Goal: Information Seeking & Learning: Learn about a topic

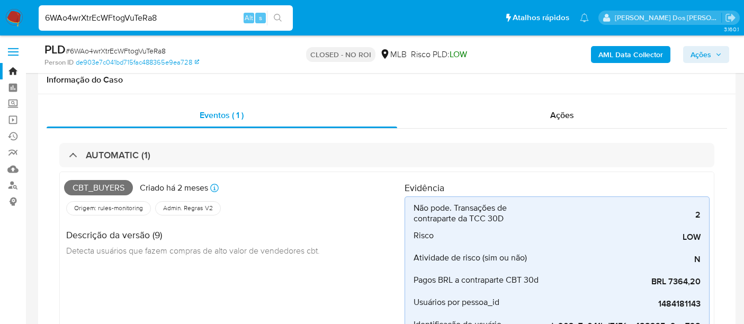
select select "10"
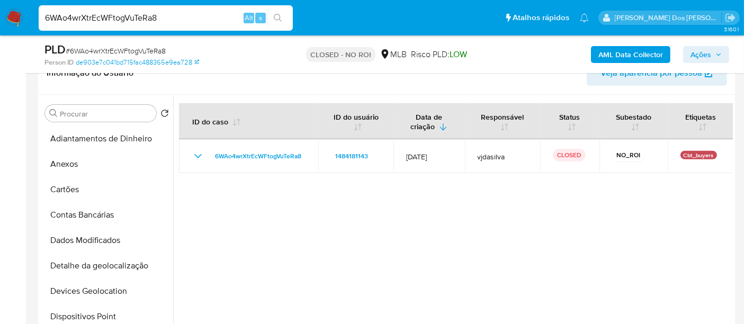
scroll to position [353, 0]
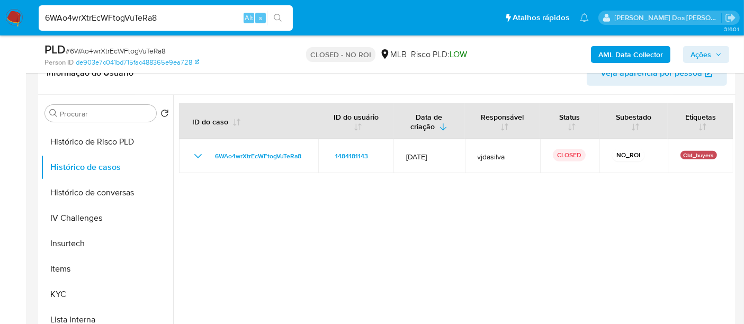
click at [118, 16] on input "6WAo4wrXtrEcWFtogVuTeRa8" at bounding box center [166, 18] width 254 height 14
paste input "EXz61frY4YLleZ8mJuGYCiYk"
type input "EXz61frY4YLleZ8mJuGYCiYk"
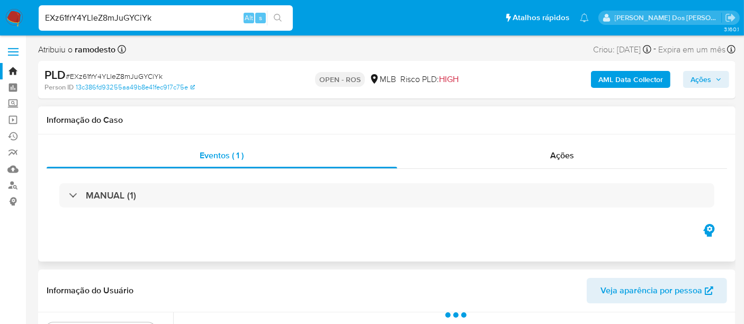
select select "10"
click at [193, 20] on input "EXz61frY4YLleZ8mJuGYCiYk" at bounding box center [166, 18] width 254 height 14
paste input "X21WS6ek5GLdVP8CJtjlN4pn"
type input "X21WS6ek5GLdVP8CJtjlN4pn"
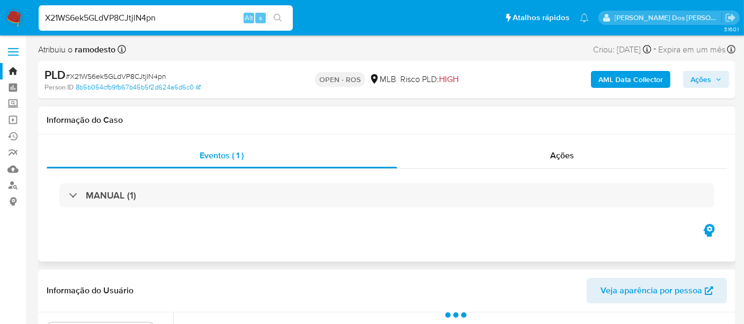
select select "10"
click at [82, 20] on input "X21WS6ek5GLdVP8CJtjlN4pn" at bounding box center [166, 18] width 254 height 14
type input "msaluha@yahoo.com"
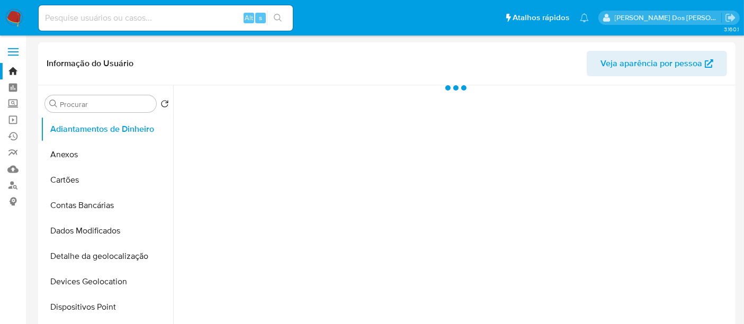
select select "10"
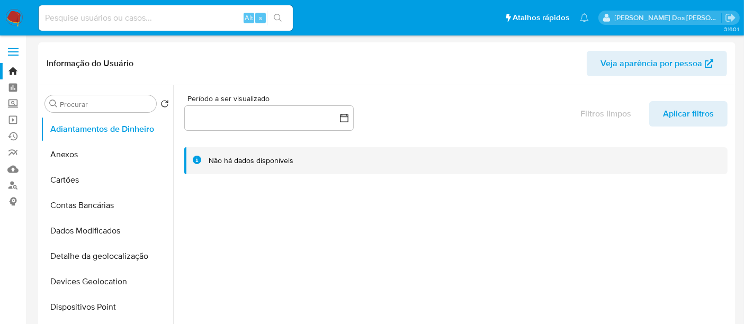
click at [211, 16] on input at bounding box center [166, 18] width 254 height 14
paste input "wmp8yiDtzm20h5ZMwY77dGEN"
type input "wmp8yiDtzm20h5ZMwY77dGEN"
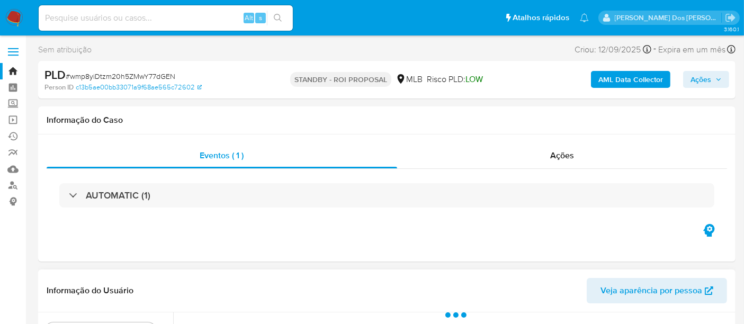
select select "10"
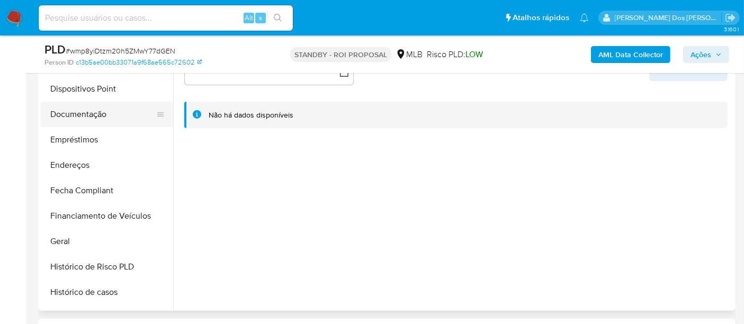
scroll to position [294, 0]
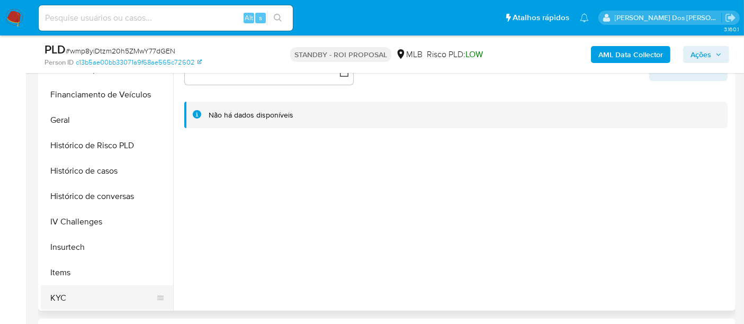
click at [57, 297] on button "KYC" at bounding box center [103, 298] width 124 height 25
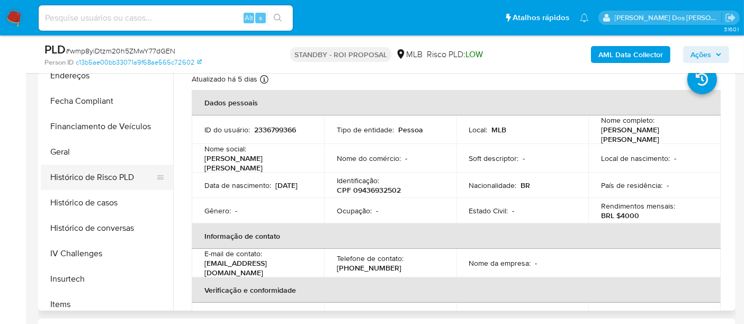
scroll to position [235, 0]
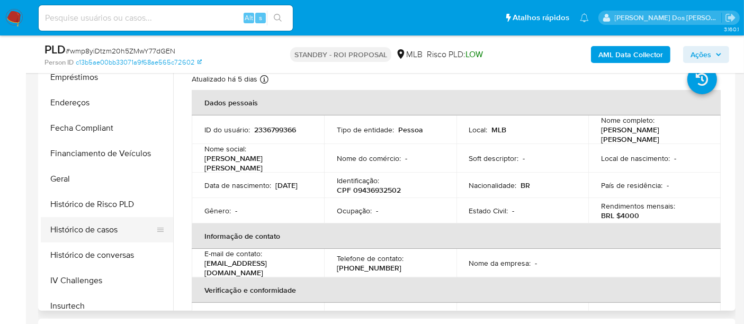
click at [94, 225] on button "Histórico de casos" at bounding box center [103, 229] width 124 height 25
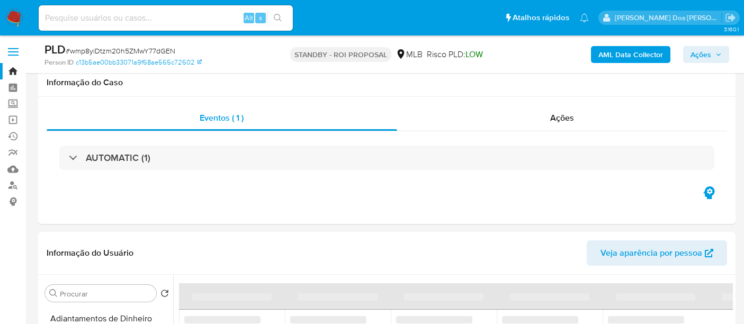
select select "10"
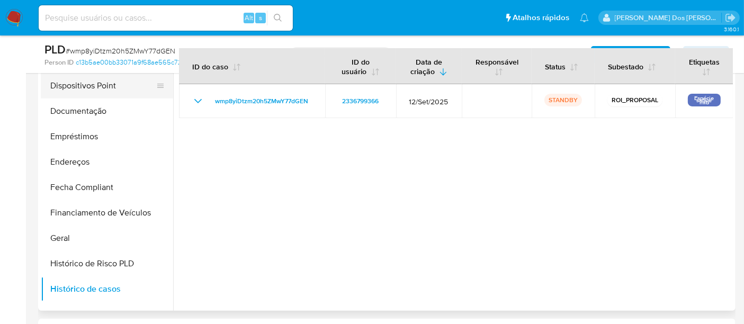
scroll to position [59, 0]
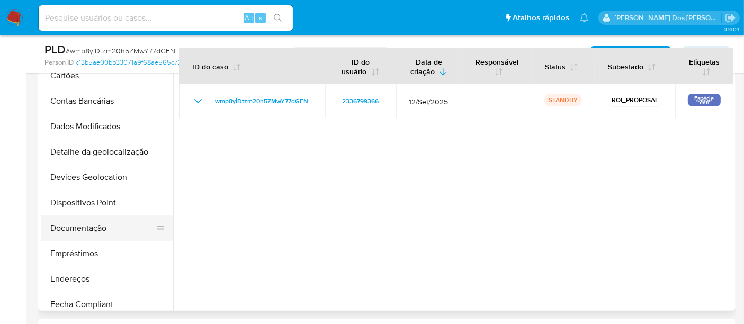
click at [75, 232] on button "Documentação" at bounding box center [103, 228] width 124 height 25
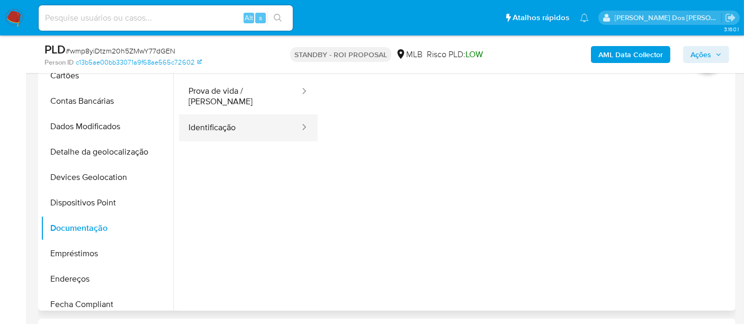
click at [224, 117] on button "Identificação" at bounding box center [240, 127] width 122 height 27
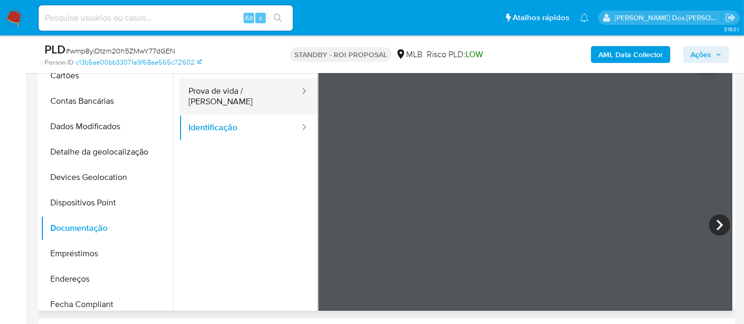
click at [246, 95] on button "Prova de vida / [PERSON_NAME]" at bounding box center [240, 96] width 122 height 36
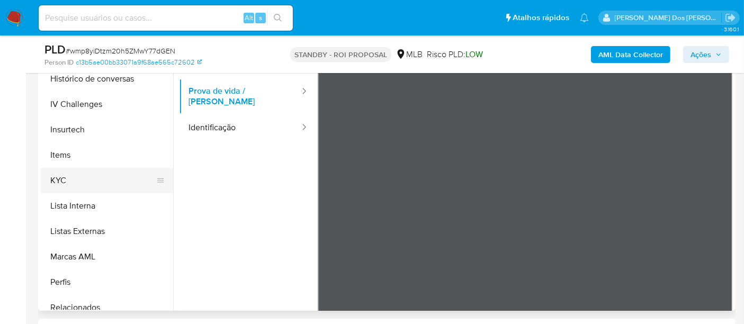
scroll to position [530, 0]
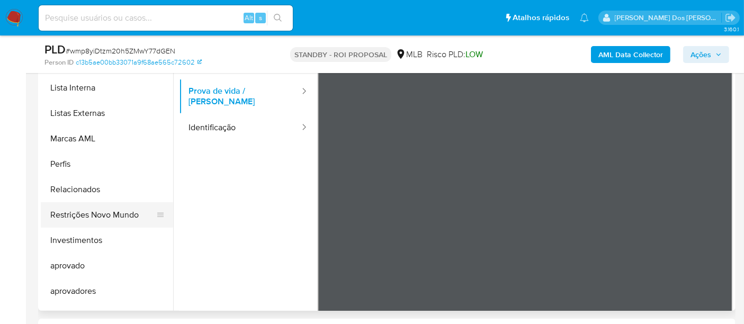
click at [110, 212] on button "Restrições Novo Mundo" at bounding box center [103, 214] width 124 height 25
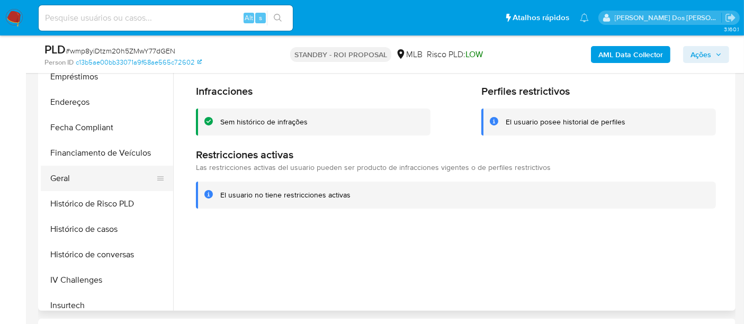
scroll to position [235, 0]
drag, startPoint x: 69, startPoint y: 176, endPoint x: 223, endPoint y: 188, distance: 154.1
click at [69, 176] on button "Geral" at bounding box center [107, 178] width 132 height 25
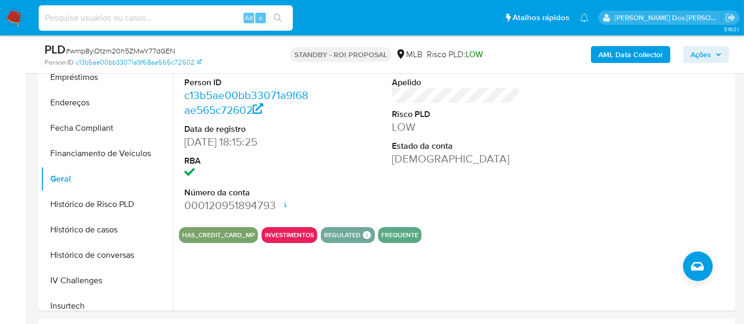
click at [147, 11] on input at bounding box center [166, 18] width 254 height 14
paste input "yi3QK1z13RgSkp1KRNXklHZm"
type input "yi3QK1z13RgSkp1KRNXklHZm"
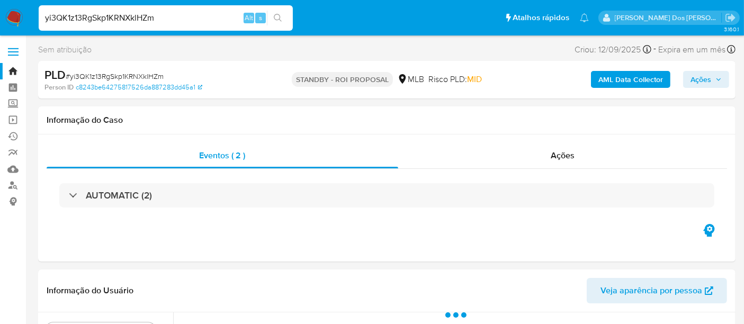
select select "10"
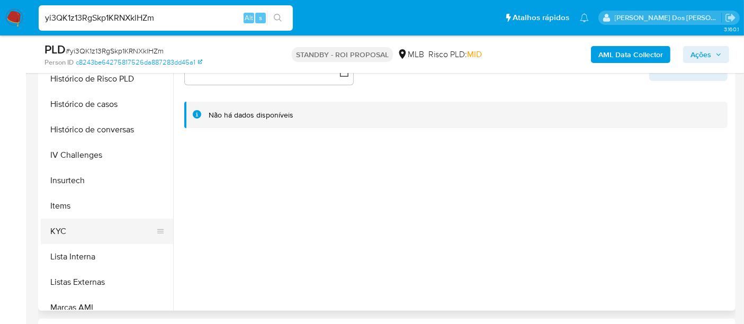
scroll to position [412, 0]
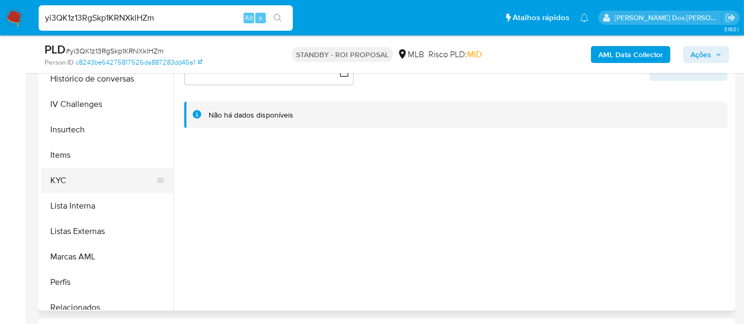
click at [64, 182] on button "KYC" at bounding box center [103, 180] width 124 height 25
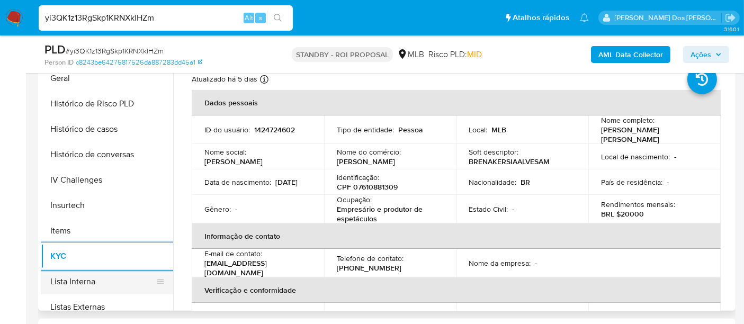
scroll to position [294, 0]
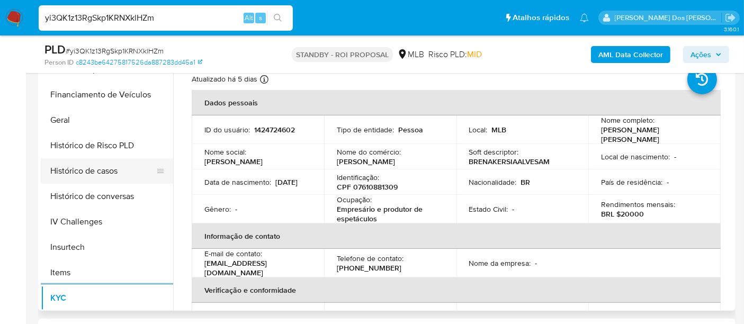
click at [105, 173] on button "Histórico de casos" at bounding box center [103, 170] width 124 height 25
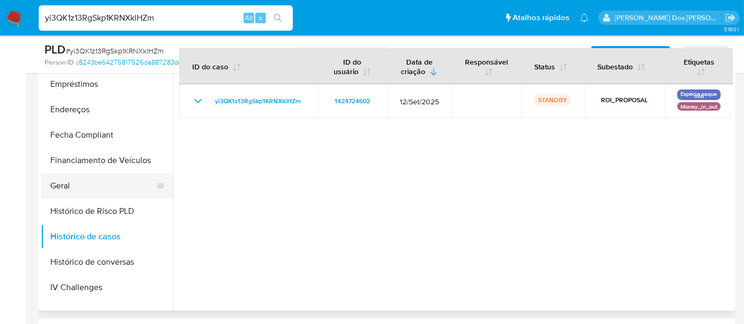
scroll to position [176, 0]
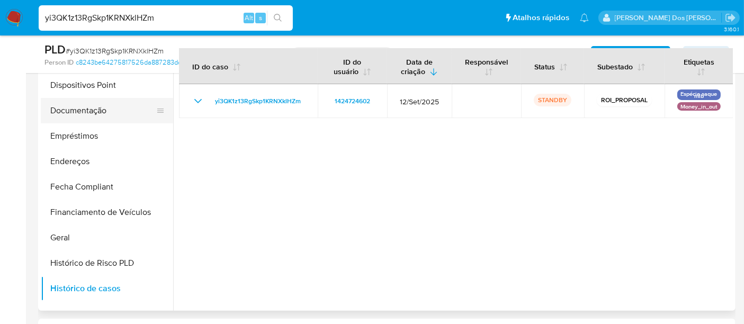
click at [91, 109] on button "Documentação" at bounding box center [103, 110] width 124 height 25
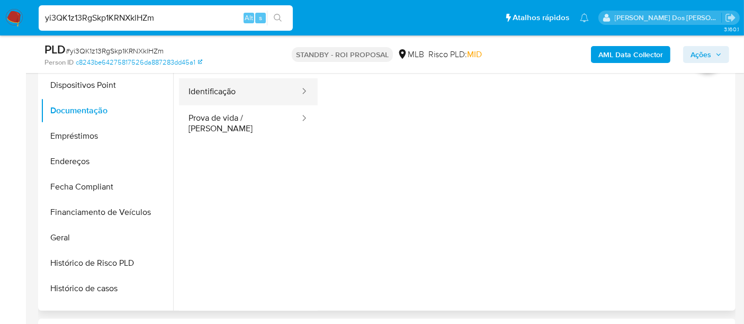
click at [224, 93] on button "Identificação" at bounding box center [240, 91] width 122 height 27
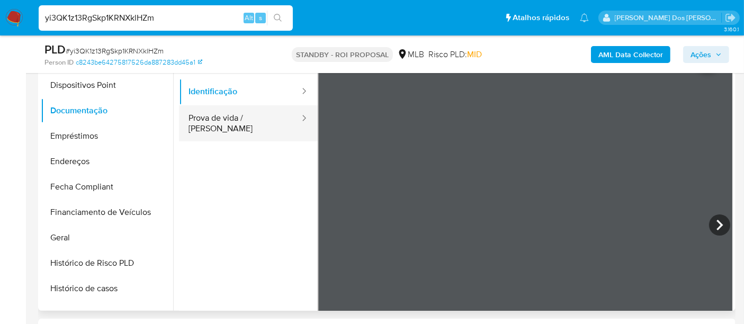
click at [233, 120] on button "Prova de vida / [PERSON_NAME]" at bounding box center [240, 123] width 122 height 36
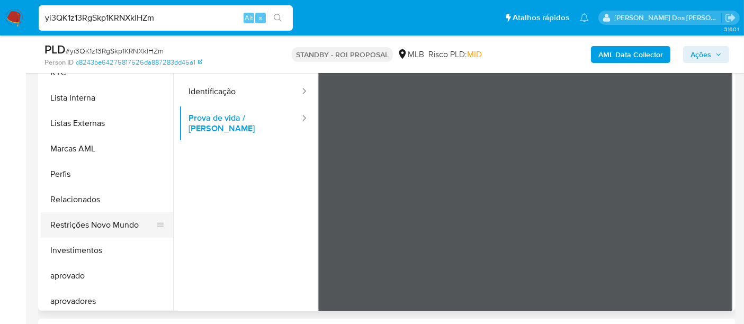
scroll to position [530, 0]
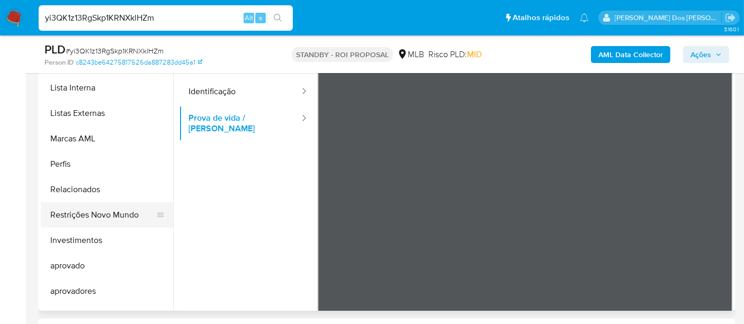
click at [102, 215] on button "Restrições Novo Mundo" at bounding box center [103, 214] width 124 height 25
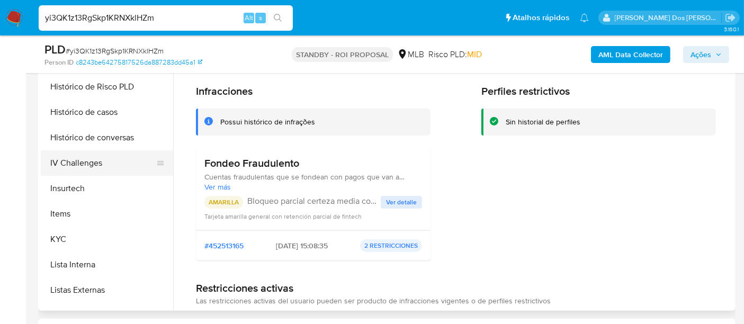
scroll to position [294, 0]
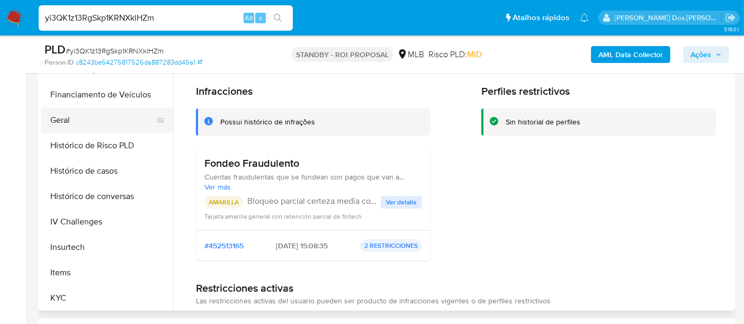
click at [71, 123] on button "Geral" at bounding box center [103, 120] width 124 height 25
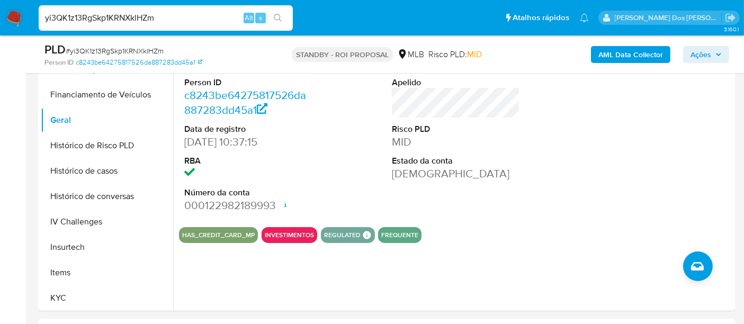
click at [182, 22] on input "yi3QK1z13RgSkp1KRNXklHZm" at bounding box center [166, 18] width 254 height 14
paste input "gYSqwDTeHLjvoMsGSAUMss6j"
type input "gYSqwDTeHLjvoMsGSAUMss6j"
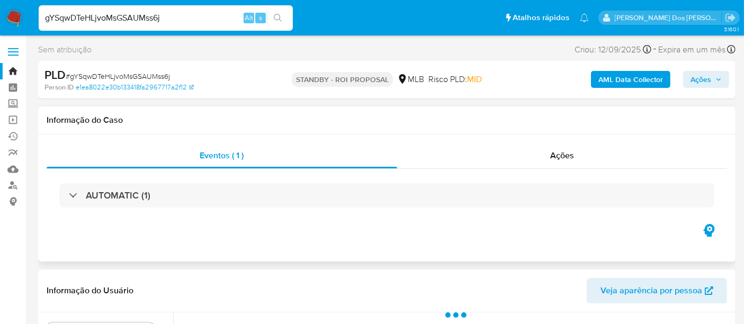
select select "10"
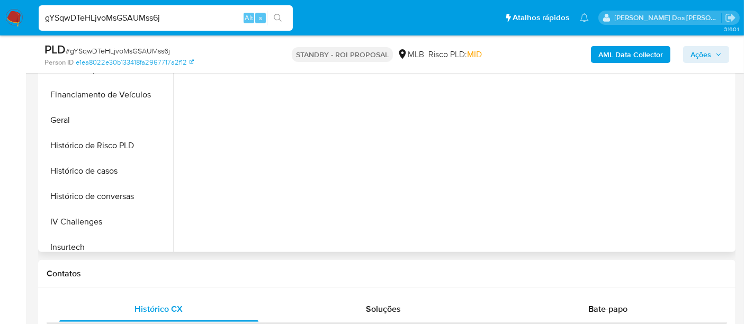
scroll to position [294, 0]
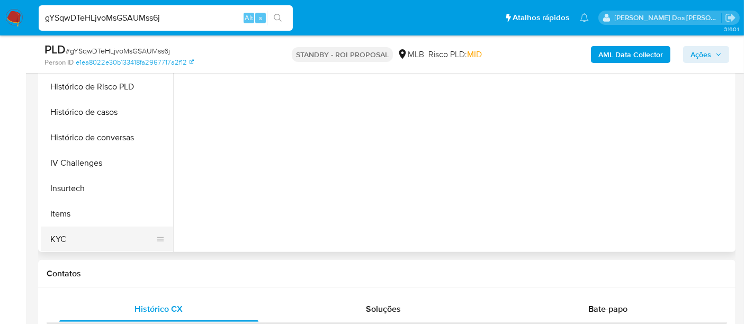
click at [64, 241] on button "KYC" at bounding box center [103, 239] width 124 height 25
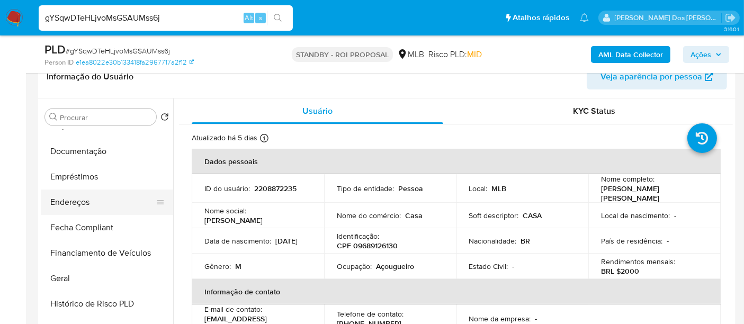
scroll to position [176, 0]
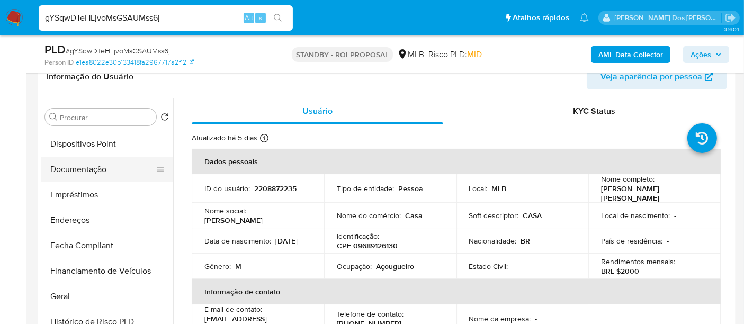
click at [96, 173] on button "Documentação" at bounding box center [103, 169] width 124 height 25
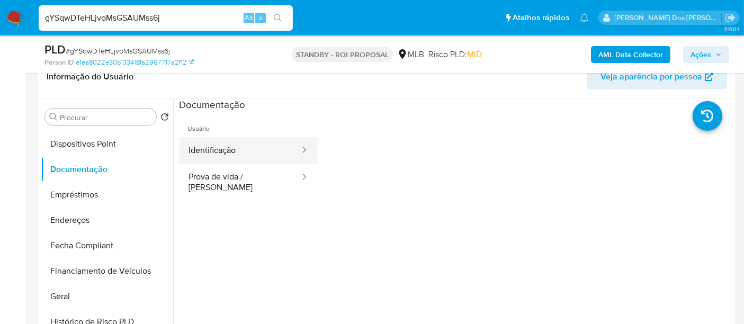
drag, startPoint x: 223, startPoint y: 153, endPoint x: 258, endPoint y: 153, distance: 34.4
click at [224, 153] on button "Identificação" at bounding box center [240, 150] width 122 height 27
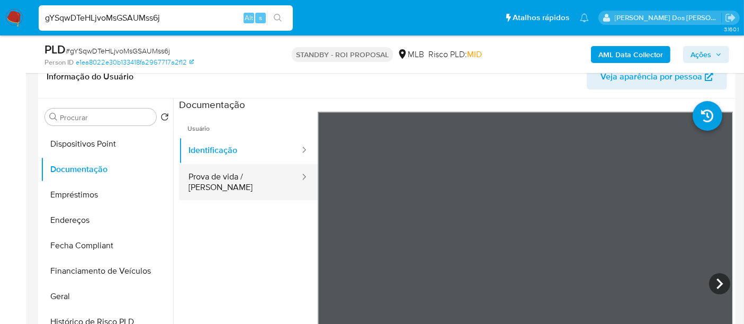
click at [268, 175] on button "Prova de vida / [PERSON_NAME]" at bounding box center [240, 182] width 122 height 36
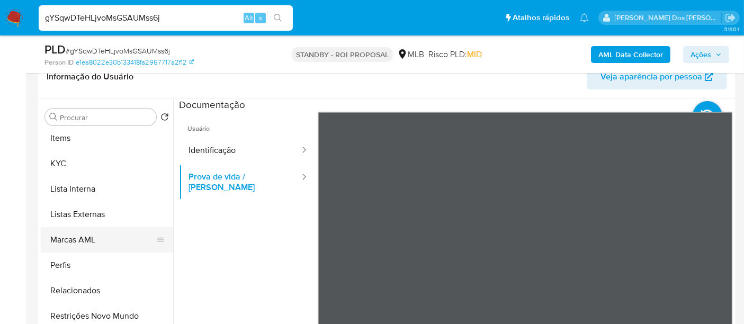
scroll to position [530, 0]
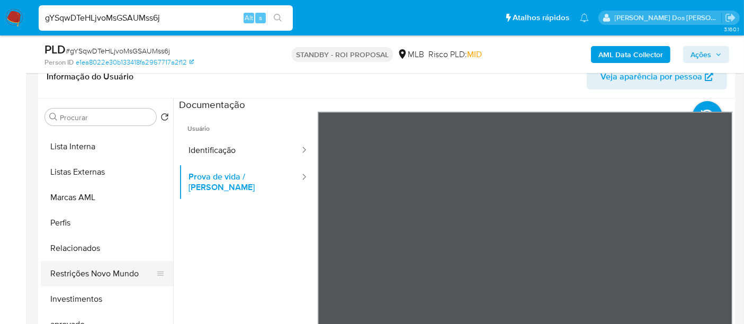
click at [125, 270] on button "Restrições Novo Mundo" at bounding box center [103, 273] width 124 height 25
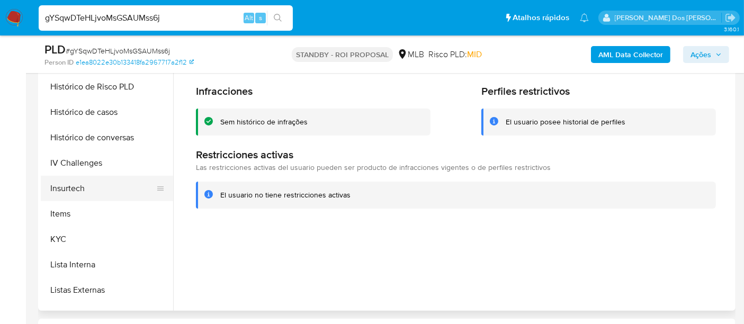
scroll to position [294, 0]
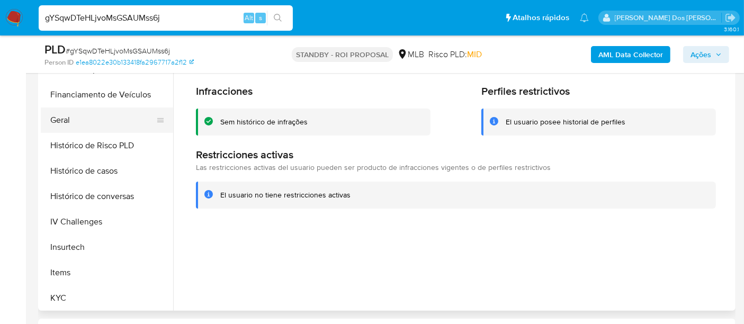
click at [64, 119] on button "Geral" at bounding box center [103, 120] width 124 height 25
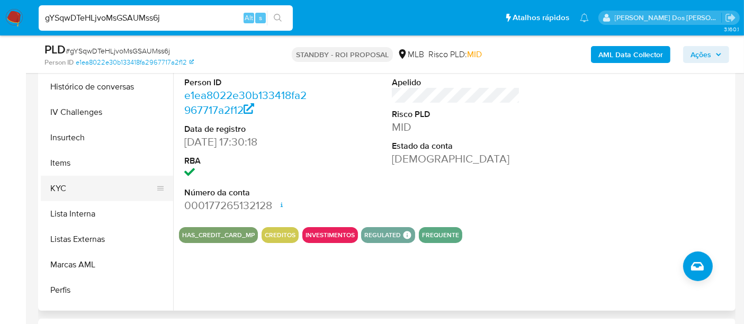
scroll to position [412, 0]
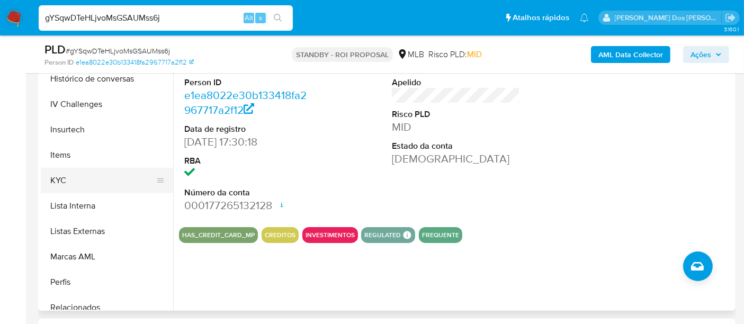
click at [63, 172] on button "KYC" at bounding box center [103, 180] width 124 height 25
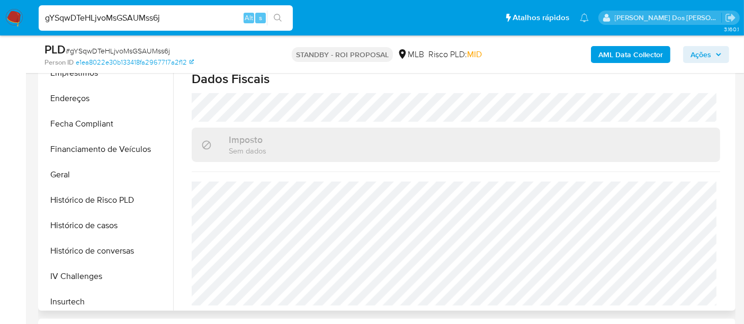
scroll to position [176, 0]
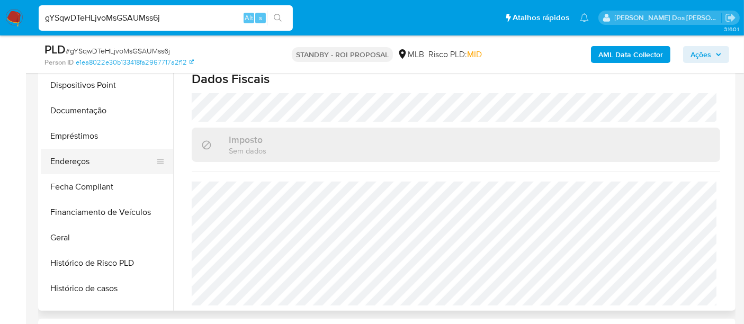
click at [85, 162] on button "Endereços" at bounding box center [103, 161] width 124 height 25
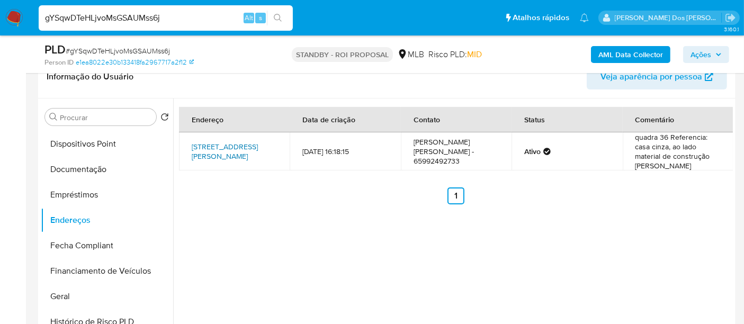
click at [224, 148] on link "Avenida A 34, Cuiabá, Mato Grosso, 78058513, Brasil 34" at bounding box center [225, 151] width 66 height 20
click at [86, 20] on input "gYSqwDTeHLjvoMsGSAUMss6j" at bounding box center [166, 18] width 254 height 14
paste input "w9LfJlB2hC4Kj8x8czmV6YSY"
type input "w9LfJlB2hC4Kj8x8czmV6YSY"
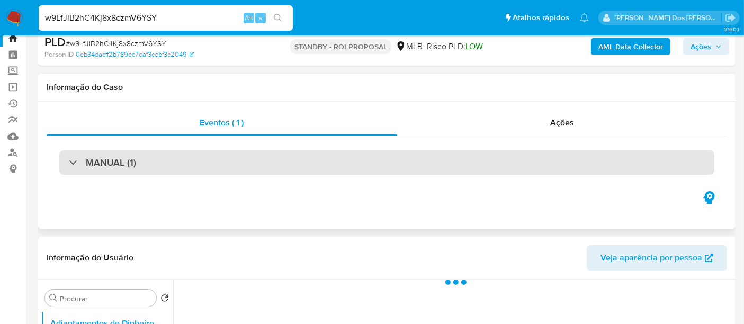
select select "10"
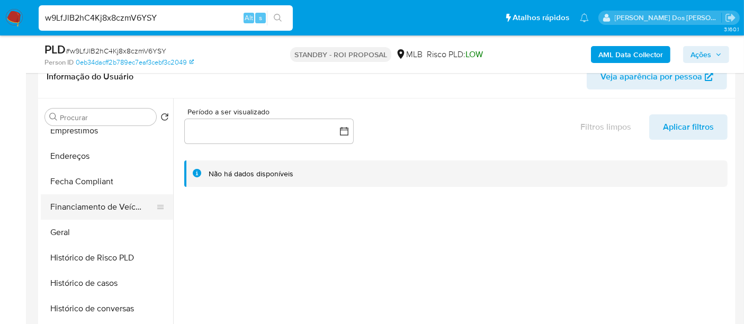
scroll to position [353, 0]
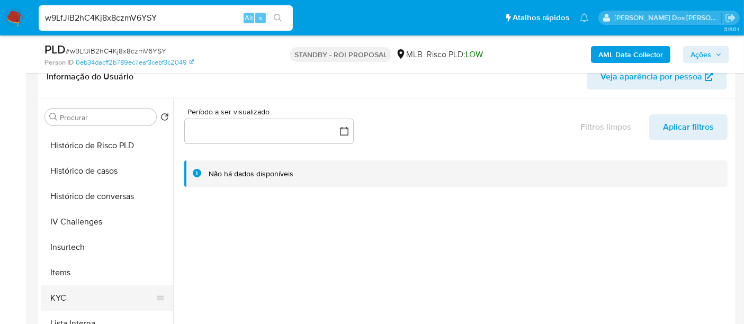
click at [57, 290] on button "KYC" at bounding box center [103, 298] width 124 height 25
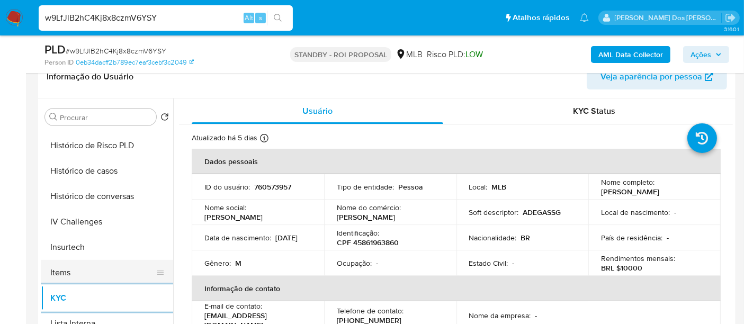
scroll to position [294, 0]
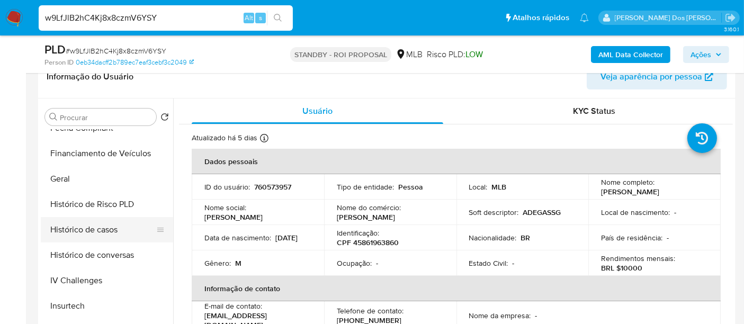
click at [98, 229] on button "Histórico de casos" at bounding box center [103, 229] width 124 height 25
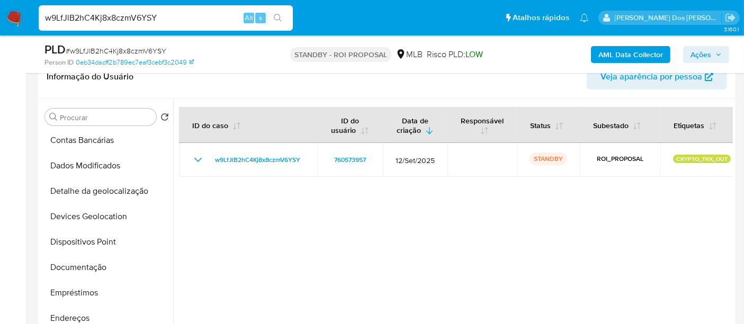
scroll to position [59, 0]
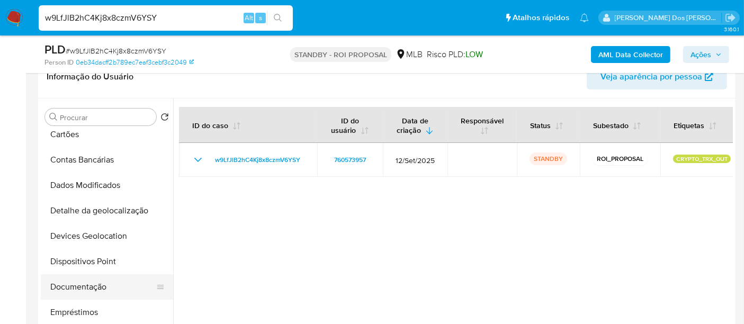
click at [81, 283] on button "Documentação" at bounding box center [103, 286] width 124 height 25
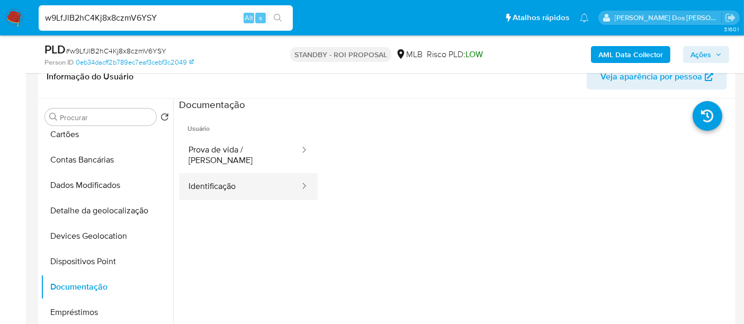
click at [235, 188] on button "Identificação" at bounding box center [240, 186] width 122 height 27
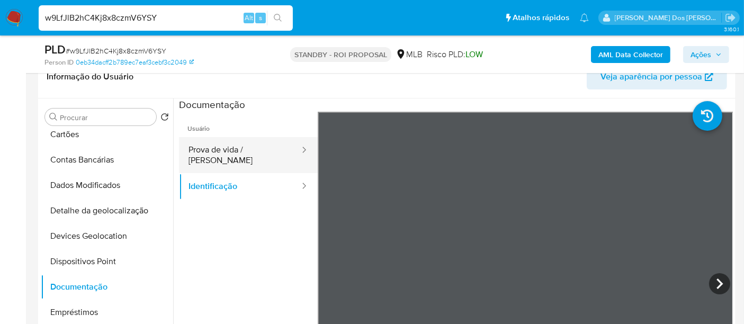
click at [239, 150] on button "Prova de vida / [PERSON_NAME]" at bounding box center [240, 155] width 122 height 36
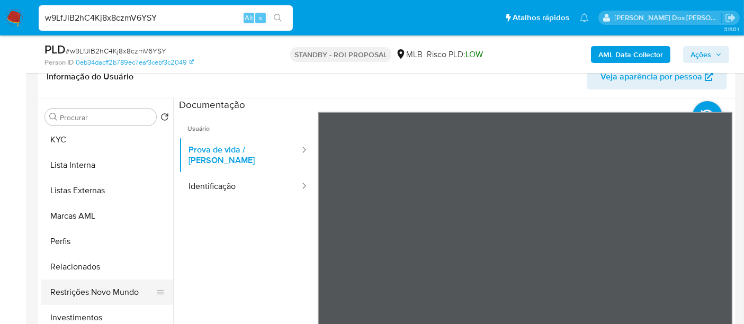
scroll to position [530, 0]
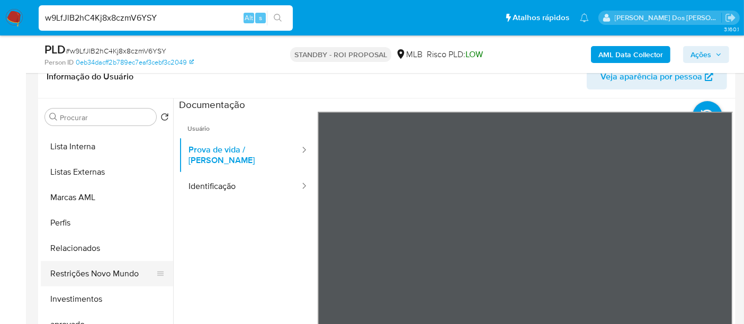
click at [100, 270] on button "Restrições Novo Mundo" at bounding box center [103, 273] width 124 height 25
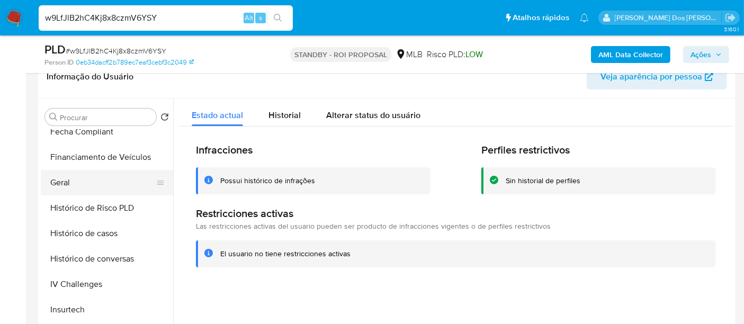
scroll to position [235, 0]
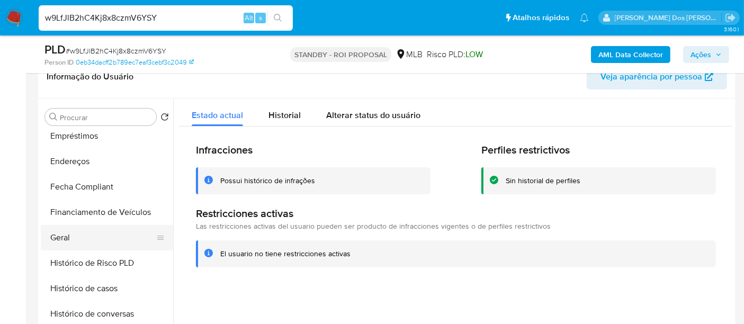
click at [60, 239] on button "Geral" at bounding box center [103, 237] width 124 height 25
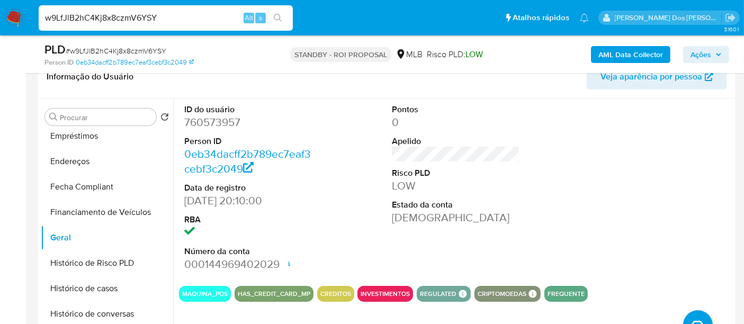
click at [145, 16] on input "w9LfJlB2hC4Kj8x8czmV6YSY" at bounding box center [166, 18] width 254 height 14
click at [144, 16] on input "w9LfJlB2hC4Kj8x8czmV6YSY" at bounding box center [166, 18] width 254 height 14
paste input "Pkrio4EfSr0IiZ4KYUTexz8e"
type input "Pkrio4EfSr0IiZ4KYUTexz8e"
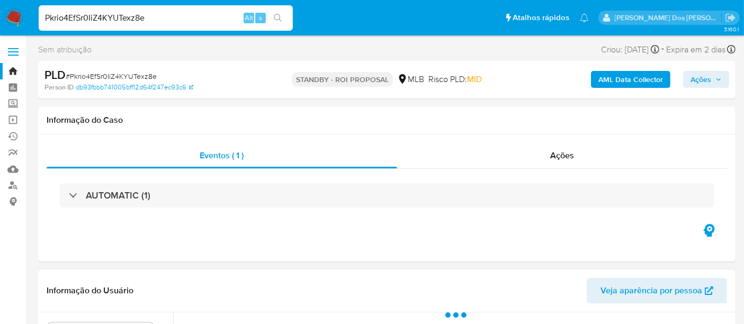
select select "10"
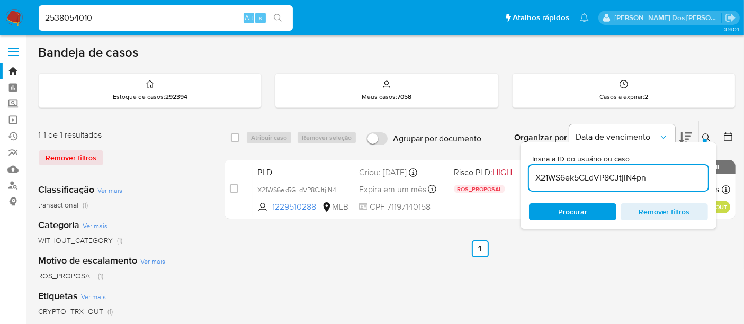
type input "2538054010"
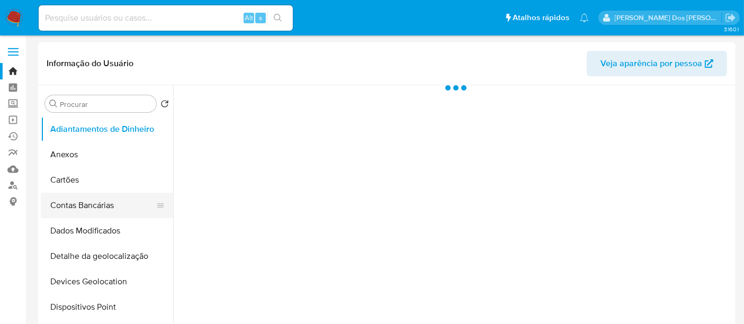
select select "10"
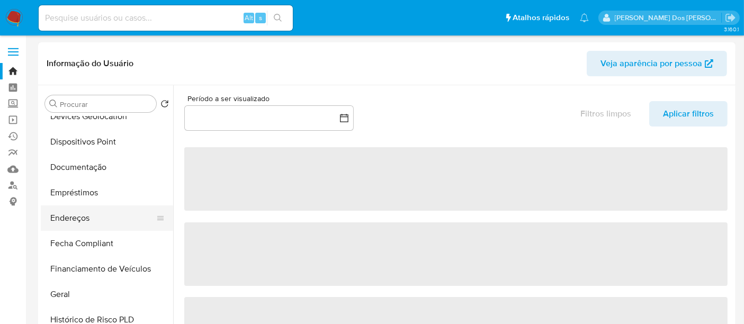
scroll to position [176, 0]
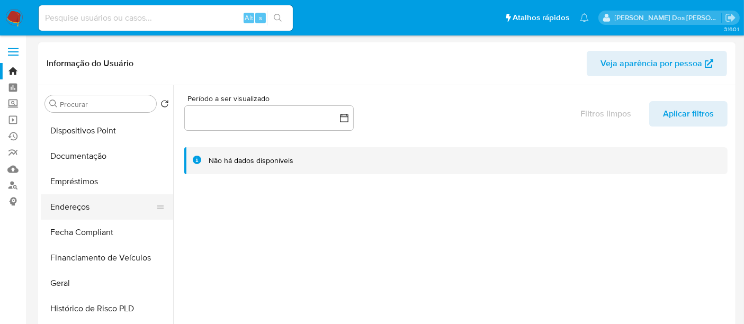
click at [84, 210] on button "Endereços" at bounding box center [103, 206] width 124 height 25
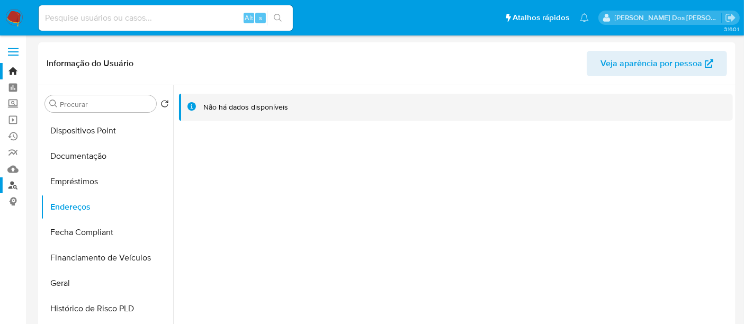
click at [11, 183] on link "Localizador de pessoas" at bounding box center [63, 186] width 126 height 16
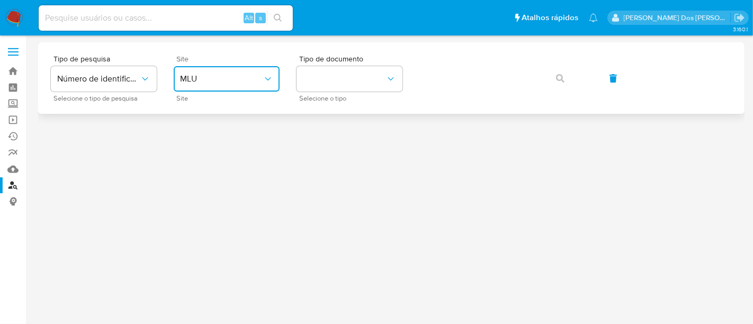
click at [263, 78] on icon "site_id" at bounding box center [268, 79] width 11 height 11
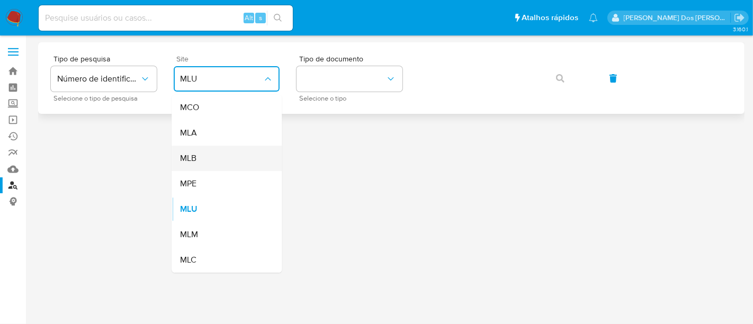
click at [221, 155] on div "MLB" at bounding box center [223, 158] width 87 height 25
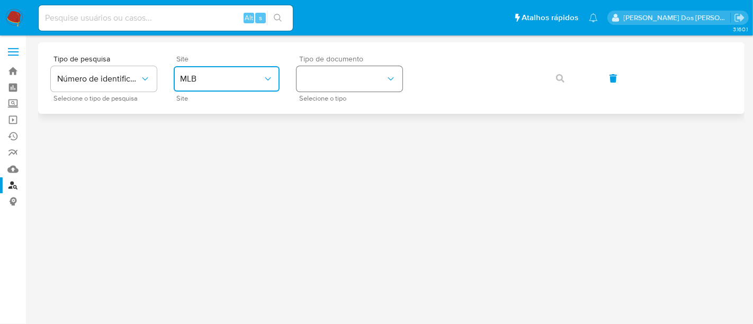
click at [365, 82] on button "identificationType" at bounding box center [350, 78] width 106 height 25
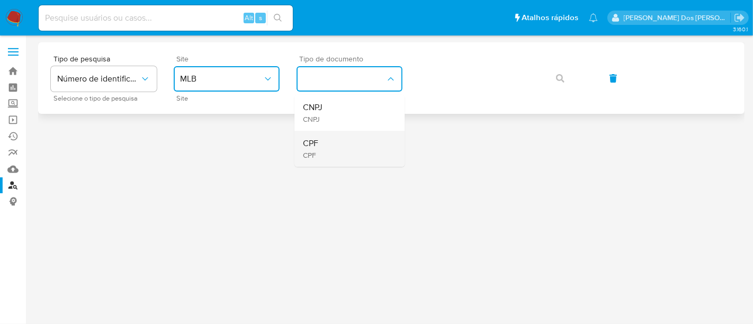
click at [340, 141] on div "CPF CPF" at bounding box center [346, 149] width 87 height 36
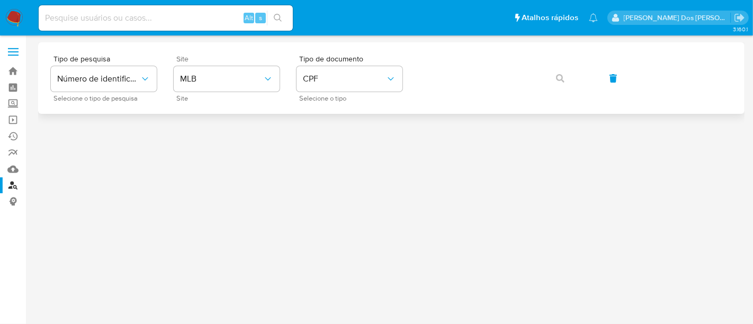
click at [477, 59] on div "Tipo de pesquisa Número de identificação Selecione o tipo de pesquisa Site MLB …" at bounding box center [391, 78] width 681 height 46
click at [564, 81] on icon "button" at bounding box center [560, 78] width 8 height 8
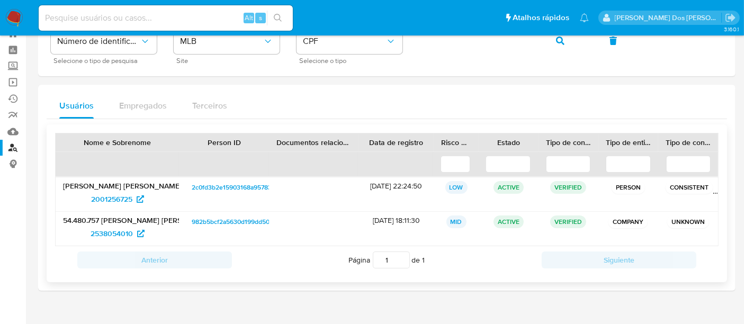
scroll to position [56, 0]
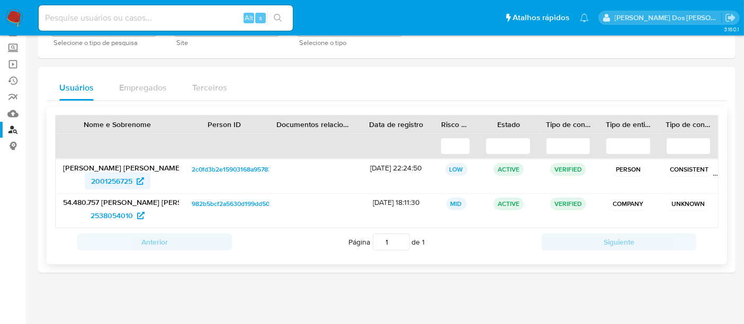
click at [124, 179] on span "2001256725" at bounding box center [111, 181] width 41 height 17
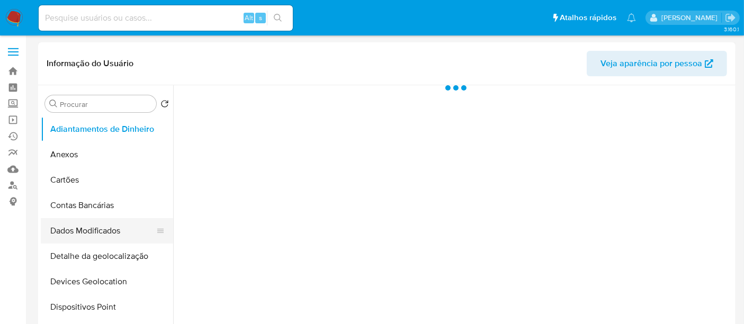
select select "10"
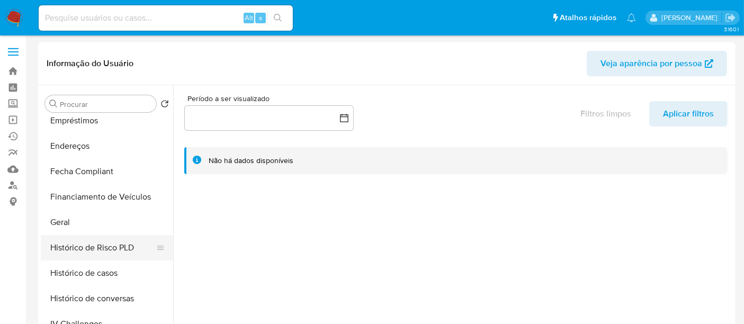
scroll to position [118, 0]
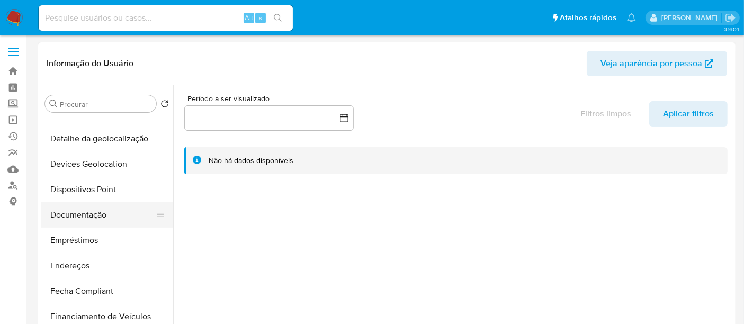
click at [73, 216] on button "Documentação" at bounding box center [103, 214] width 124 height 25
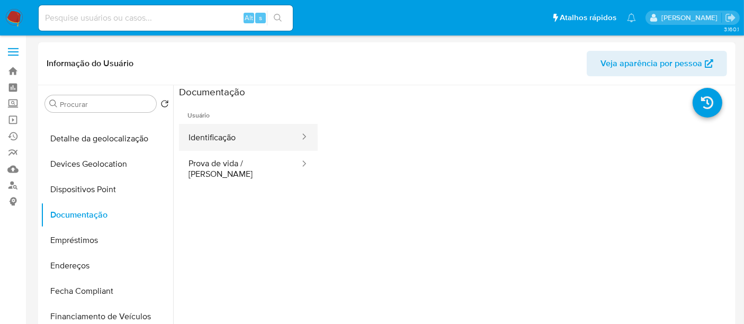
click at [217, 143] on button "Identificação" at bounding box center [240, 137] width 122 height 27
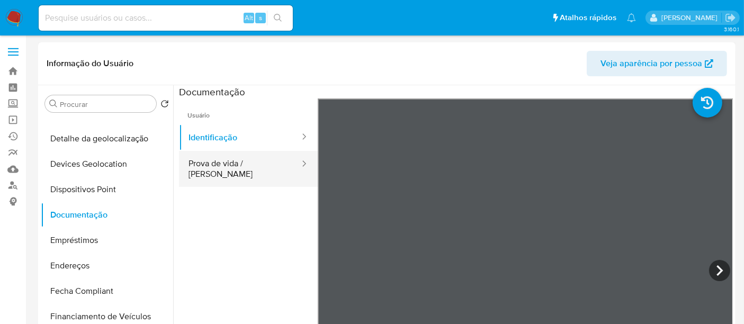
click at [257, 170] on button "Prova de vida / Selfie" at bounding box center [240, 169] width 122 height 36
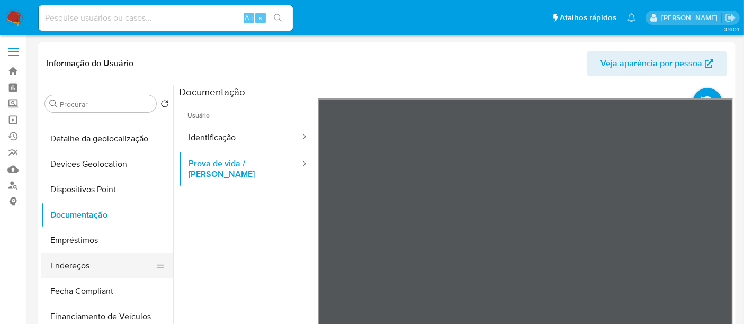
click at [66, 262] on button "Endereços" at bounding box center [103, 265] width 124 height 25
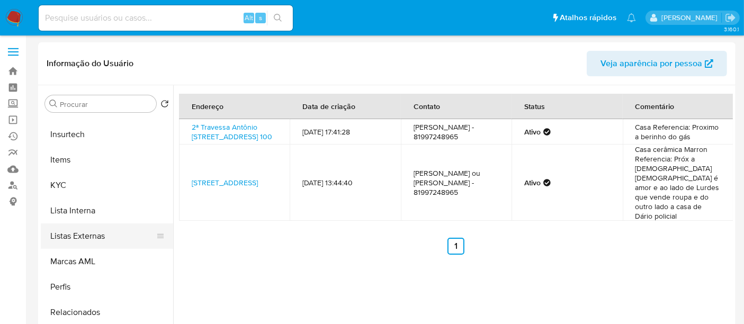
scroll to position [471, 0]
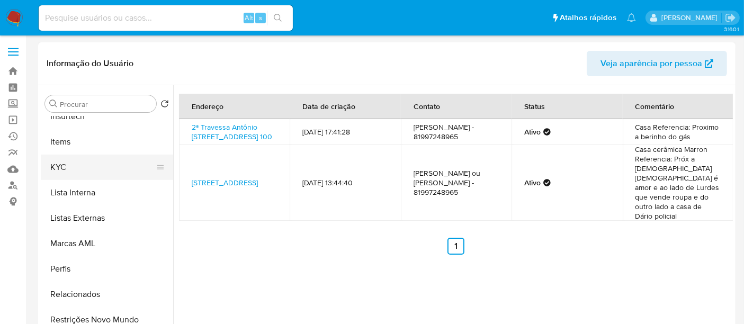
click at [57, 167] on button "KYC" at bounding box center [103, 167] width 124 height 25
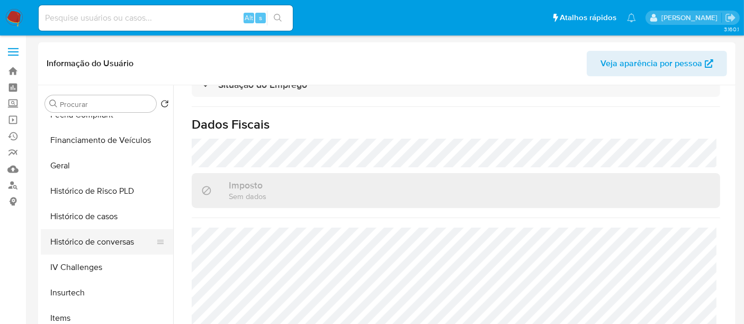
scroll to position [176, 0]
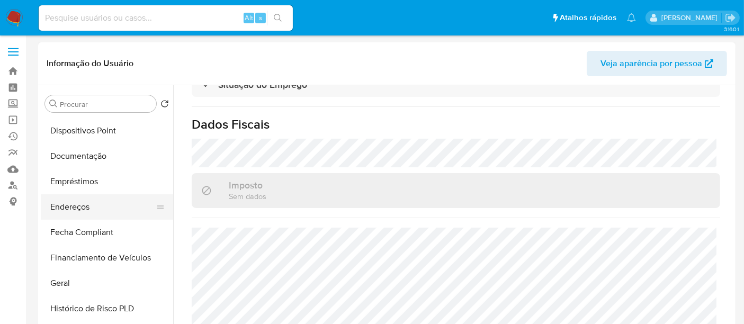
click at [77, 215] on button "Endereços" at bounding box center [103, 206] width 124 height 25
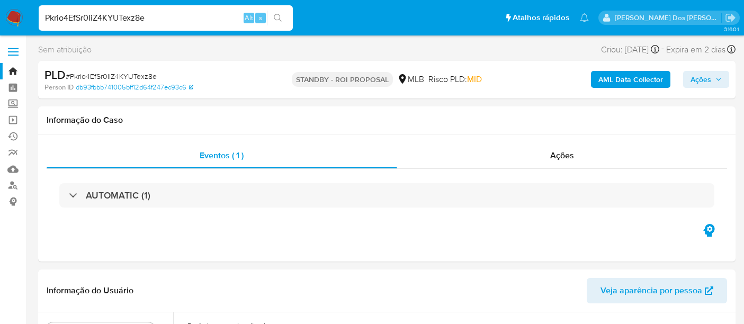
select select "10"
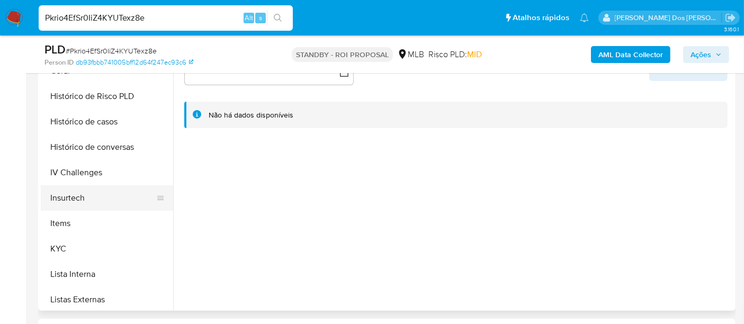
scroll to position [352, 0]
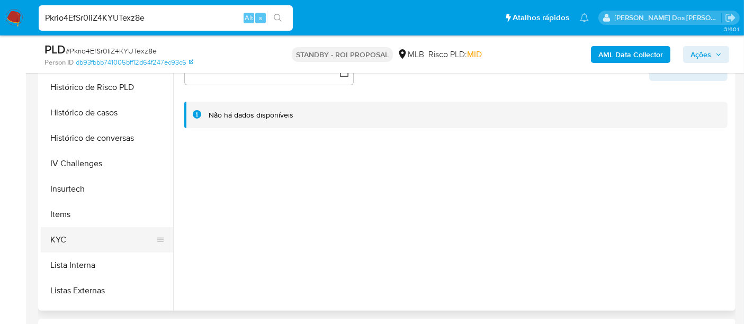
click at [54, 238] on button "KYC" at bounding box center [103, 239] width 124 height 25
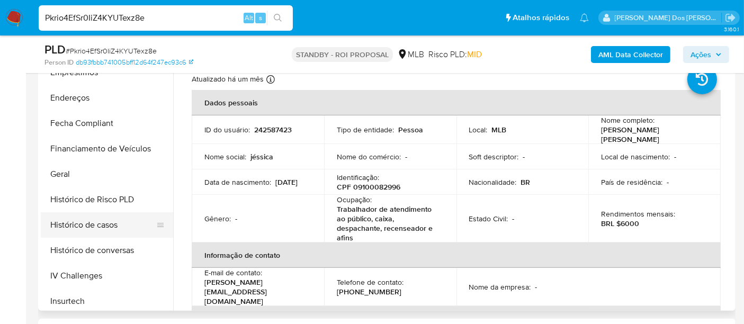
scroll to position [235, 0]
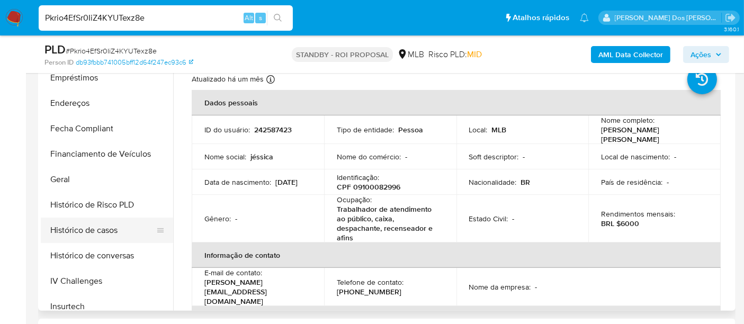
click at [103, 232] on button "Histórico de casos" at bounding box center [103, 230] width 124 height 25
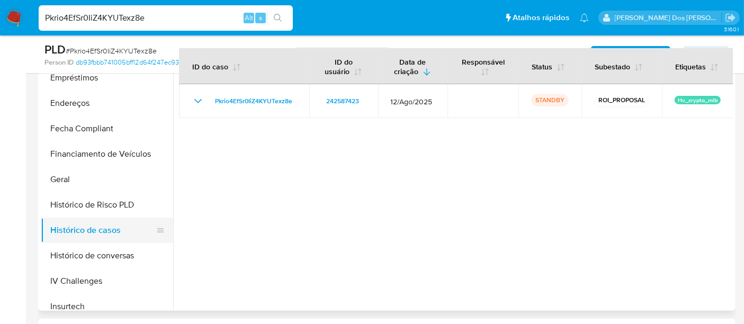
scroll to position [58, 0]
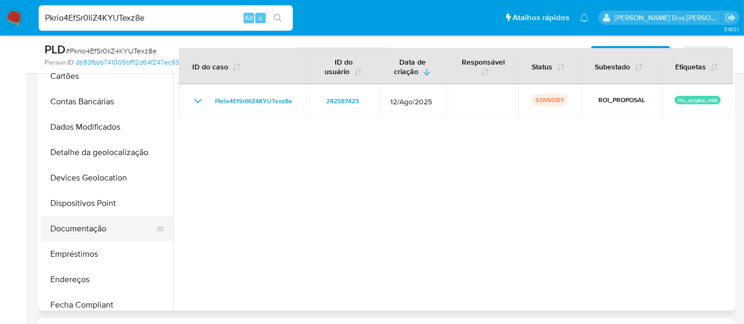
click at [86, 230] on button "Documentação" at bounding box center [103, 228] width 124 height 25
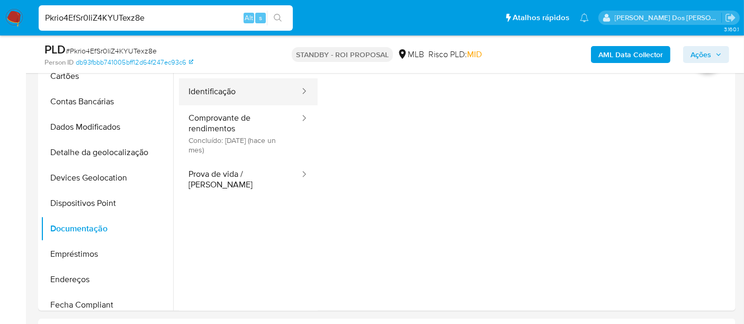
click at [218, 92] on button "Identificação" at bounding box center [240, 91] width 122 height 27
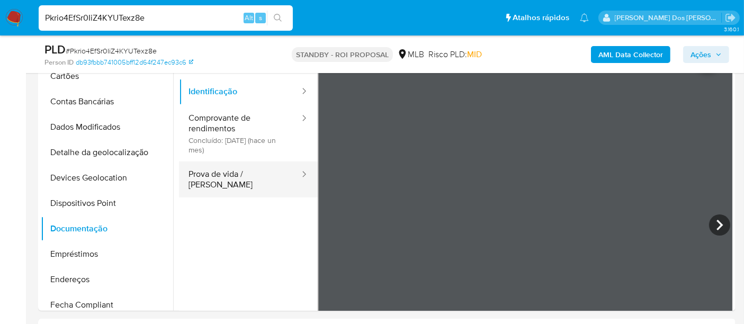
click at [246, 179] on button "Prova de vida / [PERSON_NAME]" at bounding box center [240, 180] width 122 height 36
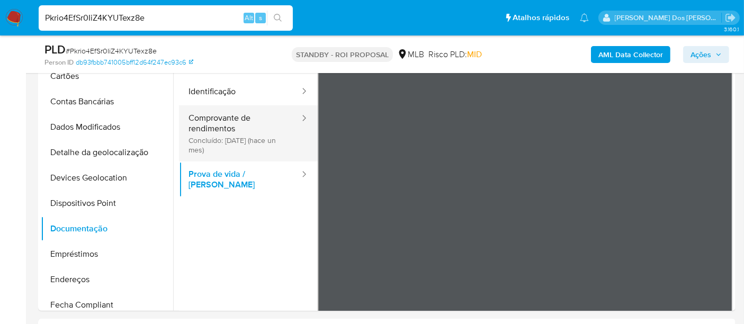
click at [223, 128] on button "Comprovante de rendimentos Concluído: [DATE] (hace un mes)" at bounding box center [240, 133] width 122 height 56
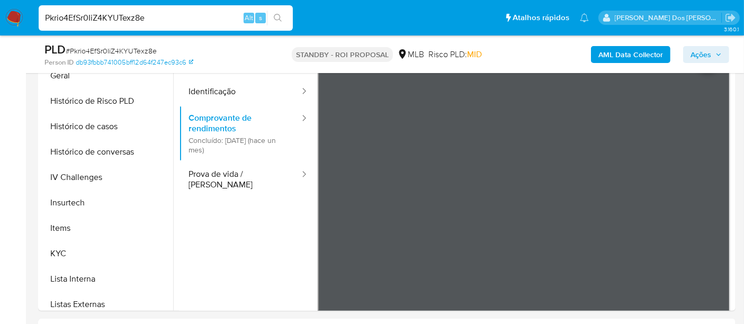
scroll to position [471, 0]
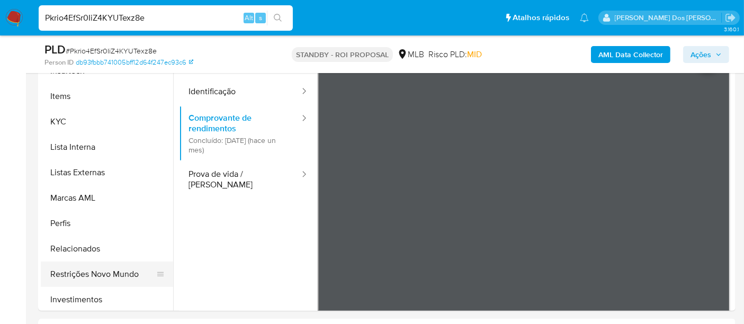
click at [108, 270] on button "Restrições Novo Mundo" at bounding box center [103, 274] width 124 height 25
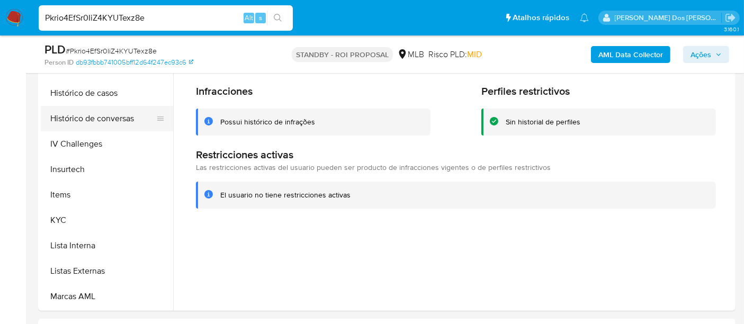
scroll to position [294, 0]
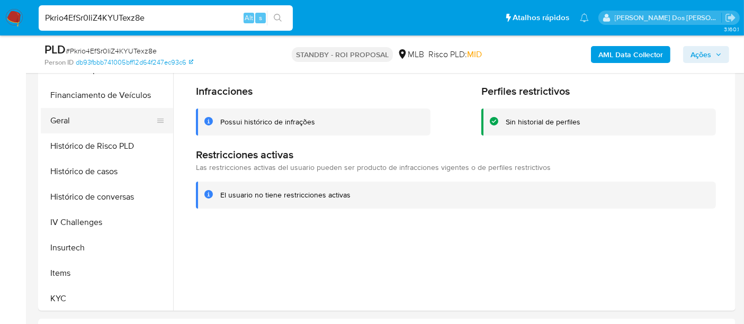
click at [73, 117] on button "Geral" at bounding box center [103, 120] width 124 height 25
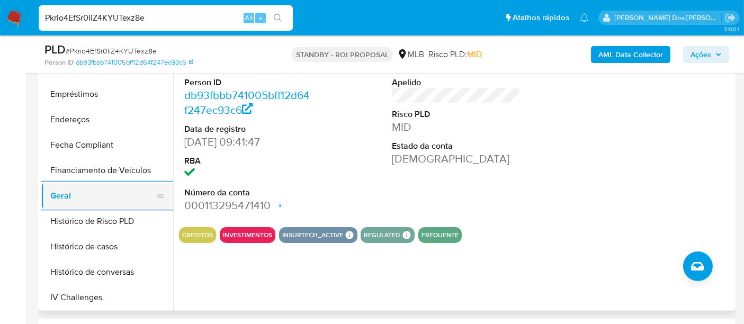
scroll to position [176, 0]
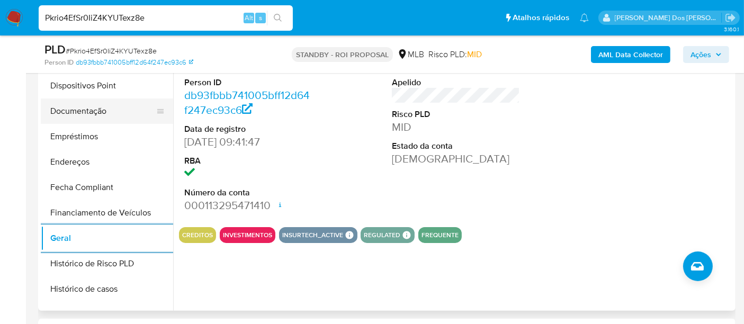
click at [86, 114] on button "Documentação" at bounding box center [103, 111] width 124 height 25
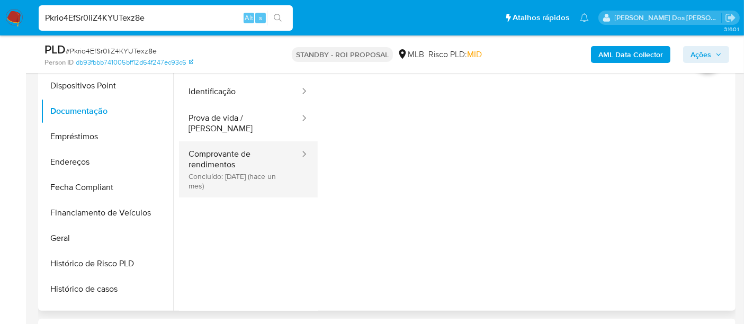
click at [205, 159] on button "Comprovante de rendimentos Concluído: [DATE] (hace un mes)" at bounding box center [240, 169] width 122 height 56
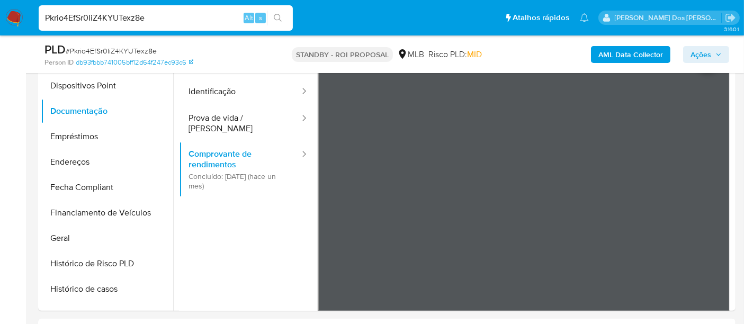
click at [160, 19] on input "Pkrio4EfSr0IiZ4KYUTexz8e" at bounding box center [166, 18] width 254 height 14
paste input "S7NEWdrxgg8lGH8YgCMH9zm1"
type input "S7NEWdrxgg8lGH8YgCMH9zm1"
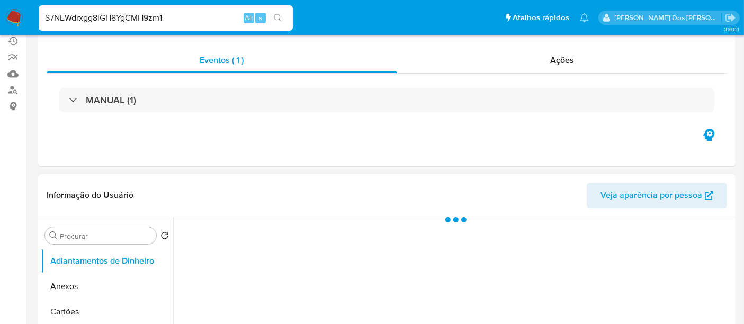
select select "10"
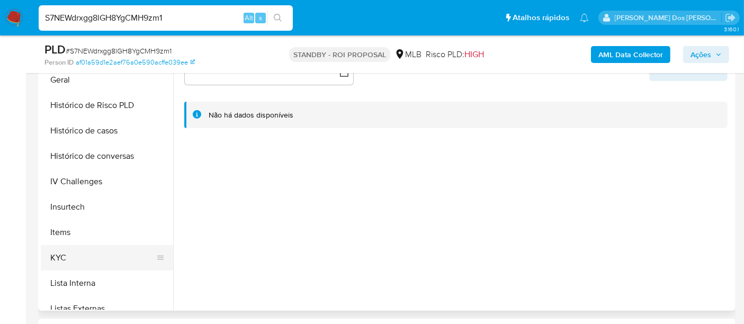
scroll to position [353, 0]
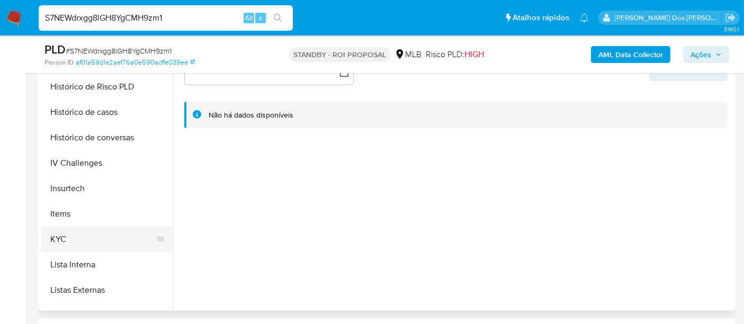
click at [66, 238] on button "KYC" at bounding box center [103, 239] width 124 height 25
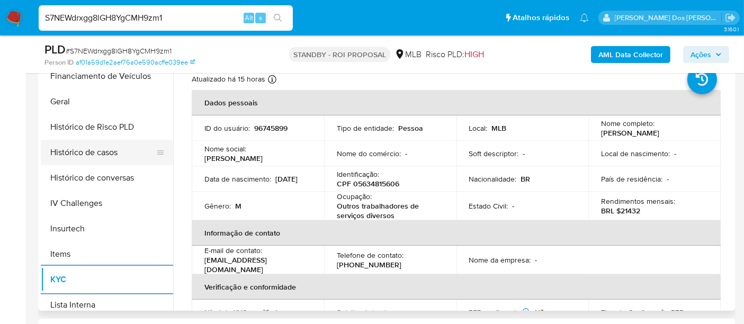
scroll to position [294, 0]
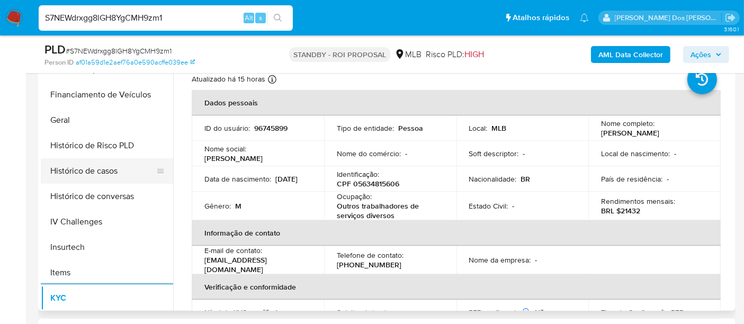
click at [94, 172] on button "Histórico de casos" at bounding box center [103, 170] width 124 height 25
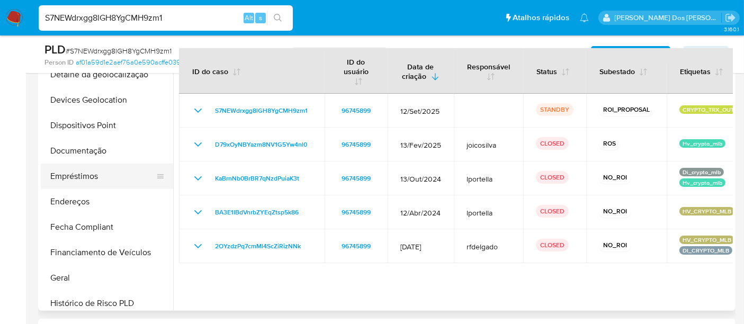
scroll to position [118, 0]
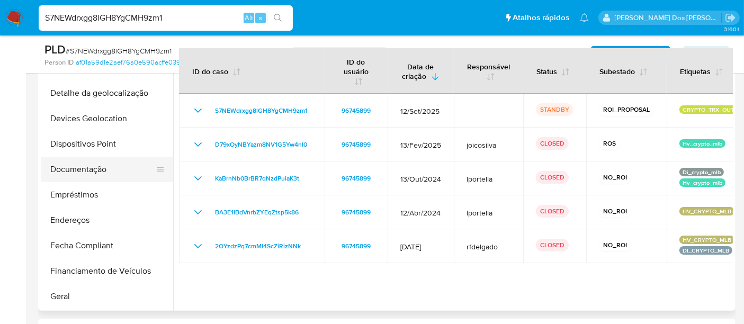
click at [90, 172] on button "Documentação" at bounding box center [103, 169] width 124 height 25
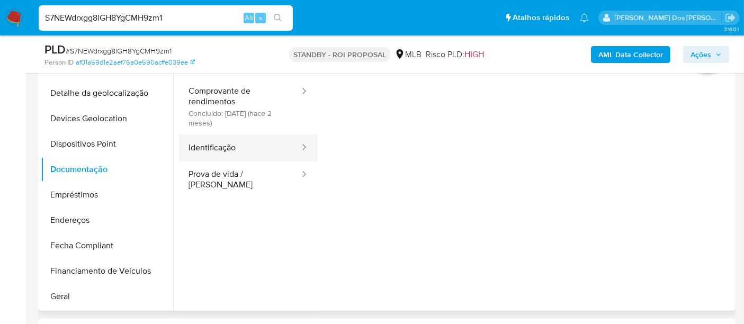
click at [226, 146] on button "Identificação" at bounding box center [240, 148] width 122 height 27
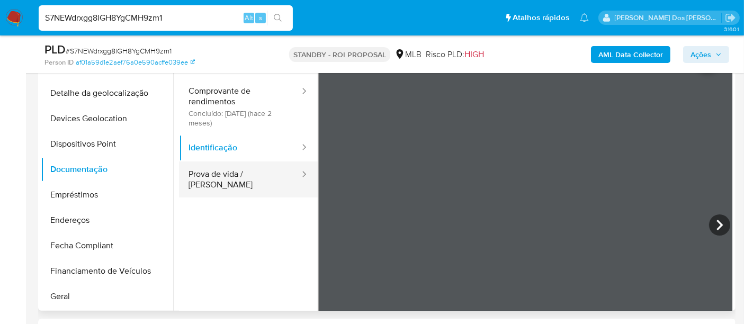
click at [264, 174] on button "Prova de vida / [PERSON_NAME]" at bounding box center [240, 180] width 122 height 36
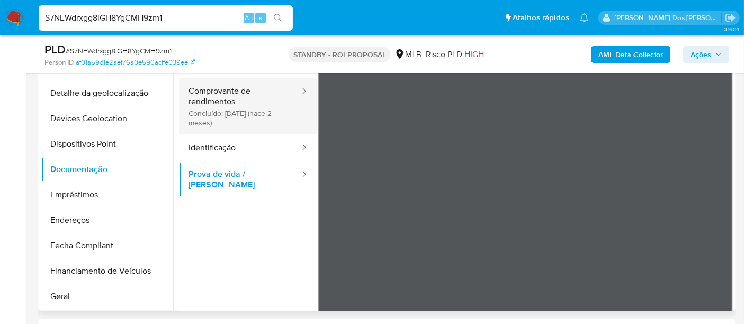
click at [218, 108] on button "Comprovante de rendimentos Concluído: 13/07/2025 (hace 2 meses)" at bounding box center [240, 106] width 122 height 56
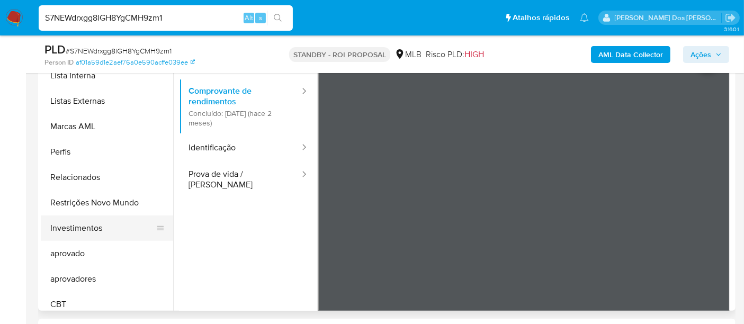
scroll to position [549, 0]
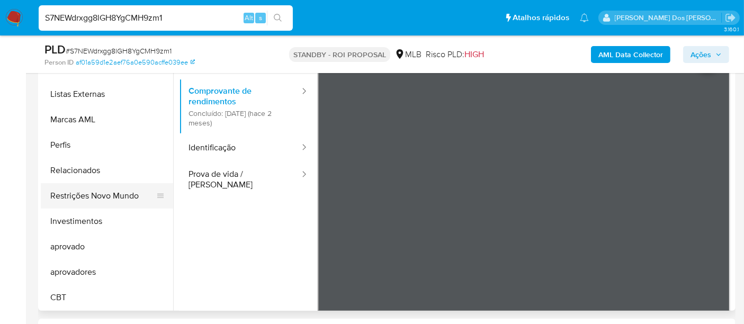
click at [101, 196] on button "Restrições Novo Mundo" at bounding box center [103, 195] width 124 height 25
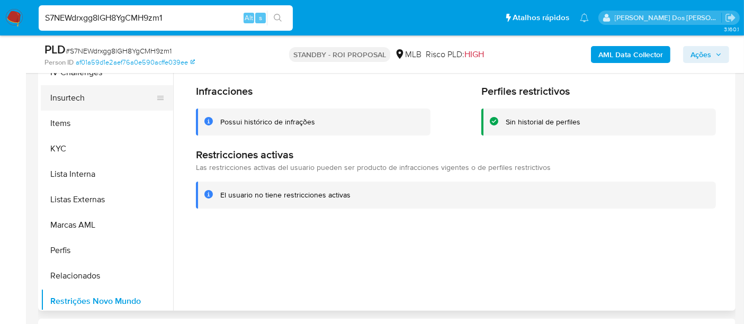
scroll to position [313, 0]
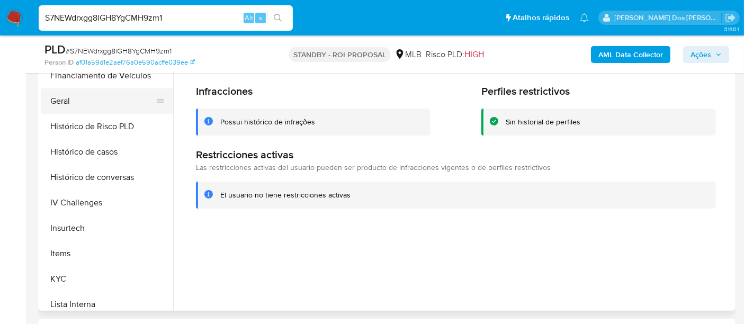
click at [71, 101] on button "Geral" at bounding box center [103, 100] width 124 height 25
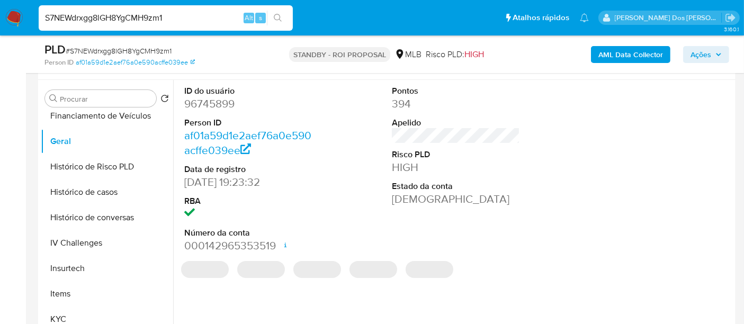
scroll to position [176, 0]
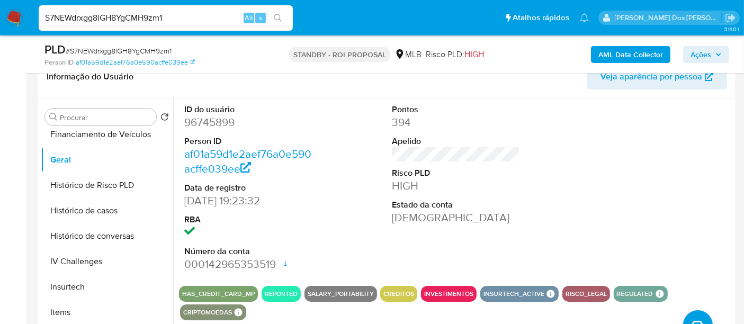
click at [153, 19] on input "S7NEWdrxgg8lGH8YgCMH9zm1" at bounding box center [166, 18] width 254 height 14
paste input "I4BqEDJnKmd3QC2qsnS81gTq"
type input "I4BqEDJnKmd3QC2qsnS81gTq"
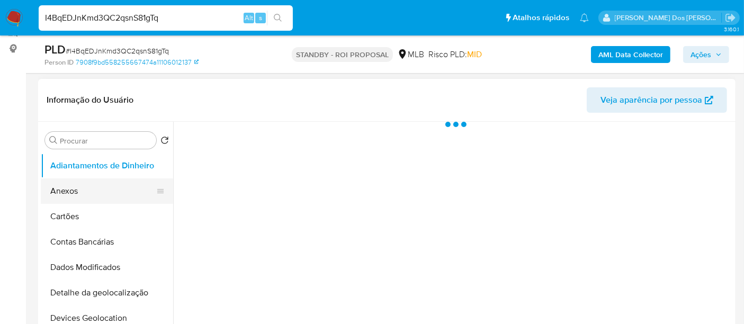
scroll to position [176, 0]
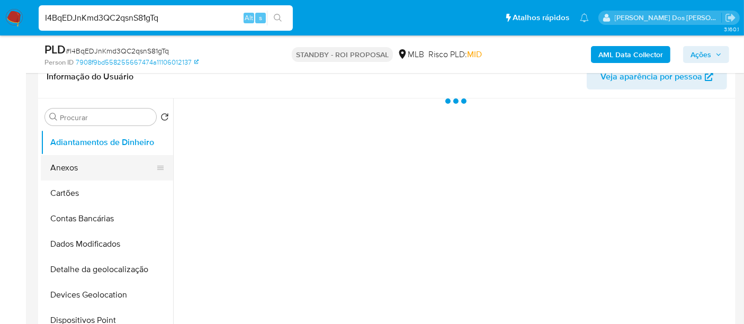
select select "10"
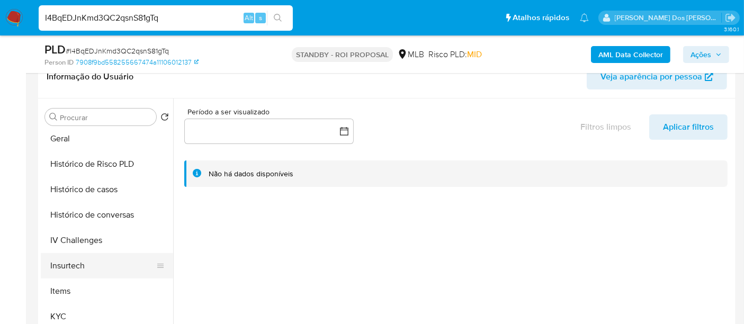
scroll to position [353, 0]
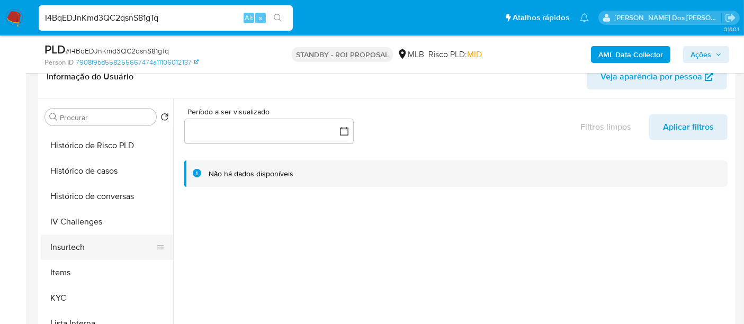
drag, startPoint x: 60, startPoint y: 289, endPoint x: 73, endPoint y: 253, distance: 38.2
click at [60, 289] on button "KYC" at bounding box center [107, 298] width 132 height 25
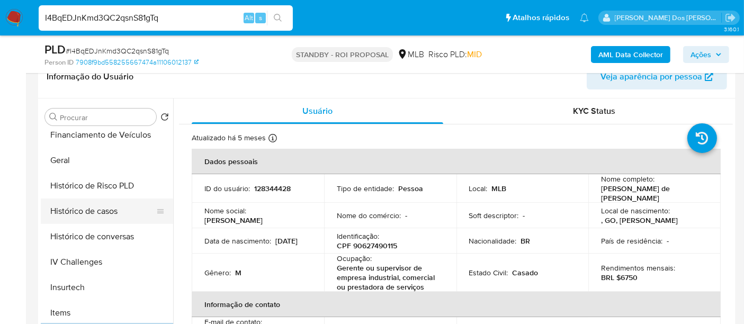
scroll to position [294, 0]
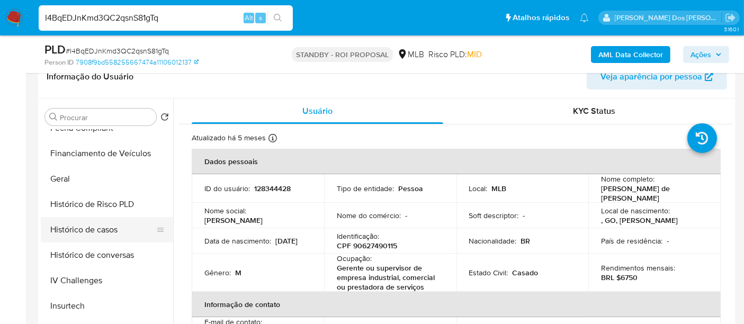
click at [104, 231] on button "Histórico de casos" at bounding box center [103, 229] width 124 height 25
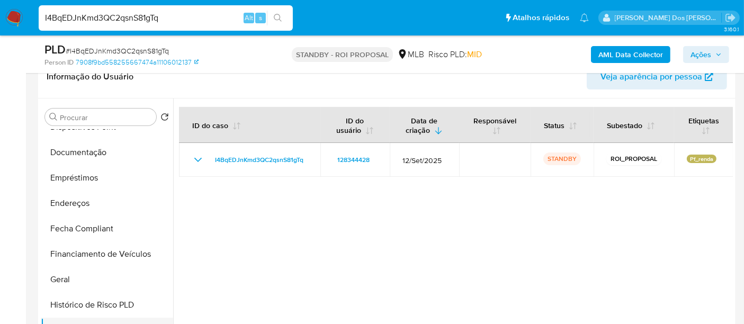
scroll to position [118, 0]
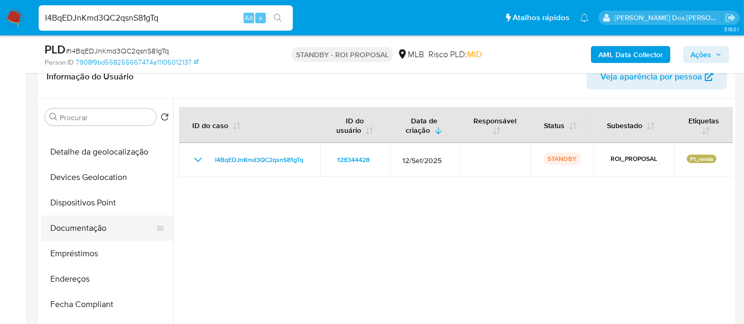
click at [85, 229] on button "Documentação" at bounding box center [103, 228] width 124 height 25
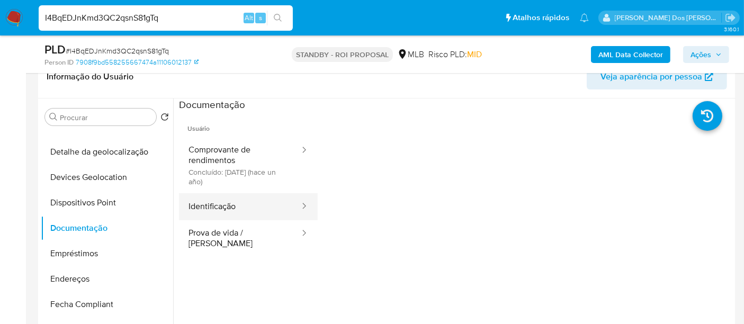
click at [218, 207] on button "Identificação" at bounding box center [240, 206] width 122 height 27
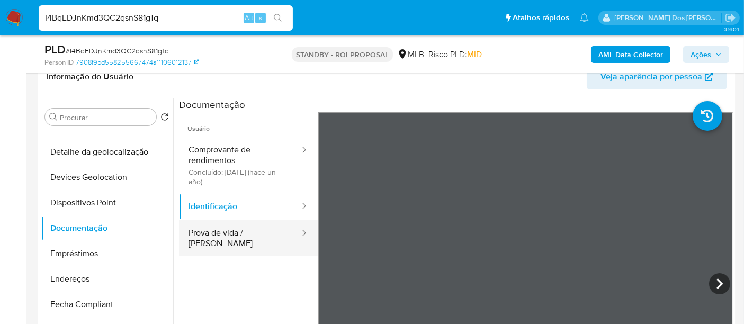
click at [248, 228] on button "Prova de vida / Selfie" at bounding box center [240, 238] width 122 height 36
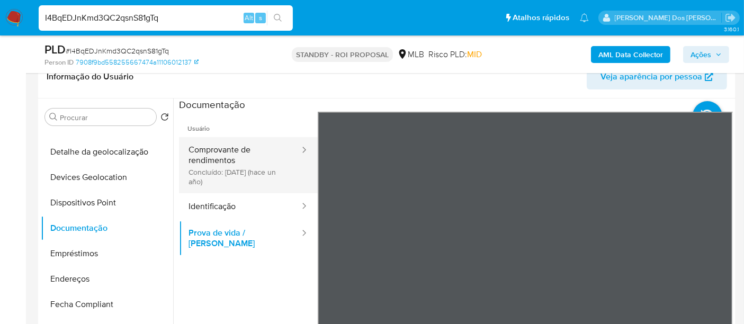
click at [234, 158] on button "Comprovante de rendimentos Concluído: 10/09/2024 (hace un año)" at bounding box center [240, 165] width 122 height 56
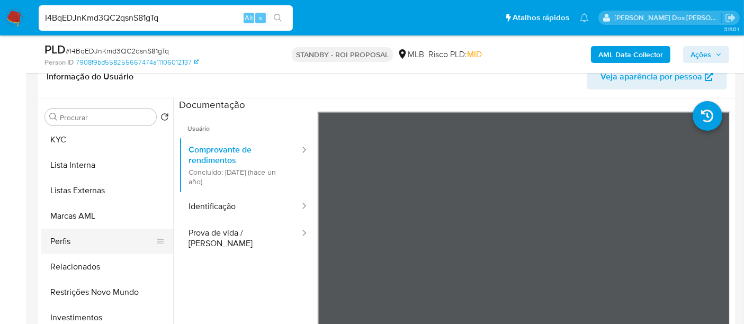
scroll to position [530, 0]
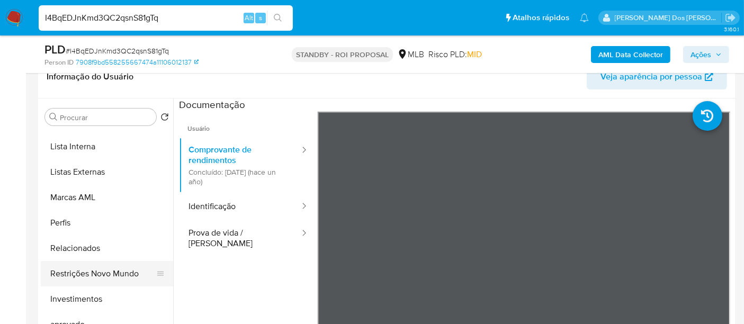
click at [96, 274] on button "Restrições Novo Mundo" at bounding box center [103, 273] width 124 height 25
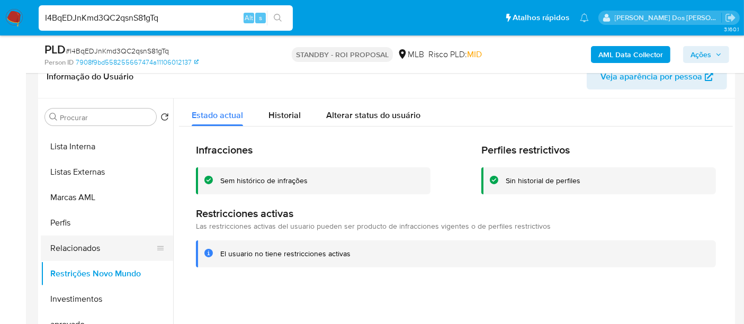
scroll to position [294, 0]
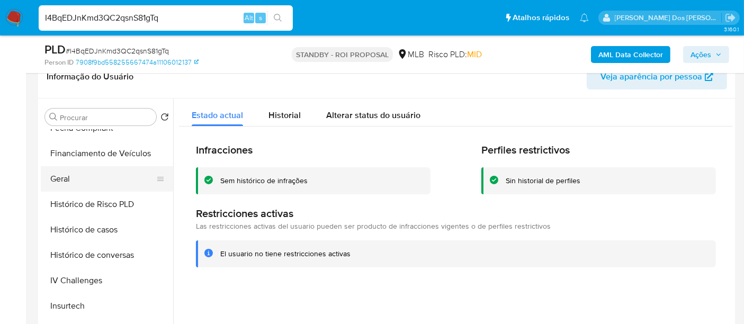
click at [57, 182] on button "Geral" at bounding box center [103, 178] width 124 height 25
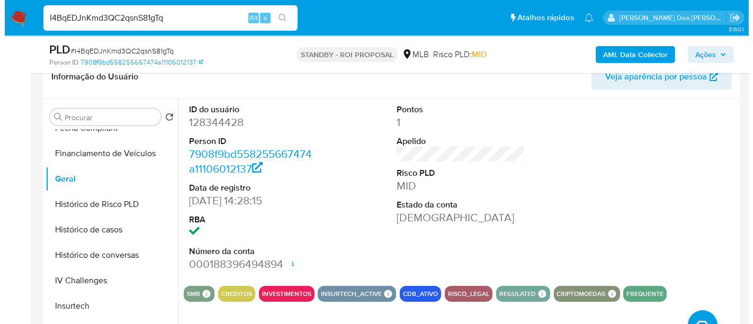
scroll to position [235, 0]
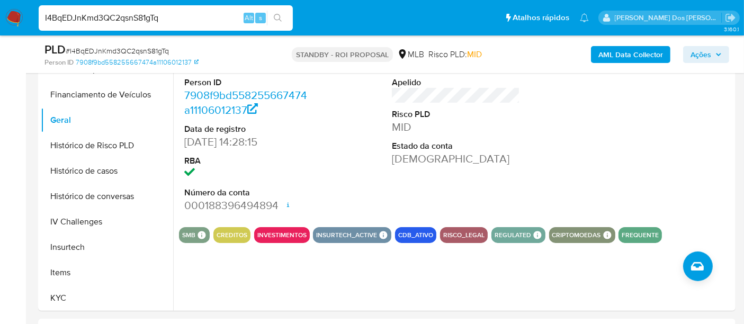
click at [604, 55] on b "AML Data Collector" at bounding box center [631, 54] width 65 height 17
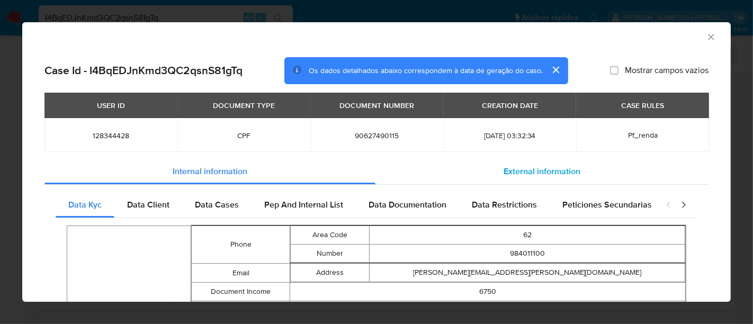
click at [545, 172] on span "External information" at bounding box center [542, 171] width 77 height 12
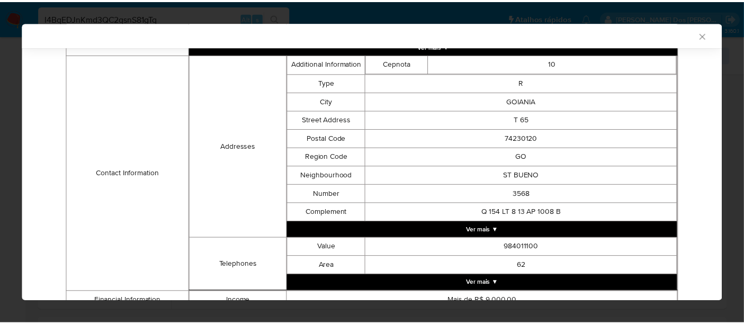
scroll to position [401, 0]
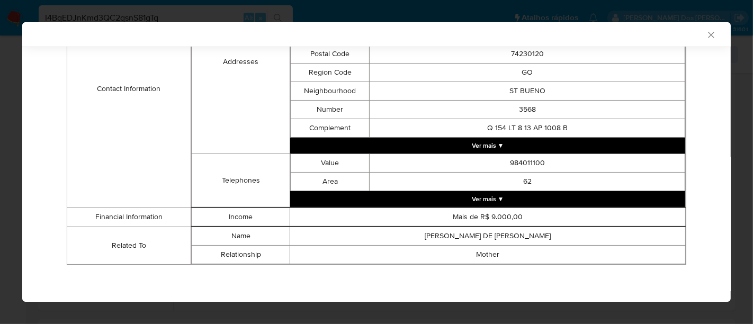
click at [706, 33] on icon "Fechar a janela" at bounding box center [711, 35] width 11 height 11
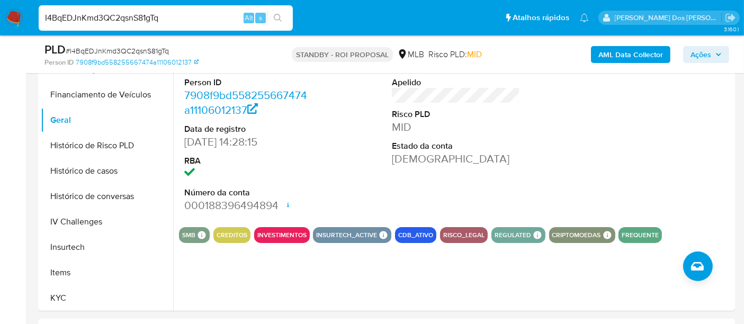
click at [158, 21] on input "I4BqEDJnKmd3QC2qsnS81gTq" at bounding box center [166, 18] width 254 height 14
paste input "KSgT2bAZ8bZQrhWg3K9bUsKc"
type input "KSgT2bAZ8bZQrhWg3K9bUsKc"
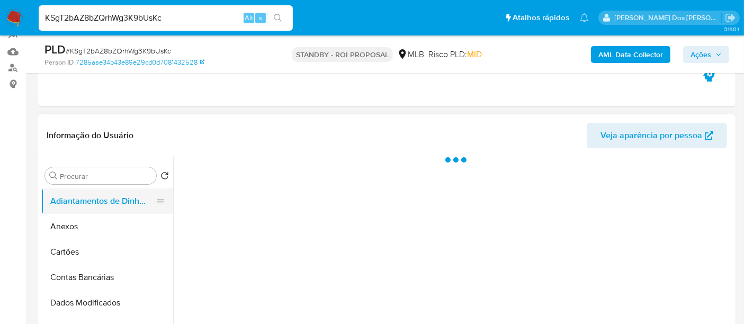
select select "10"
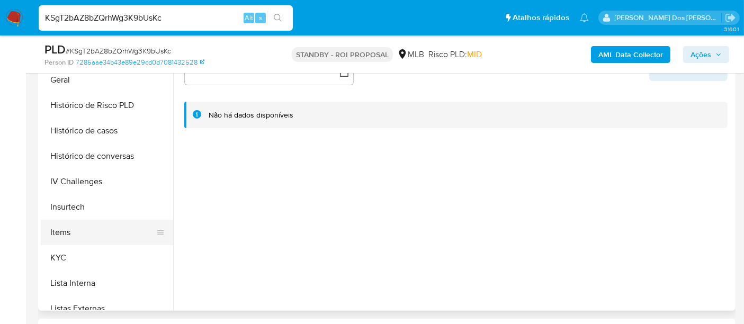
scroll to position [353, 0]
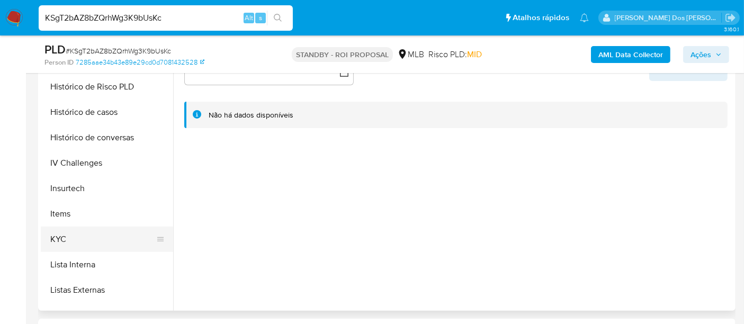
click at [62, 234] on button "KYC" at bounding box center [103, 239] width 124 height 25
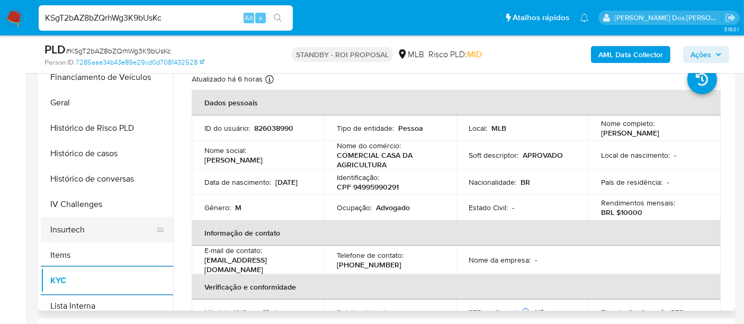
scroll to position [294, 0]
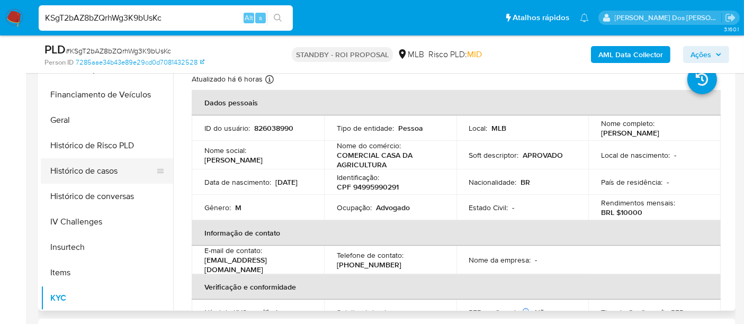
click at [103, 177] on button "Histórico de casos" at bounding box center [103, 170] width 124 height 25
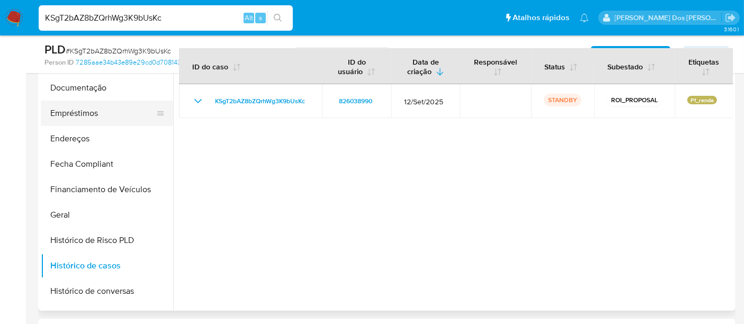
scroll to position [118, 0]
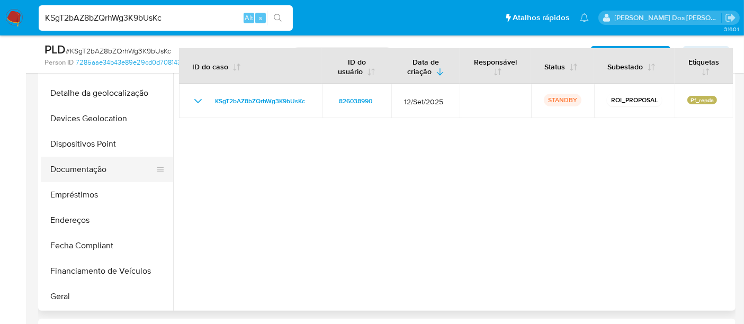
click at [88, 165] on button "Documentação" at bounding box center [103, 169] width 124 height 25
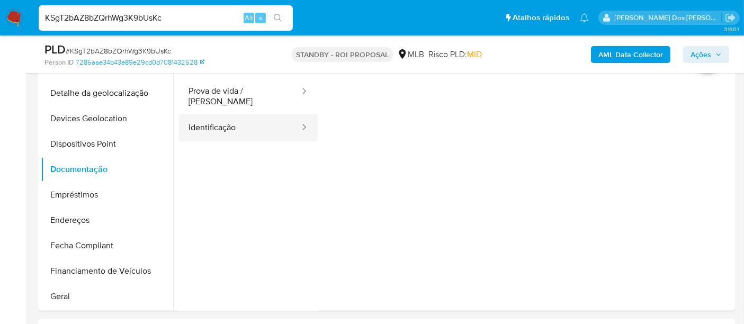
click at [221, 123] on button "Identificação" at bounding box center [240, 127] width 122 height 27
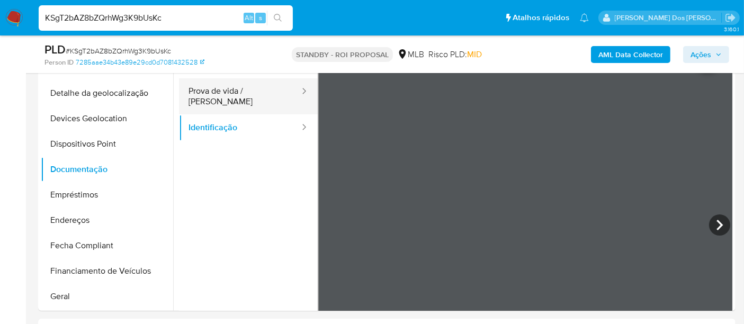
click at [243, 93] on button "Prova de vida / Selfie" at bounding box center [240, 96] width 122 height 36
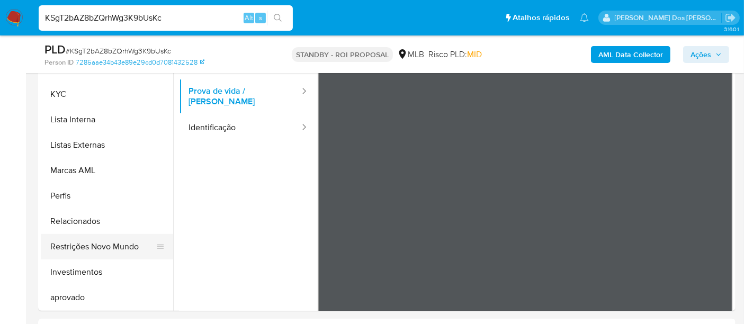
scroll to position [549, 0]
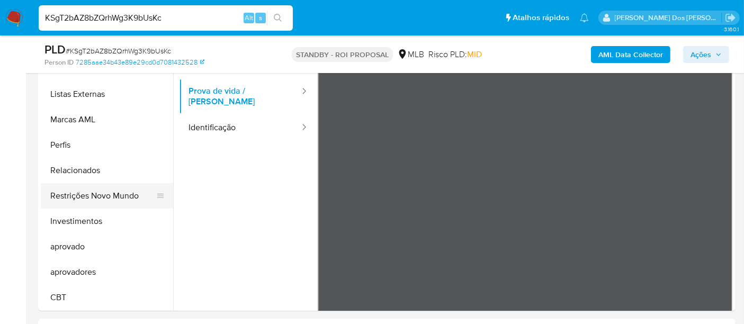
click at [103, 197] on button "Restrições Novo Mundo" at bounding box center [103, 195] width 124 height 25
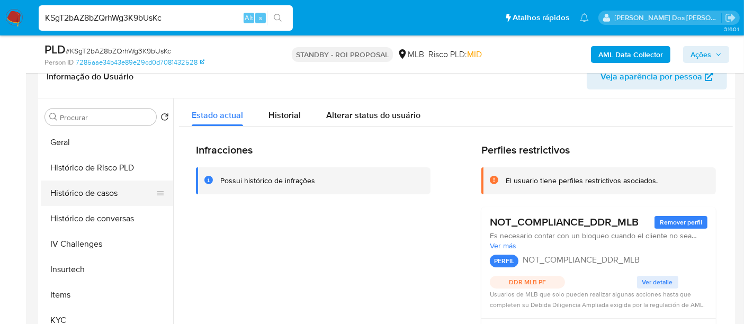
scroll to position [313, 0]
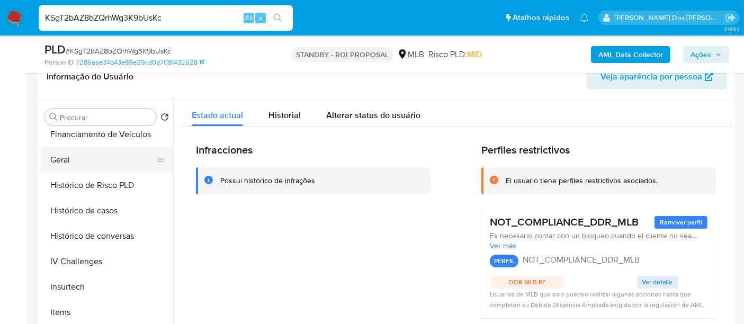
click at [61, 162] on button "Geral" at bounding box center [103, 159] width 124 height 25
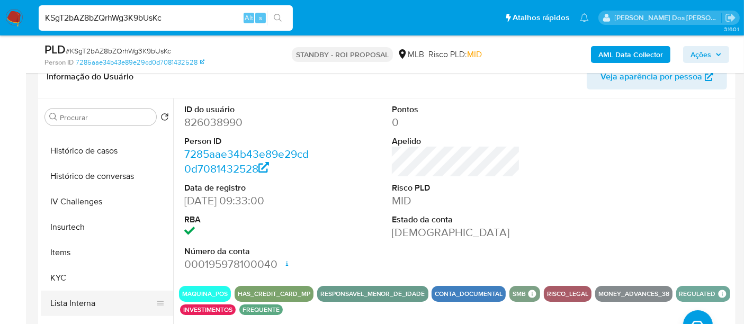
scroll to position [431, 0]
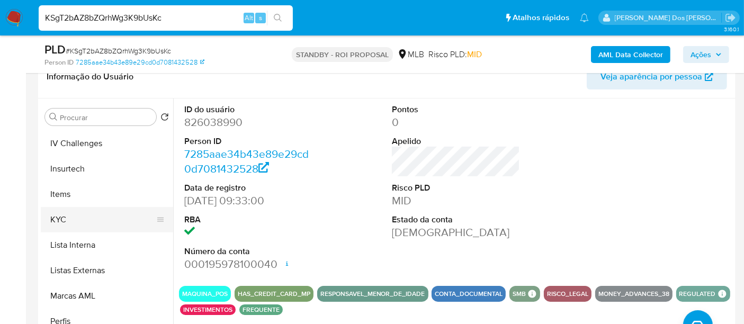
click at [59, 219] on button "KYC" at bounding box center [103, 219] width 124 height 25
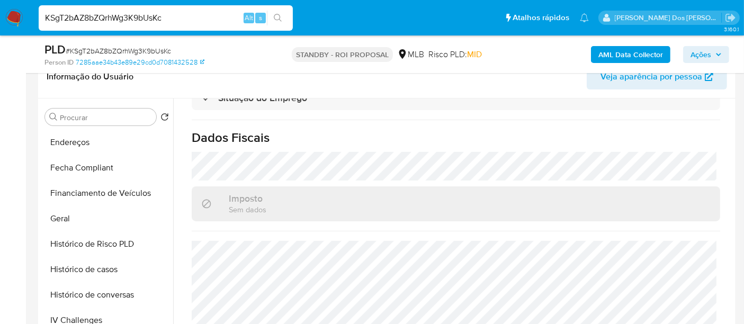
scroll to position [137, 0]
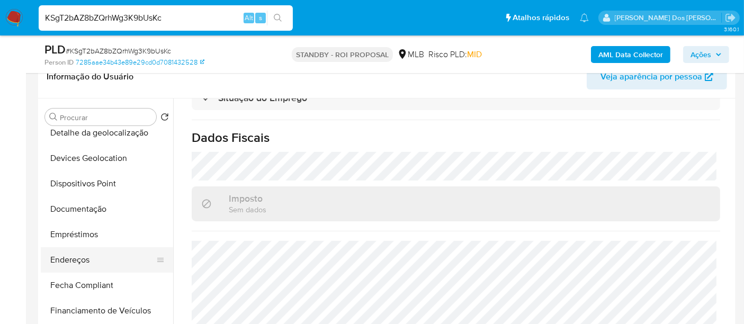
click at [65, 261] on button "Endereços" at bounding box center [103, 259] width 124 height 25
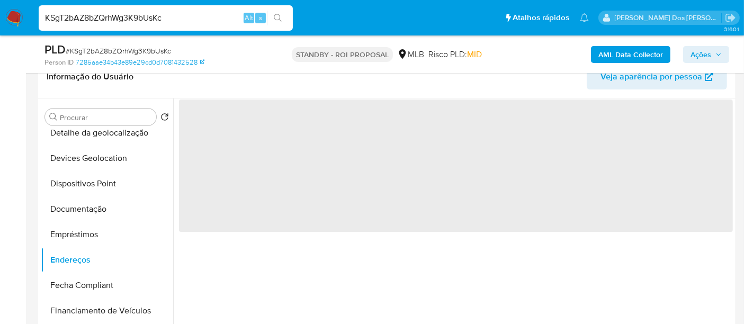
scroll to position [0, 0]
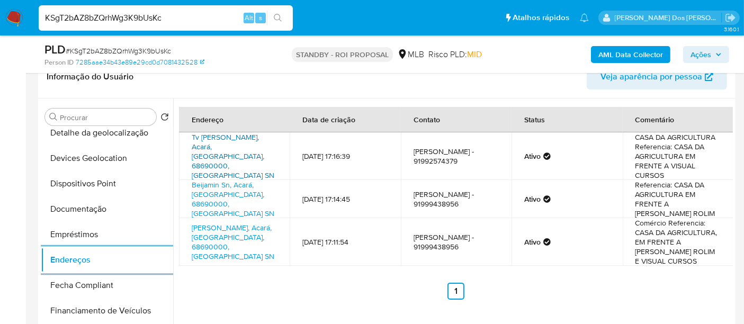
click at [246, 152] on link "Tv Benjamin Constant Sn, Acará, Pará, 68690000, Brasil SN" at bounding box center [233, 156] width 83 height 49
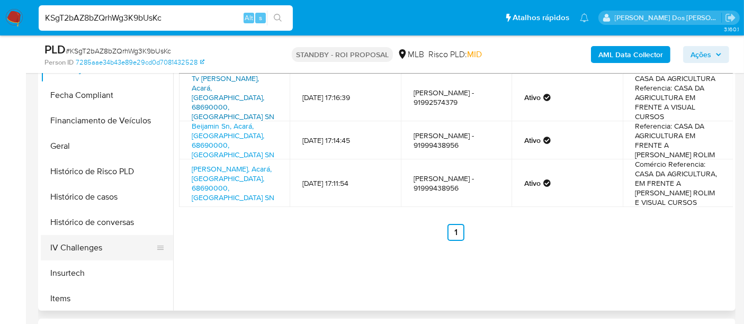
scroll to position [294, 0]
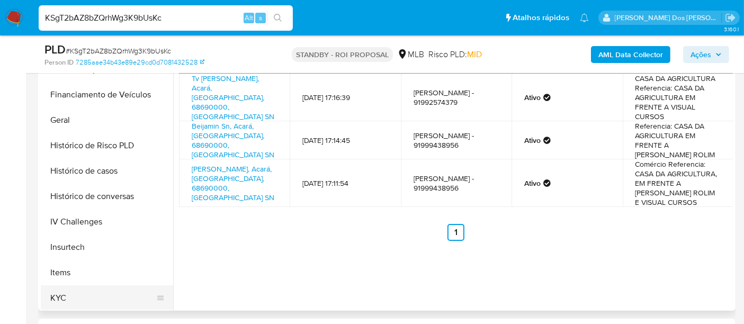
click at [69, 290] on button "KYC" at bounding box center [103, 298] width 124 height 25
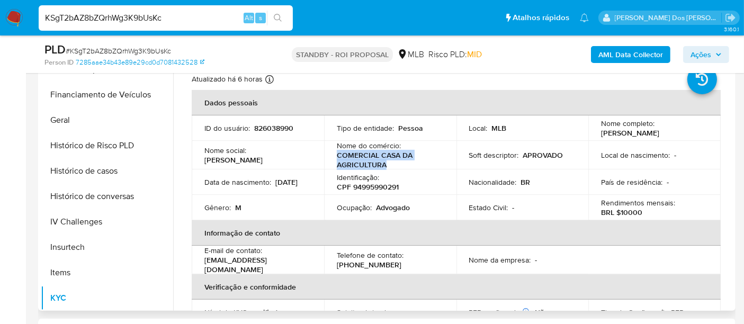
drag, startPoint x: 392, startPoint y: 164, endPoint x: 327, endPoint y: 153, distance: 65.6
click at [327, 153] on td "Nome do comércio : COMERCIAL CASA DA AGRICULTURA" at bounding box center [390, 155] width 132 height 29
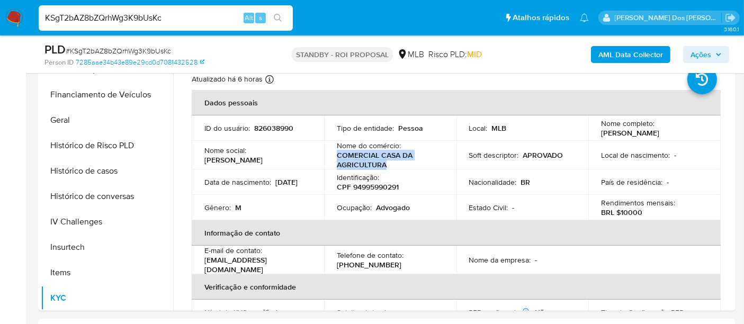
copy p "COMERCIAL CASA DA AGRICULTURA"
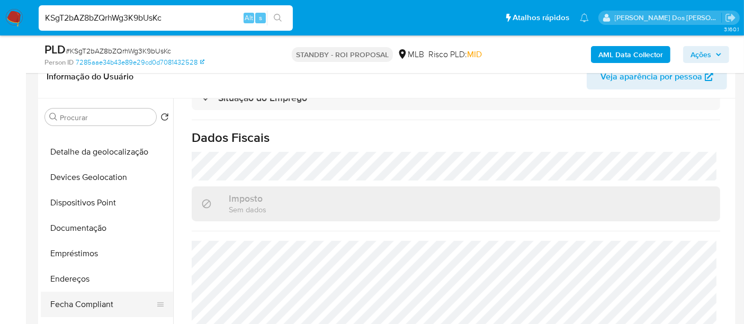
scroll to position [176, 0]
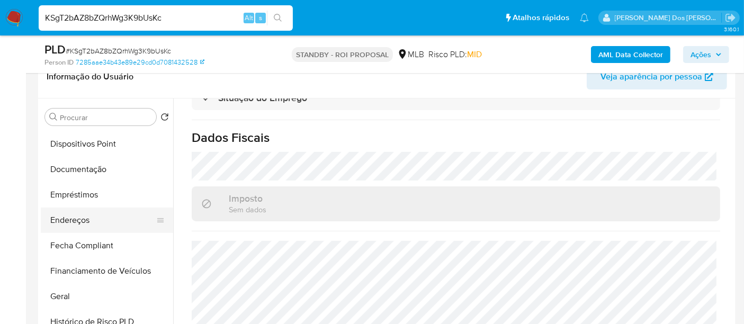
click at [112, 212] on button "Endereços" at bounding box center [103, 220] width 124 height 25
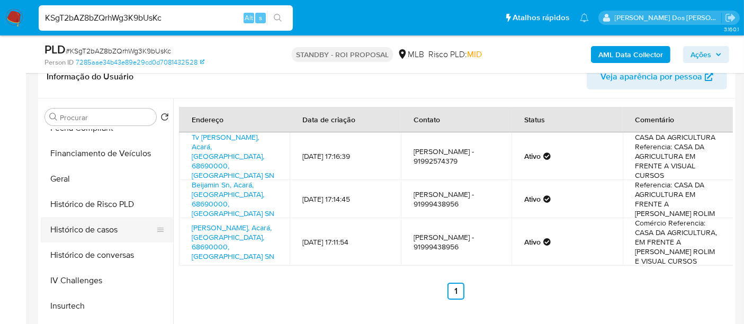
scroll to position [412, 0]
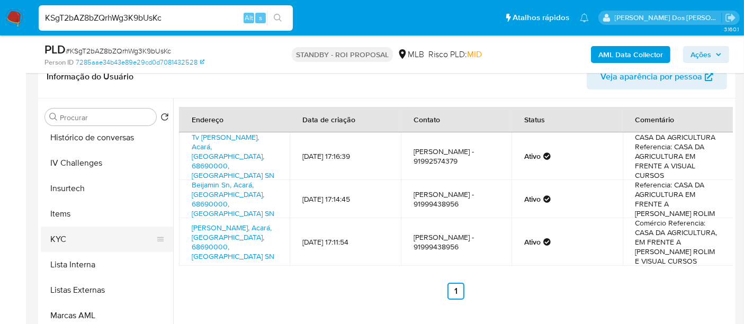
click at [62, 237] on button "KYC" at bounding box center [103, 239] width 124 height 25
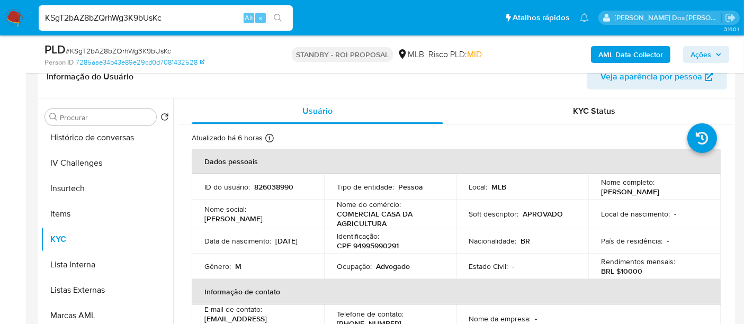
click at [119, 12] on input "KSgT2bAZ8bZQrhWg3K9bUsKc" at bounding box center [166, 18] width 254 height 14
paste input "GoNbJ8SkxoFTwDBjfEf8aALy"
type input "GoNbJ8SkxoFTwDBjfEf8aALy"
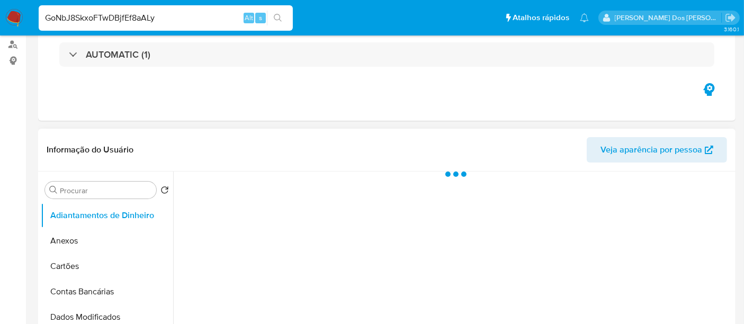
select select "10"
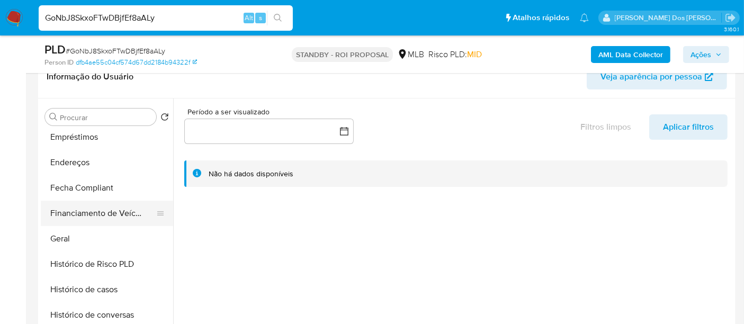
scroll to position [353, 0]
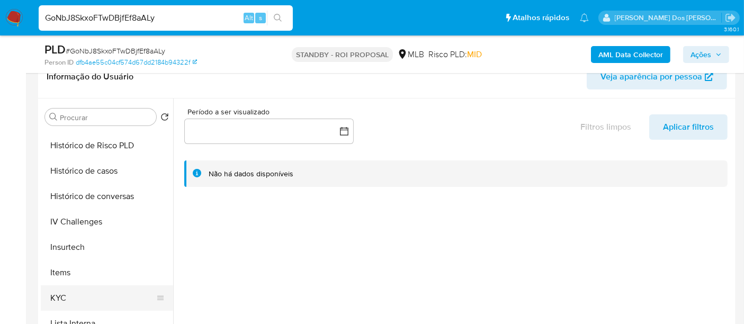
click at [57, 299] on button "KYC" at bounding box center [103, 298] width 124 height 25
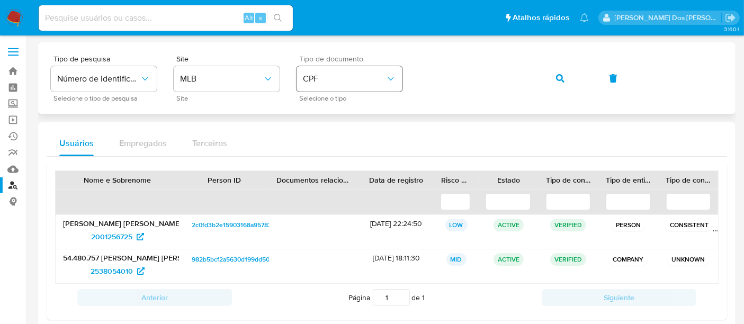
click at [325, 85] on button "CPF" at bounding box center [350, 78] width 106 height 25
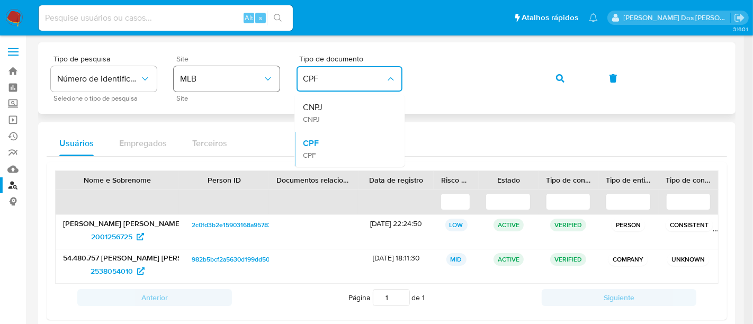
click at [254, 85] on button "MLB" at bounding box center [227, 78] width 106 height 25
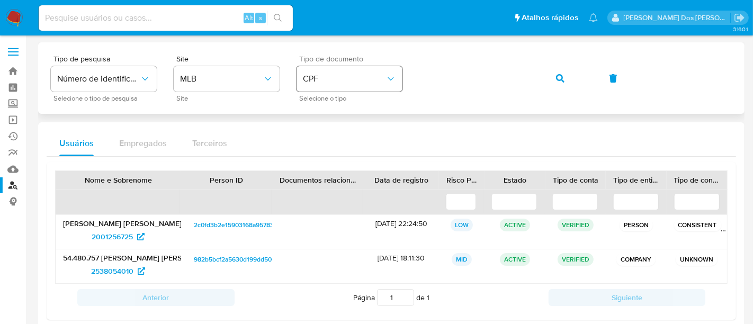
click at [327, 83] on span "CPF" at bounding box center [344, 79] width 83 height 11
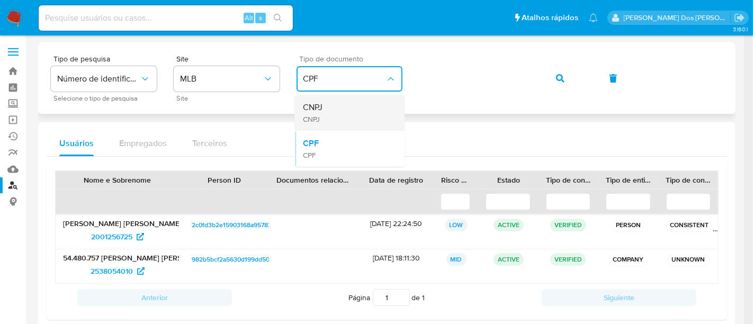
click at [331, 112] on div "CNPJ CNPJ" at bounding box center [346, 113] width 87 height 36
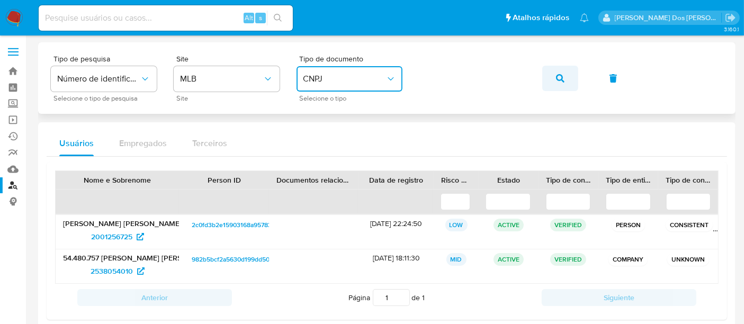
click at [562, 74] on icon "button" at bounding box center [560, 78] width 8 height 8
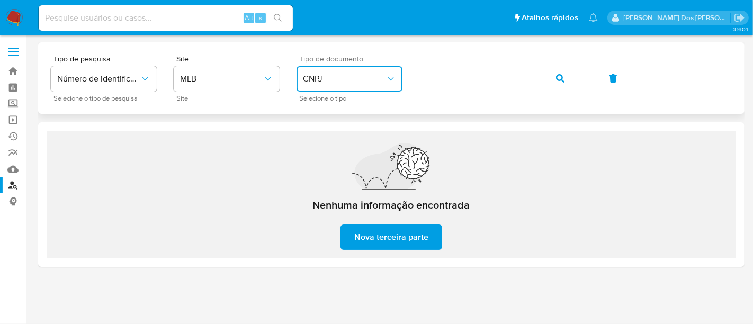
click at [340, 80] on span "CNPJ" at bounding box center [344, 79] width 83 height 11
click at [329, 147] on div "CPF CPF" at bounding box center [346, 149] width 87 height 36
click at [562, 76] on icon "button" at bounding box center [560, 78] width 8 height 8
click at [12, 122] on link "Operações em massa" at bounding box center [63, 120] width 126 height 16
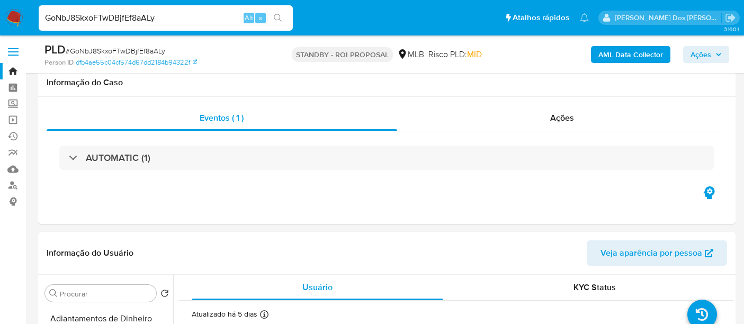
select select "10"
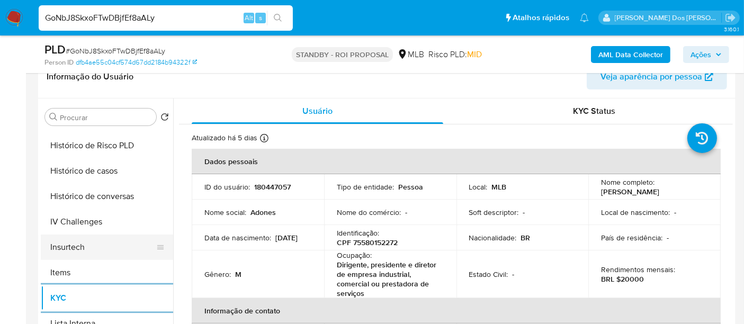
scroll to position [294, 0]
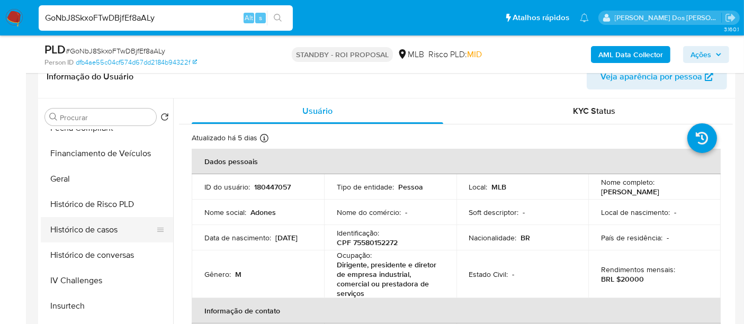
click at [118, 232] on button "Histórico de casos" at bounding box center [103, 229] width 124 height 25
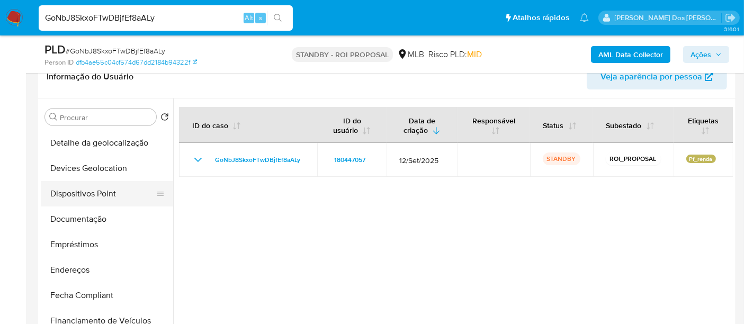
scroll to position [59, 0]
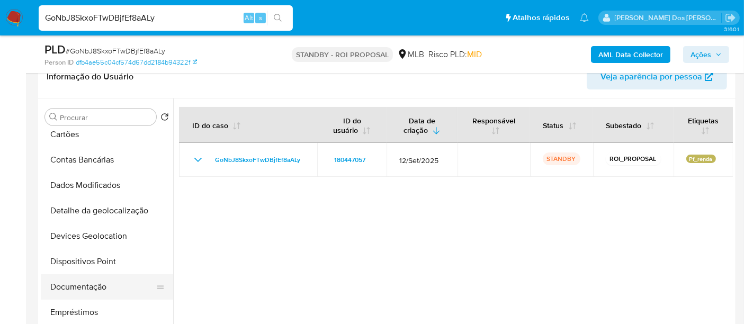
click at [76, 286] on button "Documentação" at bounding box center [103, 286] width 124 height 25
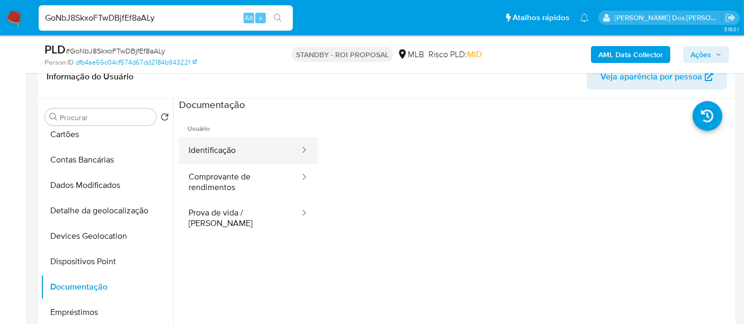
click at [221, 156] on button "Identificação" at bounding box center [240, 150] width 122 height 27
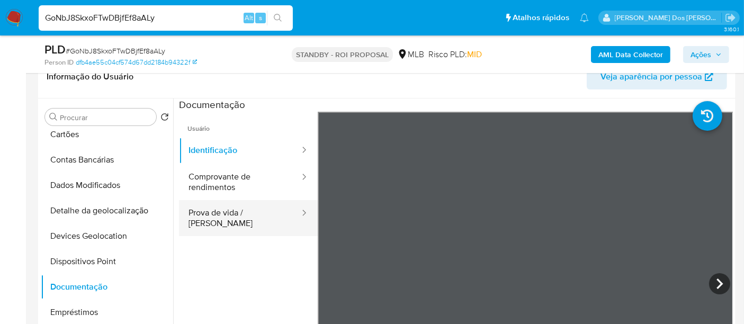
click at [251, 218] on button "Prova de vida / Selfie" at bounding box center [240, 218] width 122 height 36
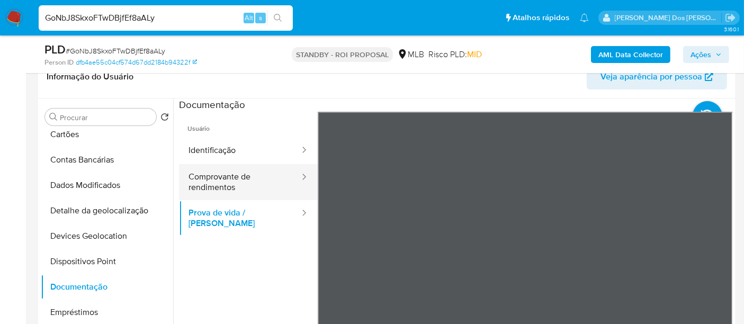
click at [206, 178] on button "Comprovante de rendimentos" at bounding box center [240, 182] width 122 height 36
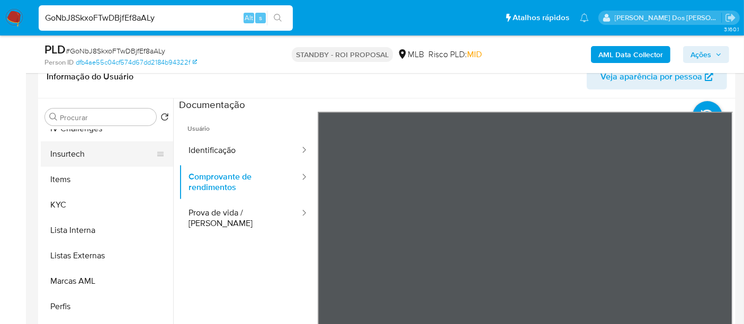
scroll to position [530, 0]
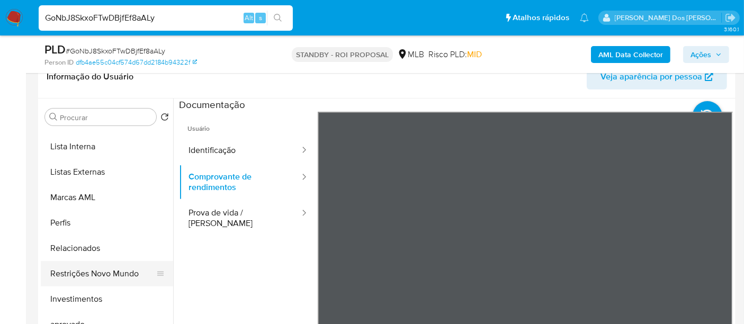
click at [126, 273] on button "Restrições Novo Mundo" at bounding box center [103, 273] width 124 height 25
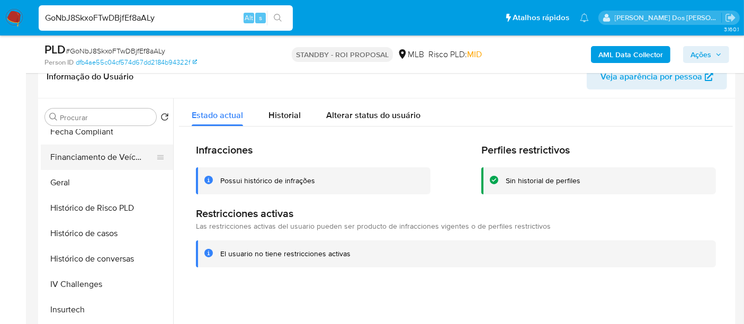
scroll to position [235, 0]
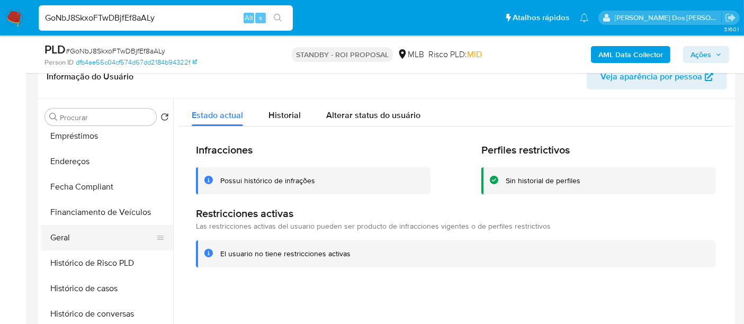
click at [60, 230] on button "Geral" at bounding box center [103, 237] width 124 height 25
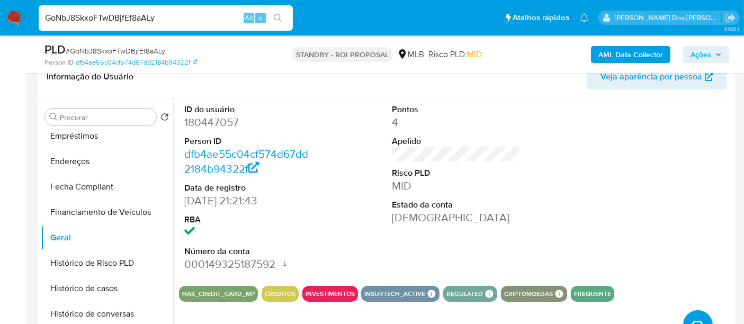
click at [174, 17] on input "GoNbJ8SkxoFTwDBjfEf8aALy" at bounding box center [166, 18] width 254 height 14
paste input "latNjWfV9SACVou068Be95xr"
type input "latNjWfV9SACVou068Be95xr"
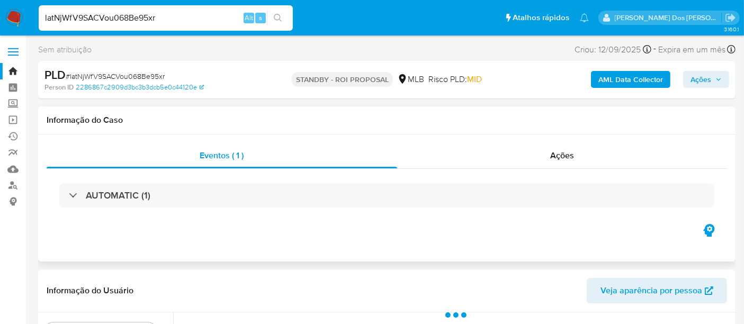
select select "10"
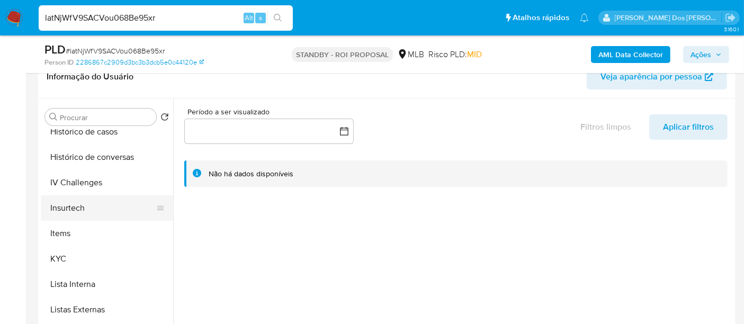
scroll to position [412, 0]
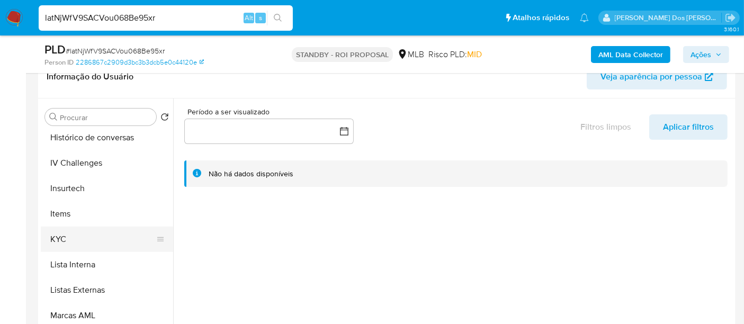
click at [55, 237] on button "KYC" at bounding box center [103, 239] width 124 height 25
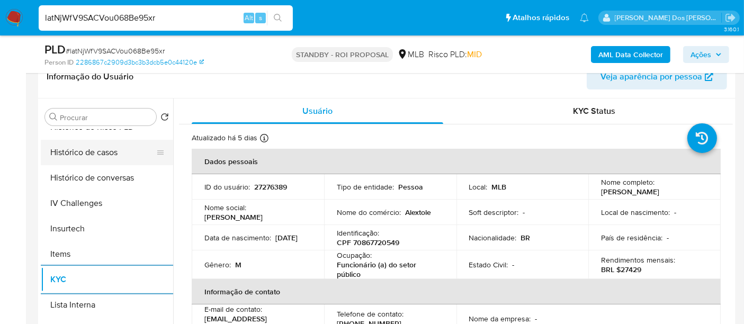
scroll to position [353, 0]
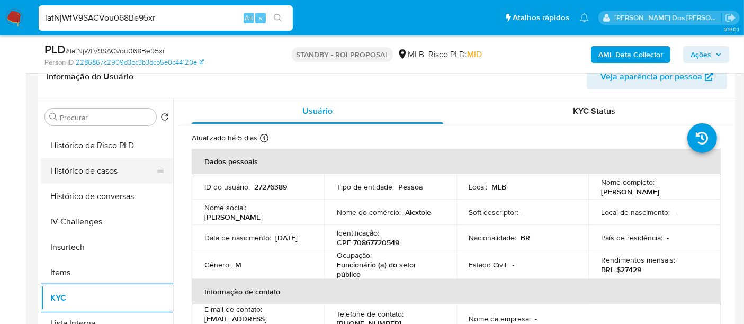
click at [93, 171] on button "Histórico de casos" at bounding box center [103, 170] width 124 height 25
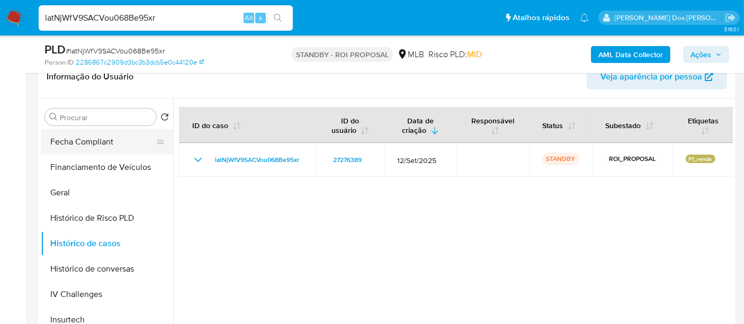
scroll to position [176, 0]
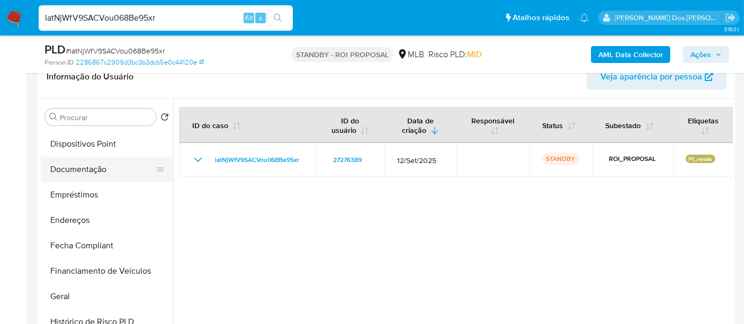
click at [85, 170] on button "Documentação" at bounding box center [103, 169] width 124 height 25
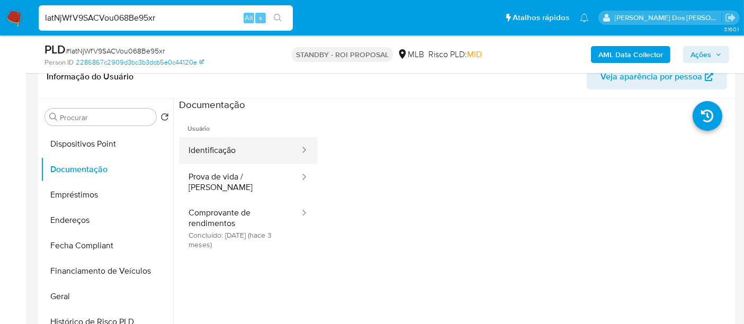
click at [226, 153] on button "Identificação" at bounding box center [240, 150] width 122 height 27
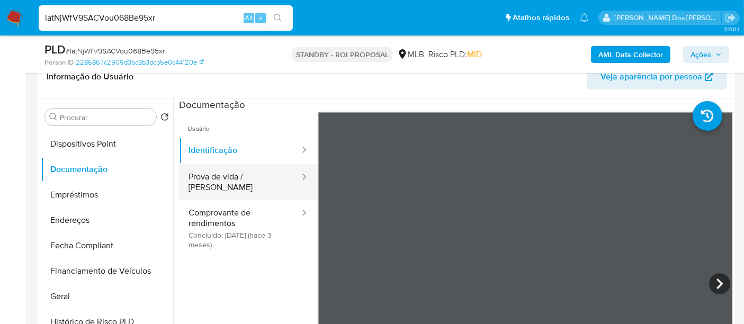
click at [234, 184] on button "Prova de vida / Selfie" at bounding box center [240, 182] width 122 height 36
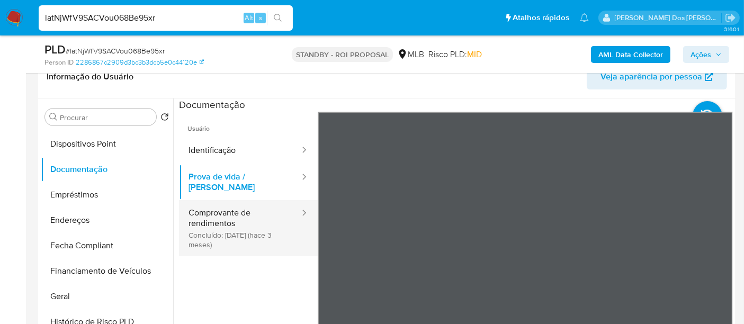
drag, startPoint x: 184, startPoint y: 208, endPoint x: 205, endPoint y: 209, distance: 20.2
click at [184, 207] on button "Comprovante de rendimentos Concluído: 14/06/2025 (hace 3 meses)" at bounding box center [240, 228] width 122 height 56
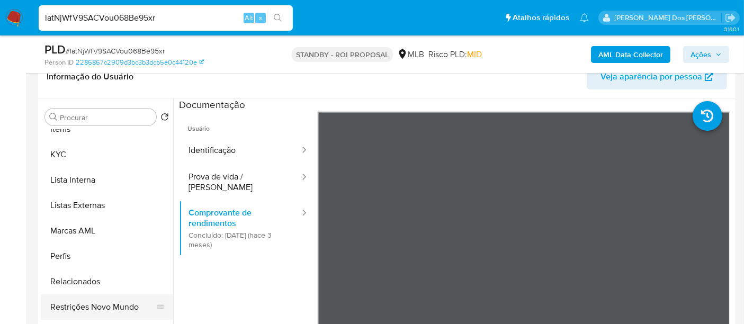
scroll to position [530, 0]
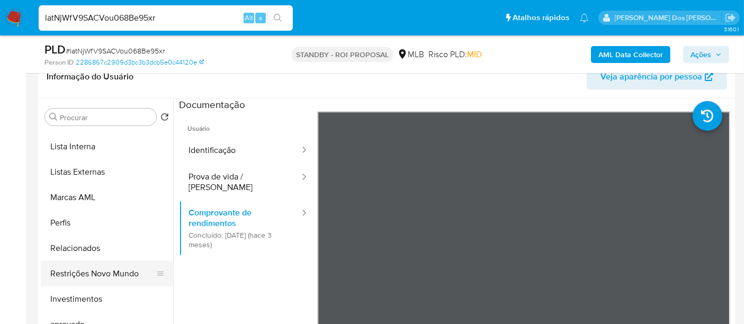
click at [112, 274] on button "Restrições Novo Mundo" at bounding box center [103, 273] width 124 height 25
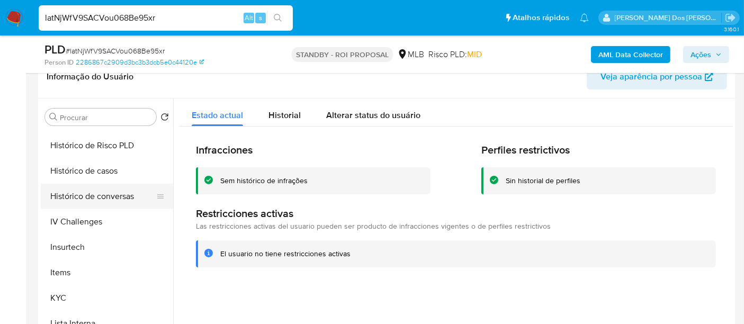
scroll to position [294, 0]
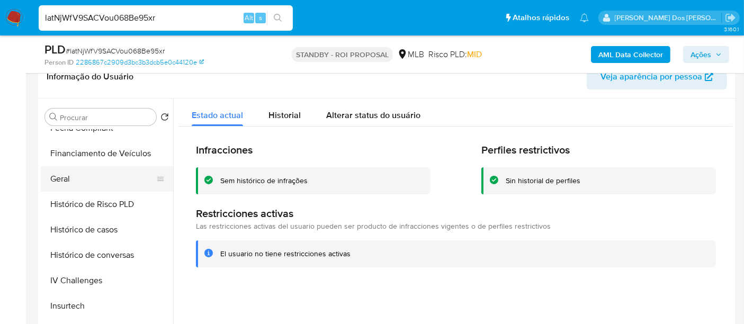
click at [65, 179] on button "Geral" at bounding box center [103, 178] width 124 height 25
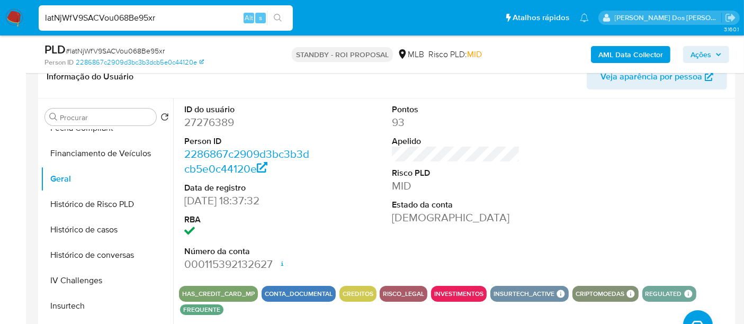
click at [186, 19] on input "latNjWfV9SACVou068Be95xr" at bounding box center [166, 18] width 254 height 14
paste input "5BgazmnkKentpNe6rPHSO1Ew"
type input "5BgazmnkKentpNe6rPHSO1Ew"
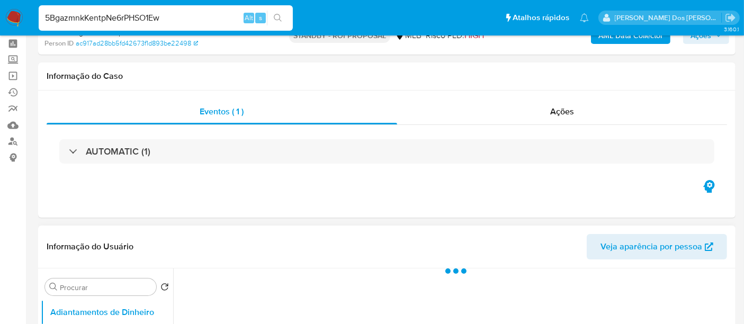
scroll to position [176, 0]
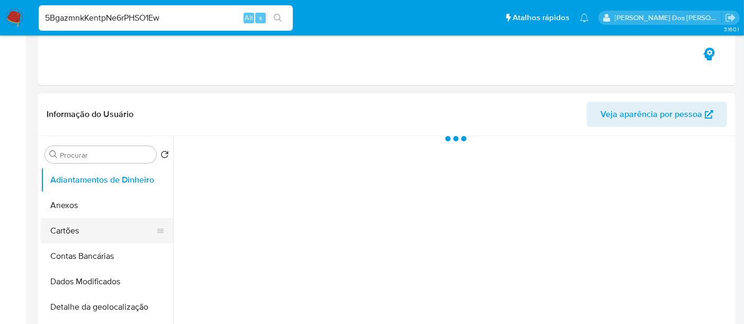
select select "10"
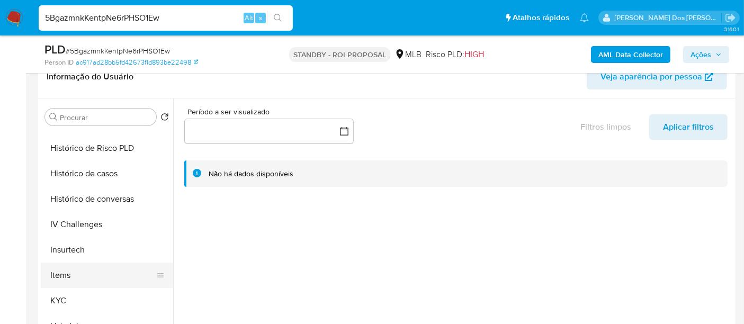
scroll to position [412, 0]
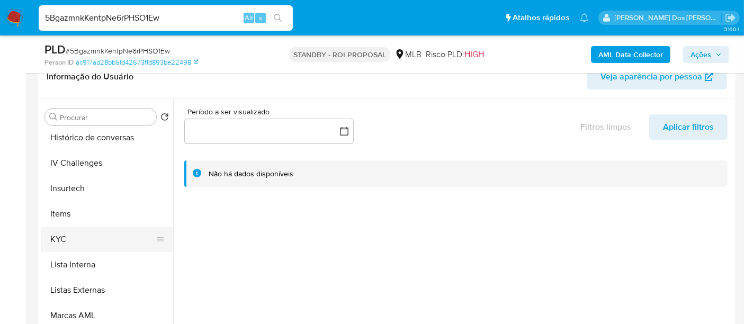
click at [65, 234] on button "KYC" at bounding box center [103, 239] width 124 height 25
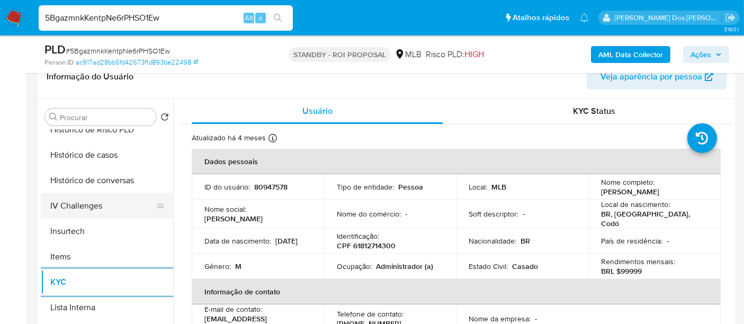
scroll to position [353, 0]
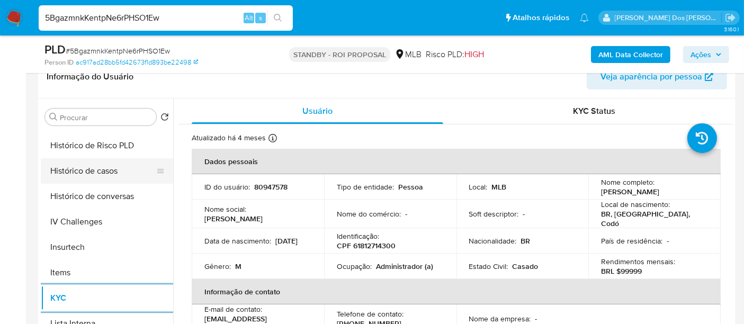
click at [95, 173] on button "Histórico de casos" at bounding box center [103, 170] width 124 height 25
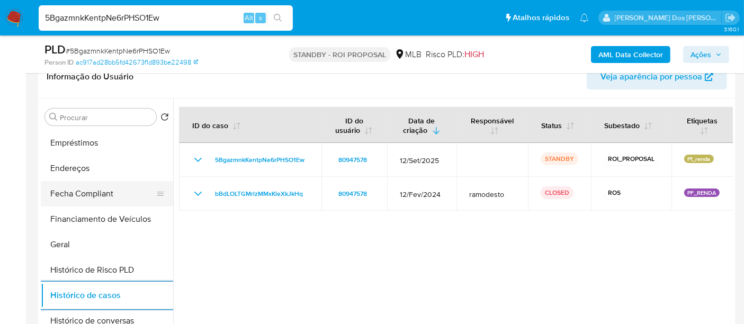
scroll to position [176, 0]
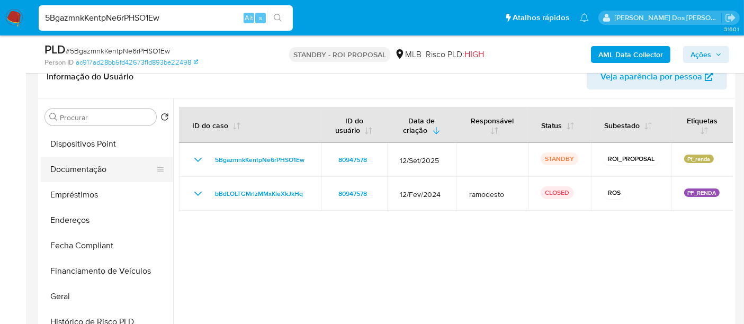
click at [86, 173] on button "Documentação" at bounding box center [103, 169] width 124 height 25
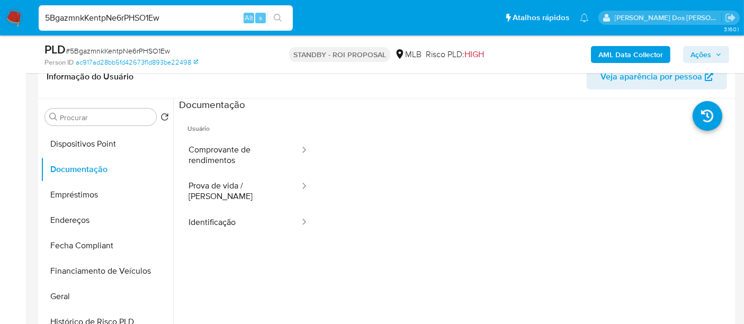
drag, startPoint x: 204, startPoint y: 211, endPoint x: 313, endPoint y: 211, distance: 109.2
click at [204, 211] on button "Identificação" at bounding box center [240, 222] width 122 height 27
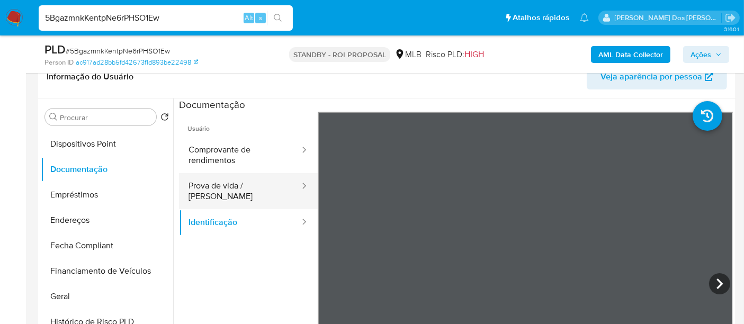
click at [232, 178] on button "Prova de vida / Selfie" at bounding box center [240, 191] width 122 height 36
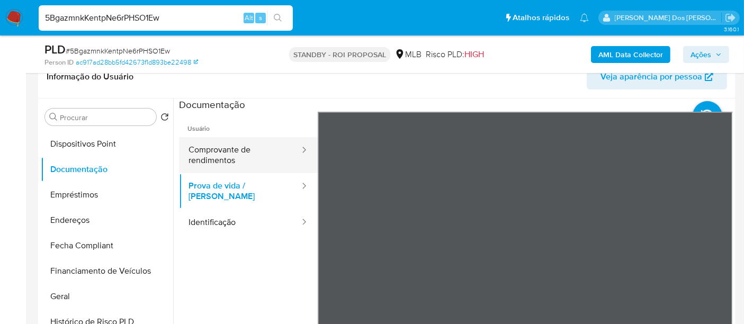
click at [207, 149] on button "Comprovante de rendimentos" at bounding box center [240, 155] width 122 height 36
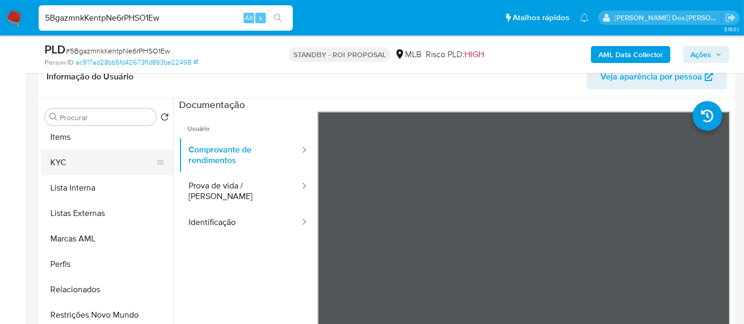
scroll to position [548, 0]
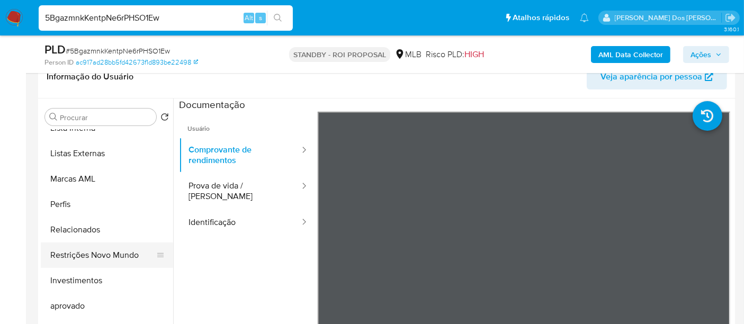
click at [114, 256] on button "Restrições Novo Mundo" at bounding box center [103, 255] width 124 height 25
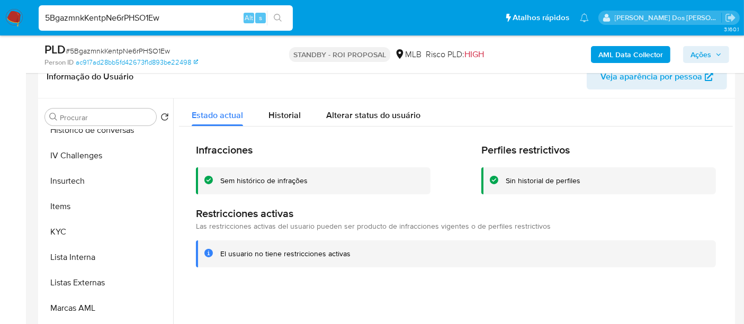
scroll to position [254, 0]
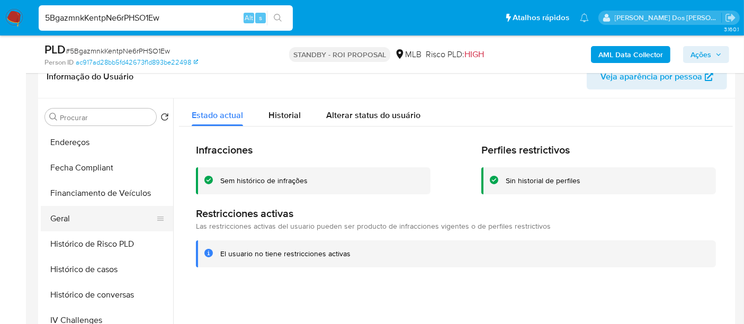
click at [70, 218] on button "Geral" at bounding box center [103, 218] width 124 height 25
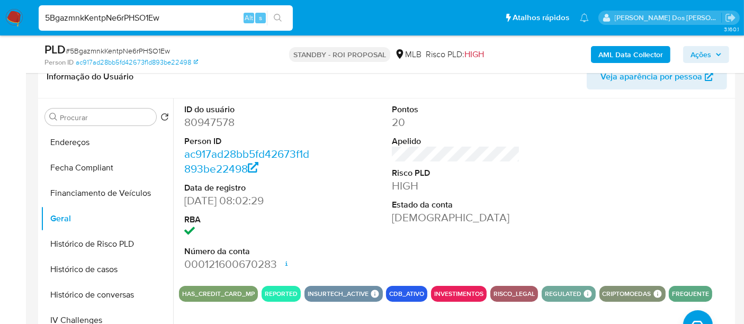
click at [209, 14] on input "5BgazmnkKentpNe6rPHSO1Ew" at bounding box center [166, 18] width 254 height 14
paste input "sf01W3JKkJMSqJpsLVLQ7BNg"
type input "sf01W3JKkJMSqJpsLVLQ7BNg"
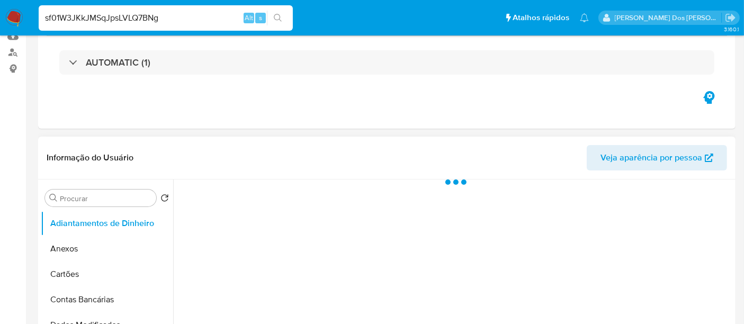
scroll to position [235, 0]
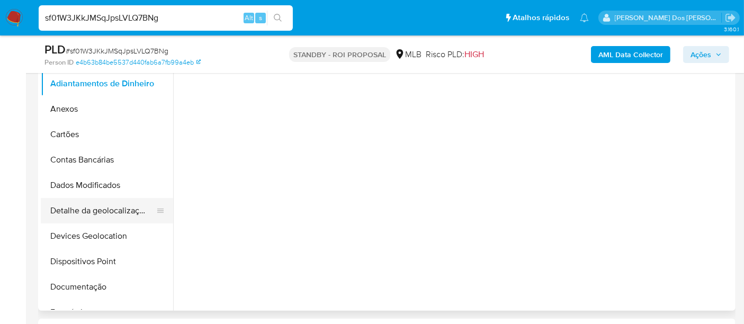
select select "10"
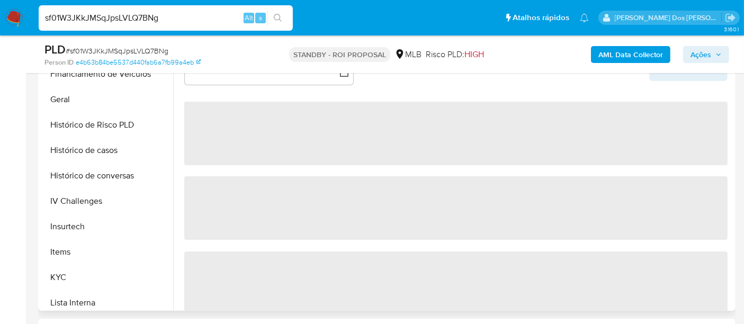
scroll to position [353, 0]
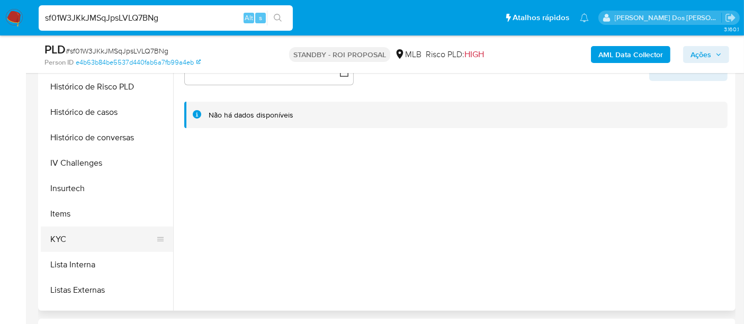
click at [61, 237] on button "KYC" at bounding box center [103, 239] width 124 height 25
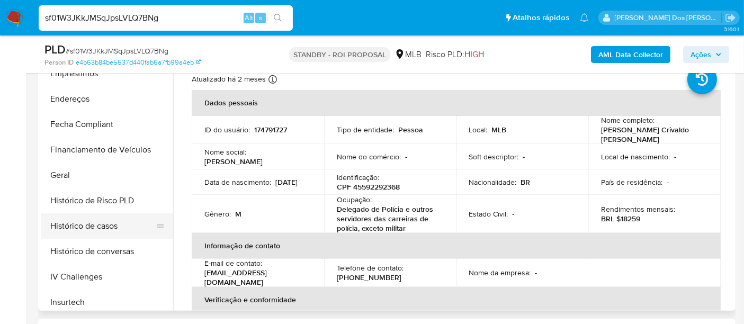
scroll to position [235, 0]
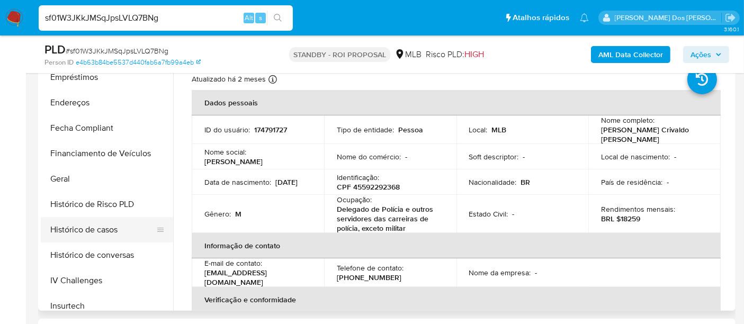
click at [88, 230] on button "Histórico de casos" at bounding box center [103, 229] width 124 height 25
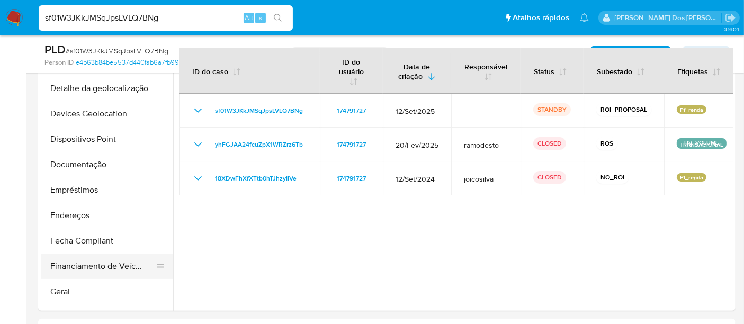
scroll to position [118, 0]
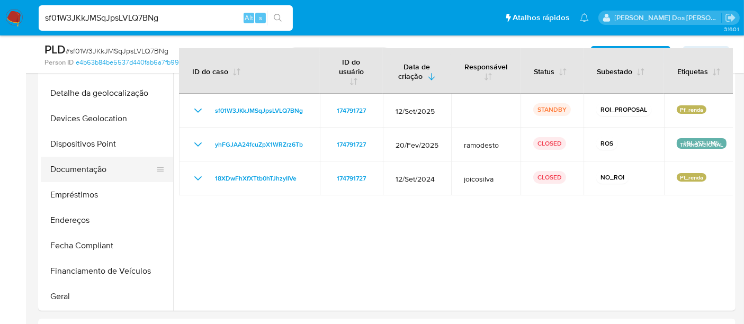
click at [93, 173] on button "Documentação" at bounding box center [103, 169] width 124 height 25
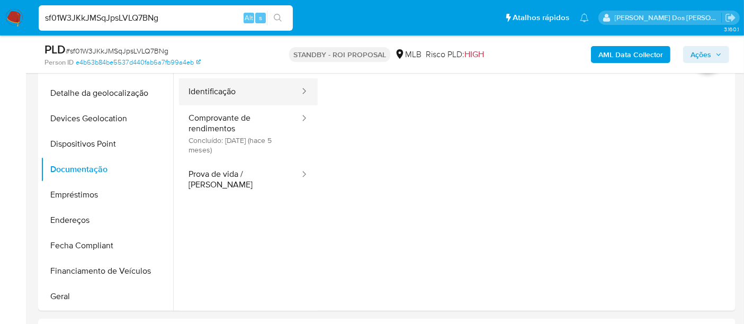
click at [219, 96] on button "Identificação" at bounding box center [240, 91] width 122 height 27
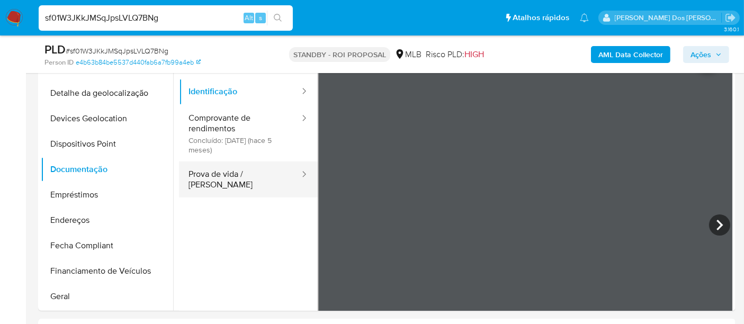
click at [253, 171] on button "Prova de vida / Selfie" at bounding box center [240, 180] width 122 height 36
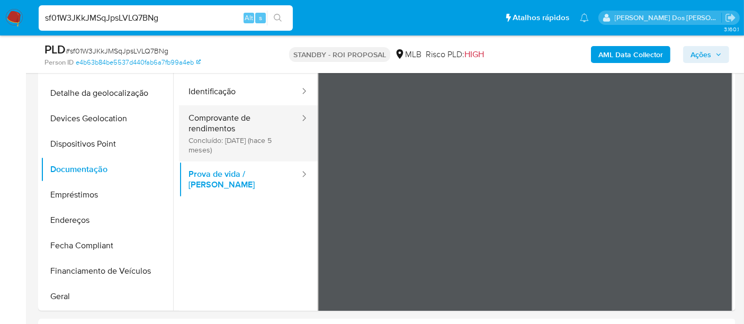
click at [215, 132] on button "Comprovante de rendimentos Concluído: 19/04/2025 (hace 5 meses)" at bounding box center [240, 133] width 122 height 56
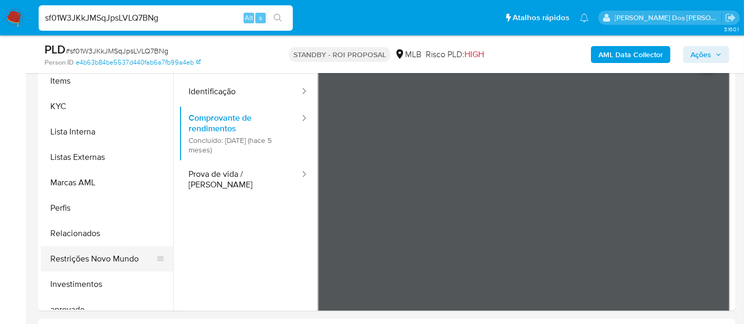
scroll to position [530, 0]
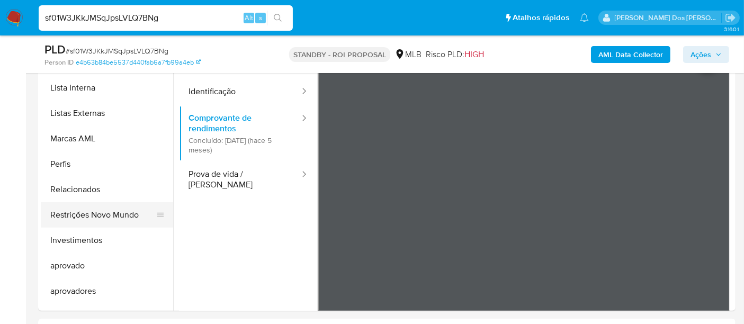
click at [121, 214] on button "Restrições Novo Mundo" at bounding box center [103, 214] width 124 height 25
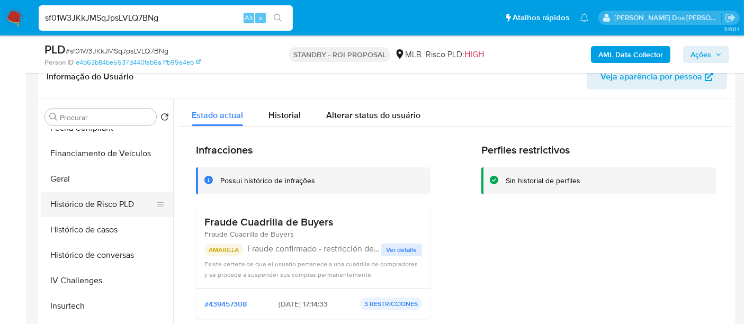
scroll to position [176, 0]
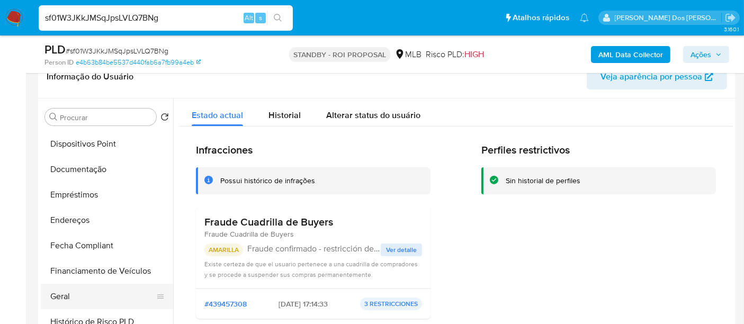
click at [59, 287] on button "Geral" at bounding box center [103, 296] width 124 height 25
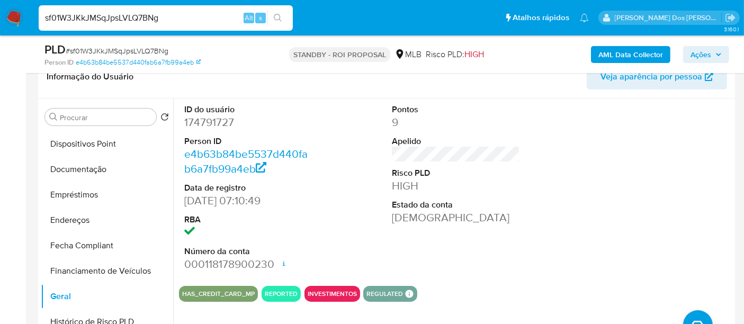
drag, startPoint x: 18, startPoint y: 16, endPoint x: 25, endPoint y: 17, distance: 7.5
click at [18, 16] on img at bounding box center [14, 18] width 18 height 18
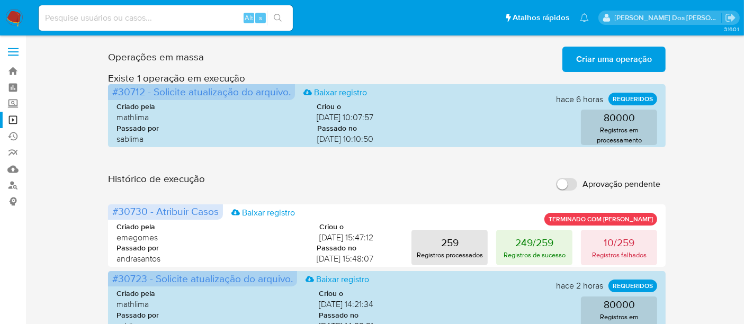
click at [593, 62] on span "Criar uma operação" at bounding box center [614, 59] width 76 height 23
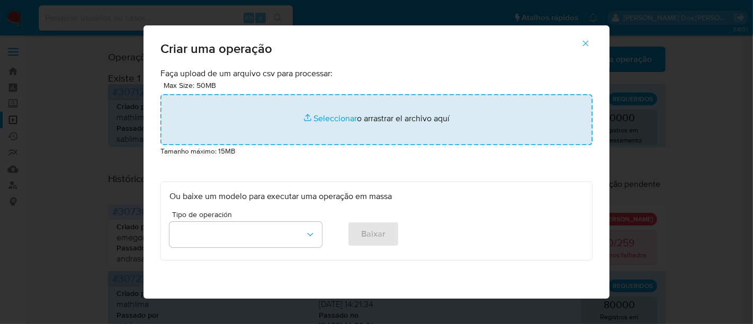
click at [316, 119] on input "file" at bounding box center [377, 119] width 432 height 51
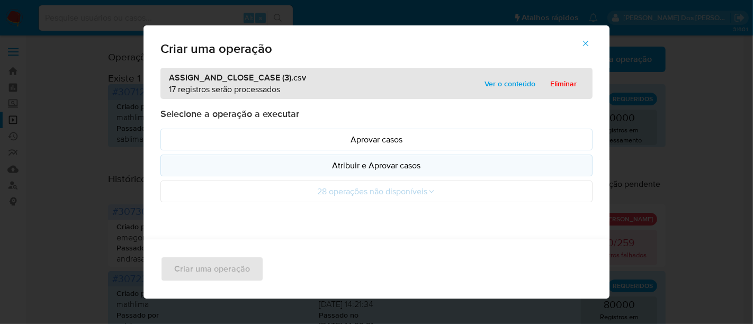
click at [334, 165] on p "Atribuir e Aprovar casos" at bounding box center [377, 165] width 414 height 12
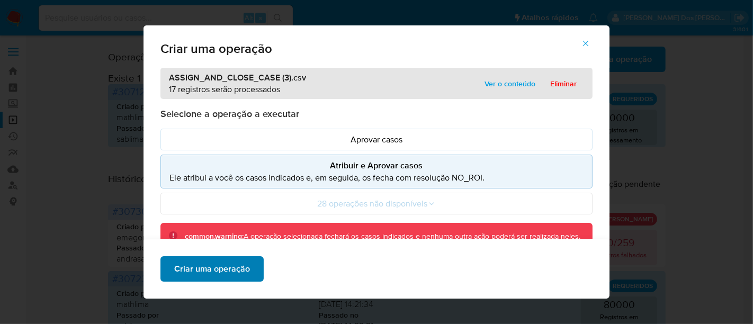
click at [239, 266] on span "Criar uma operação" at bounding box center [212, 269] width 76 height 23
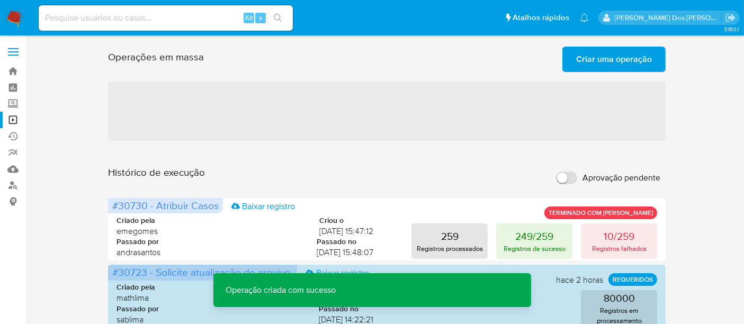
click at [578, 66] on span "Criar uma operação" at bounding box center [614, 59] width 76 height 23
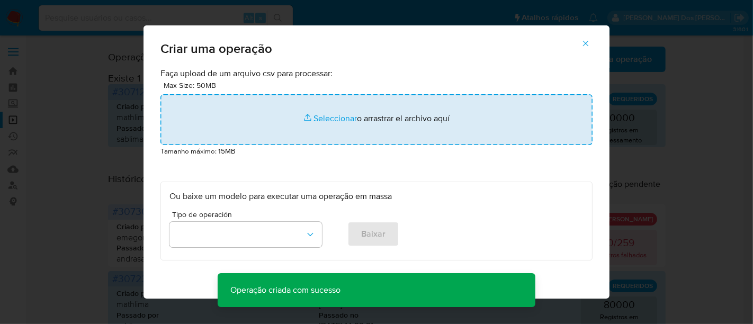
click at [339, 118] on input "file" at bounding box center [377, 119] width 432 height 51
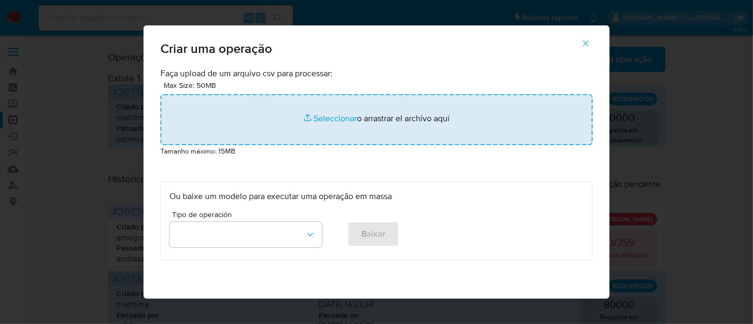
type input "C:\fakepath\ASSIGN_CASE.csv"
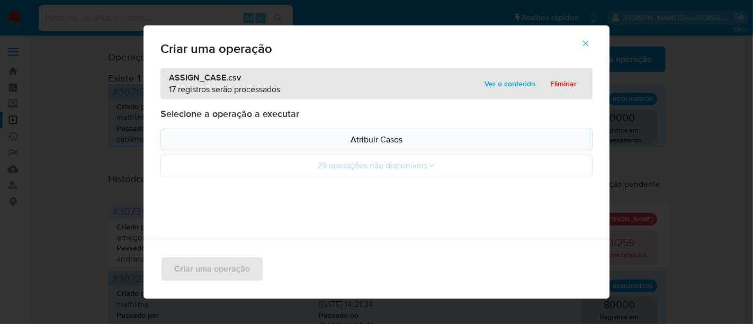
click at [321, 143] on p "Atribuir Casos" at bounding box center [377, 140] width 414 height 12
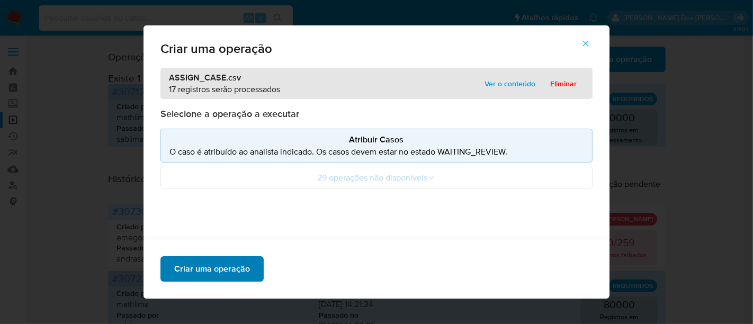
click at [233, 265] on span "Criar uma operação" at bounding box center [212, 269] width 76 height 23
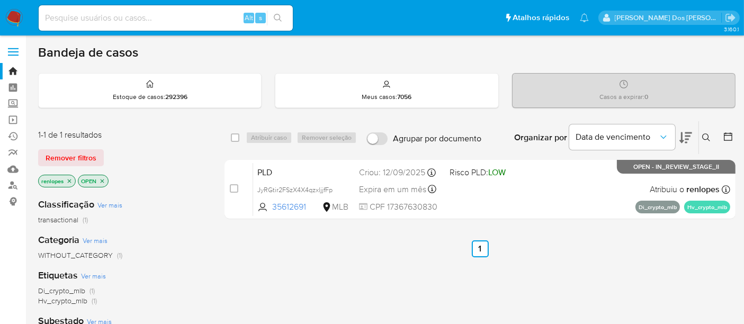
click at [159, 15] on input at bounding box center [166, 18] width 254 height 14
paste input "HrTBY1qlARFyb1S0owfGcBof"
type input "HrTBY1qlARFyb1S0owfGcBof"
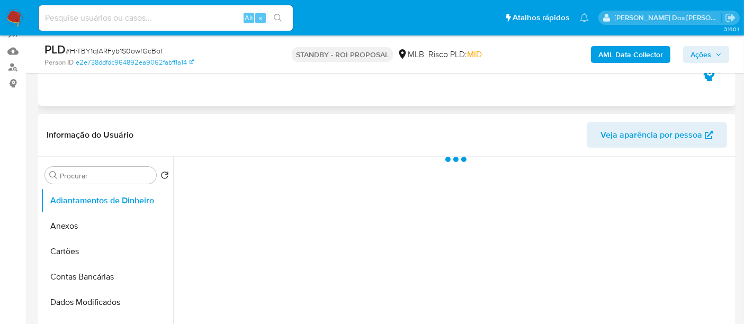
select select "10"
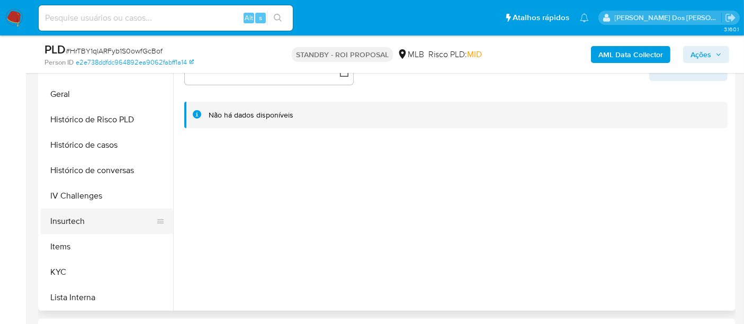
scroll to position [353, 0]
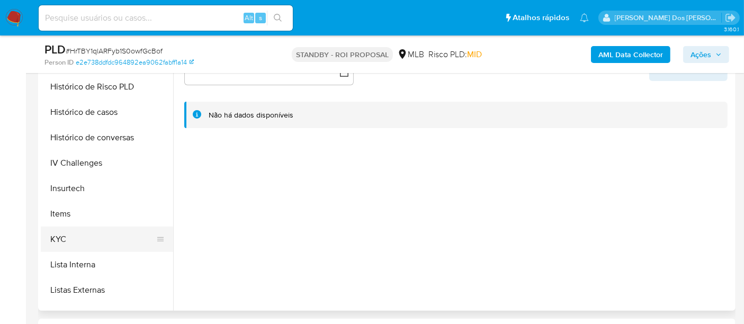
click at [58, 234] on button "KYC" at bounding box center [103, 239] width 124 height 25
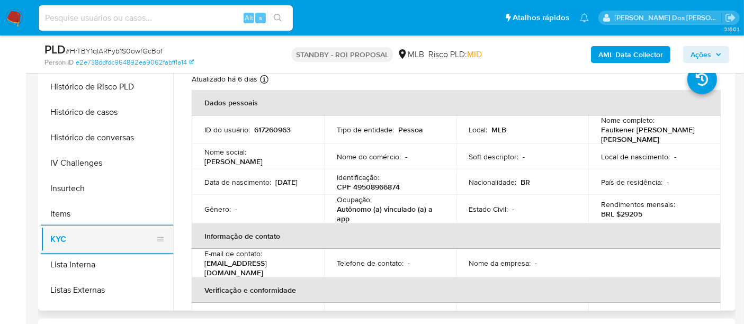
scroll to position [294, 0]
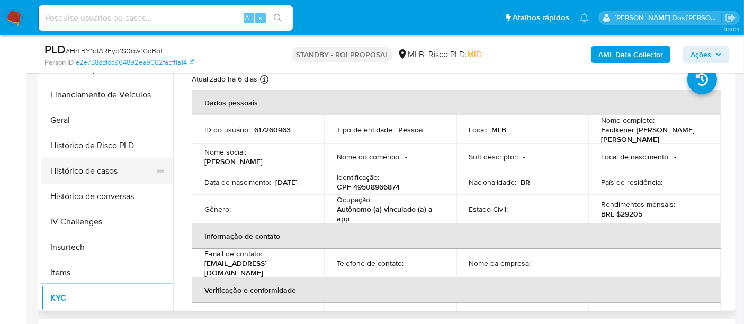
click at [100, 168] on button "Histórico de casos" at bounding box center [103, 170] width 124 height 25
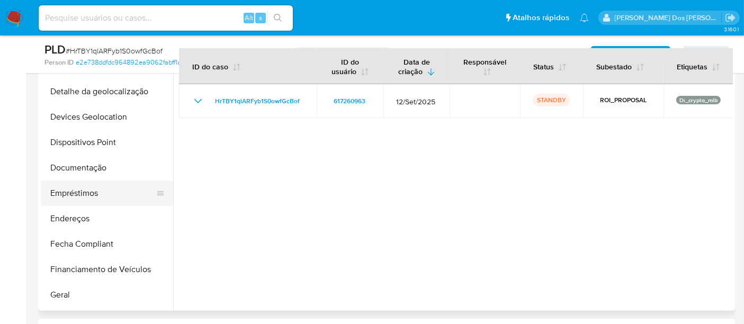
scroll to position [118, 0]
click at [103, 172] on button "Documentação" at bounding box center [103, 169] width 124 height 25
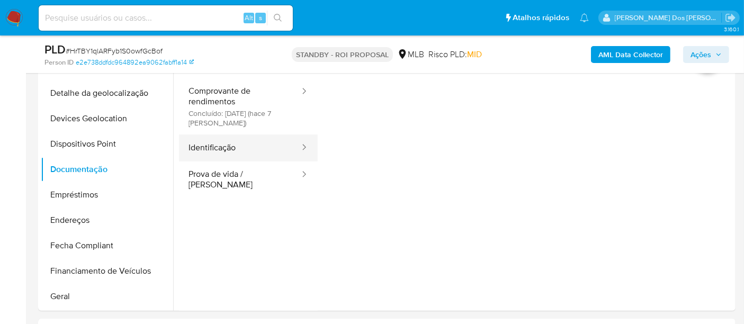
click at [223, 150] on button "Identificação" at bounding box center [240, 148] width 122 height 27
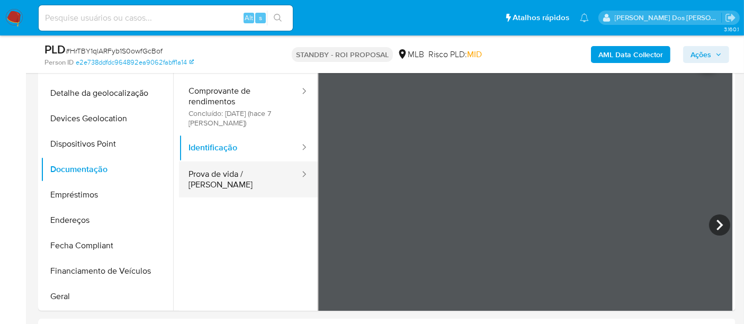
click at [249, 178] on button "Prova de vida / Selfie" at bounding box center [240, 180] width 122 height 36
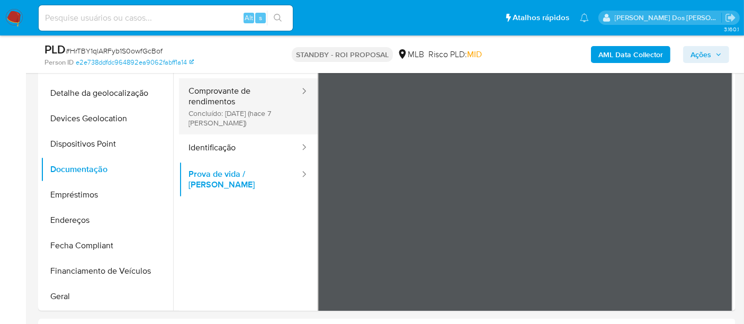
click at [236, 114] on button "Comprovante de rendimentos Concluído: 16/09/2025 (hace 7 días)" at bounding box center [240, 106] width 122 height 56
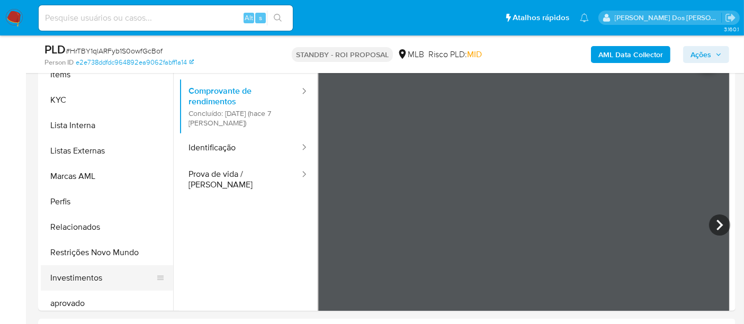
scroll to position [549, 0]
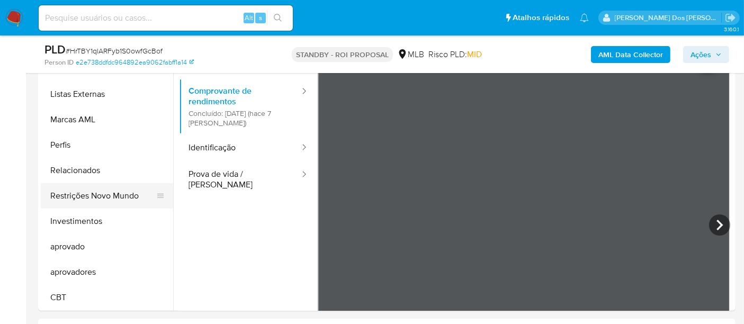
click at [109, 198] on button "Restrições Novo Mundo" at bounding box center [103, 195] width 124 height 25
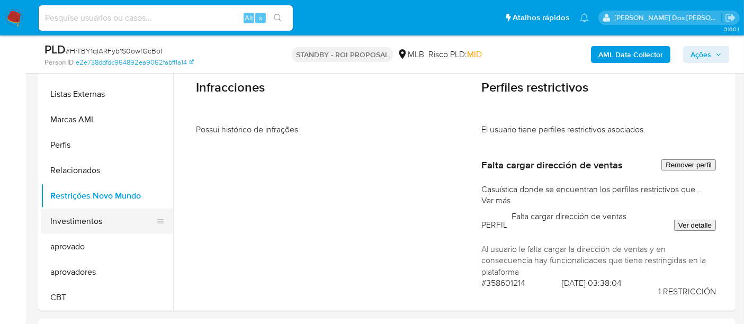
scroll to position [254, 0]
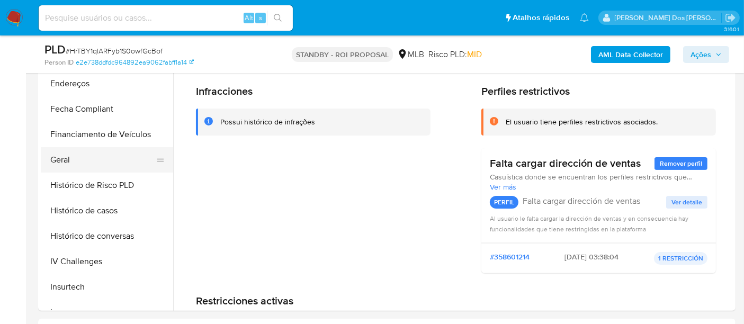
click at [67, 161] on button "Geral" at bounding box center [103, 159] width 124 height 25
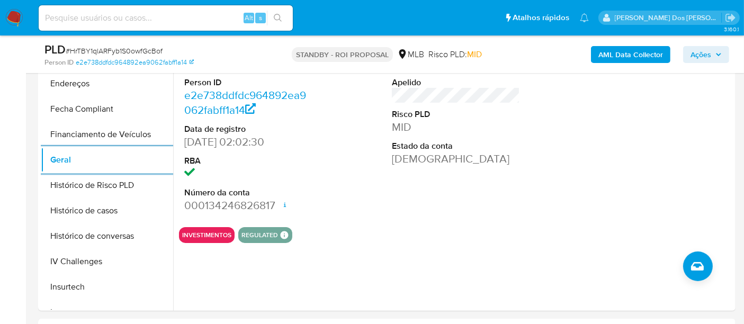
click at [176, 24] on input at bounding box center [166, 18] width 254 height 14
paste input "f20hQ5NSehyg9wVEcZF6s1Ry"
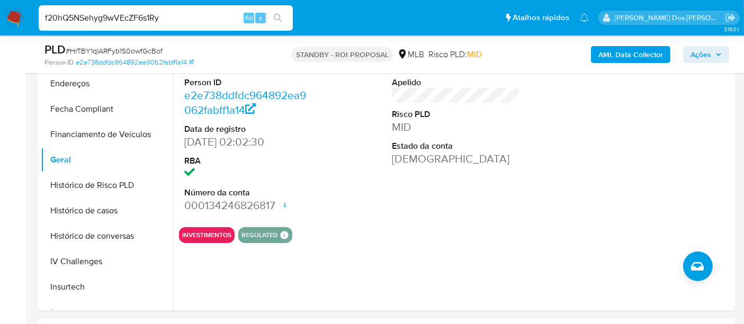
type input "f20hQ5NSehyg9wVEcZF6s1Ry"
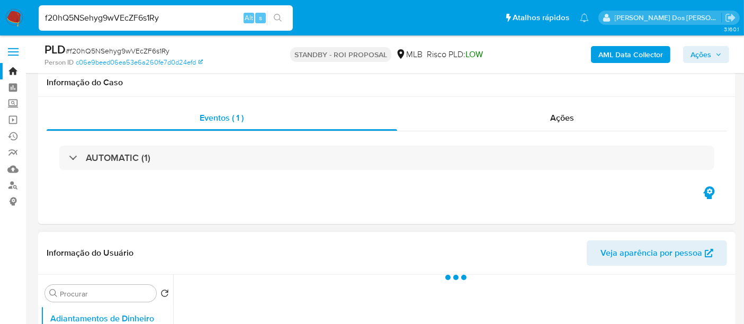
scroll to position [294, 0]
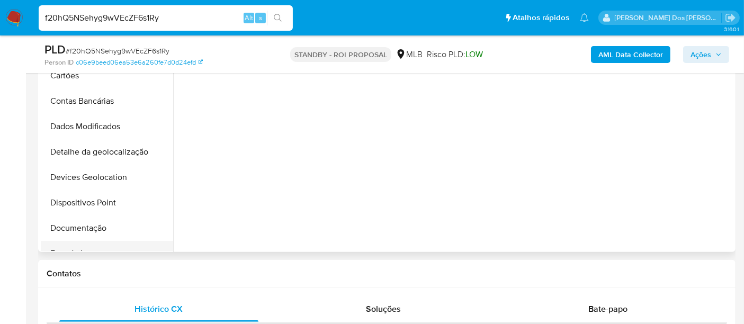
select select "10"
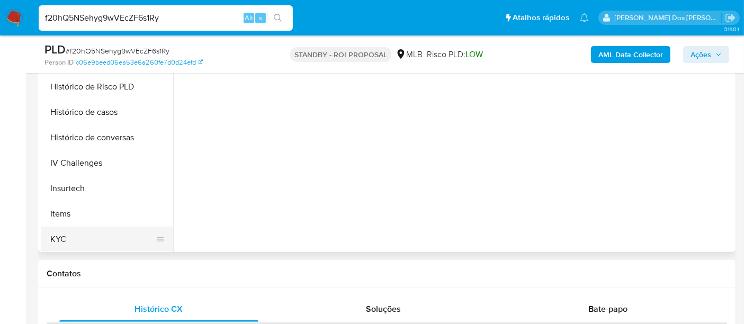
click at [56, 235] on button "KYC" at bounding box center [103, 239] width 124 height 25
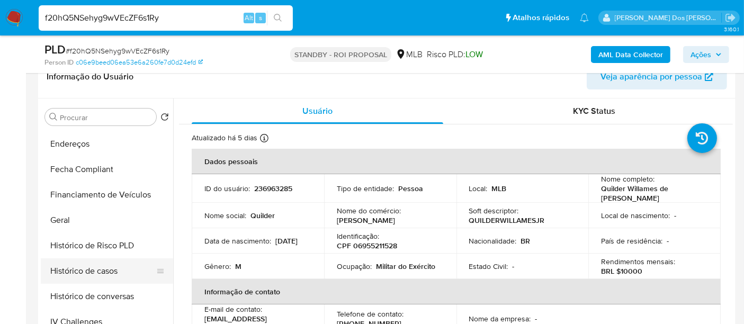
scroll to position [235, 0]
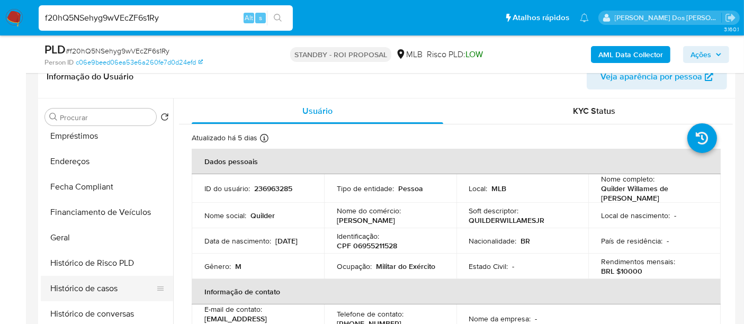
click at [94, 285] on button "Histórico de casos" at bounding box center [103, 288] width 124 height 25
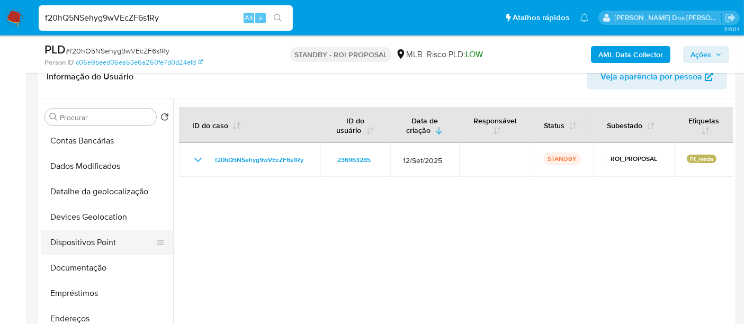
scroll to position [59, 0]
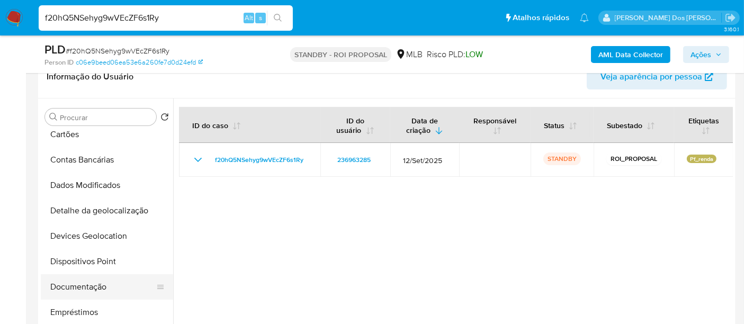
click at [69, 288] on button "Documentação" at bounding box center [103, 286] width 124 height 25
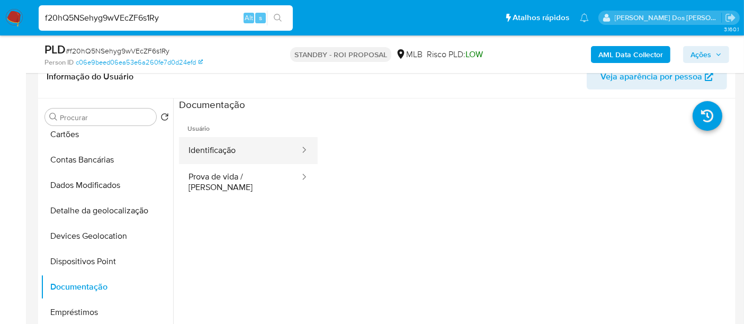
click at [223, 150] on button "Identificação" at bounding box center [240, 150] width 122 height 27
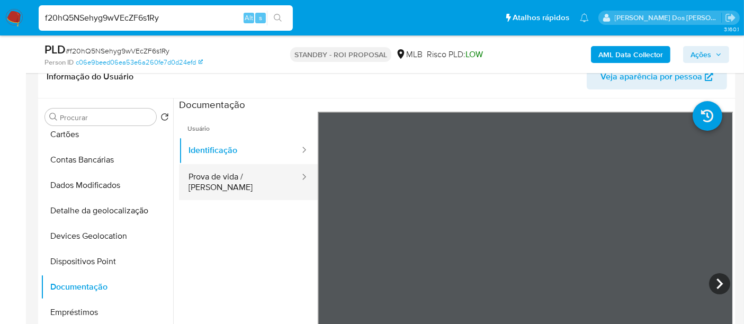
click at [242, 176] on button "Prova de vida / Selfie" at bounding box center [240, 182] width 122 height 36
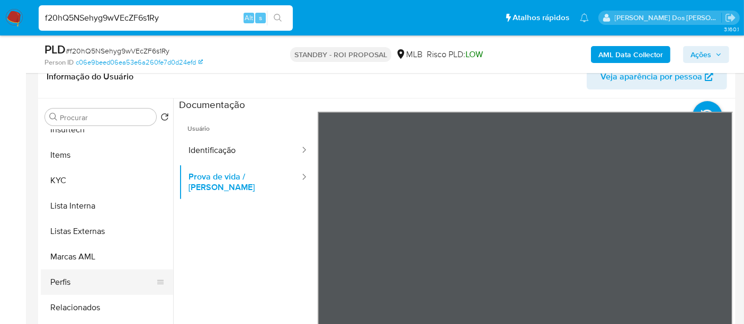
scroll to position [530, 0]
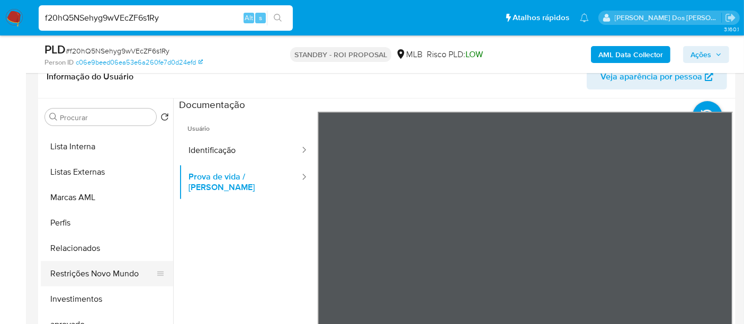
click at [113, 276] on button "Restrições Novo Mundo" at bounding box center [103, 273] width 124 height 25
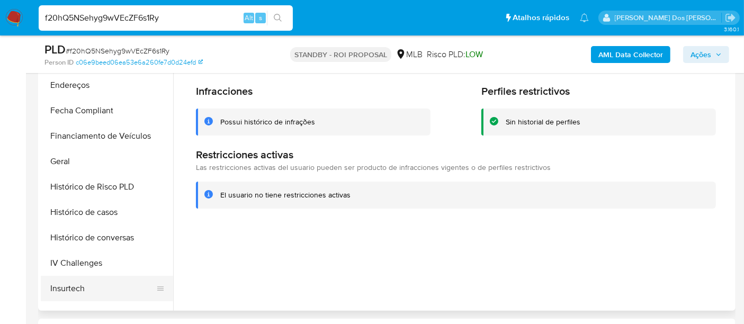
scroll to position [176, 0]
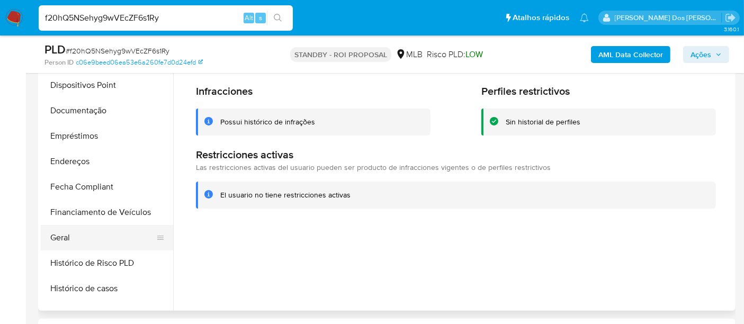
click at [60, 230] on button "Geral" at bounding box center [103, 237] width 124 height 25
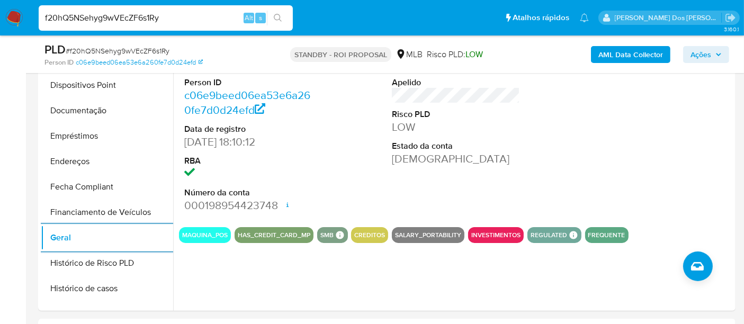
click at [12, 13] on img at bounding box center [14, 18] width 18 height 18
